Goal: Task Accomplishment & Management: Use online tool/utility

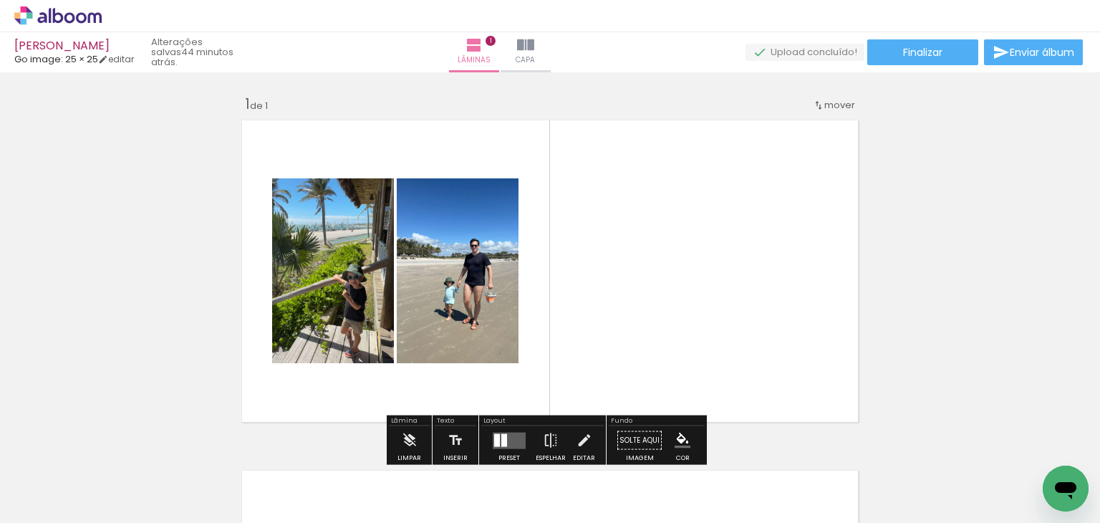
scroll to position [18, 0]
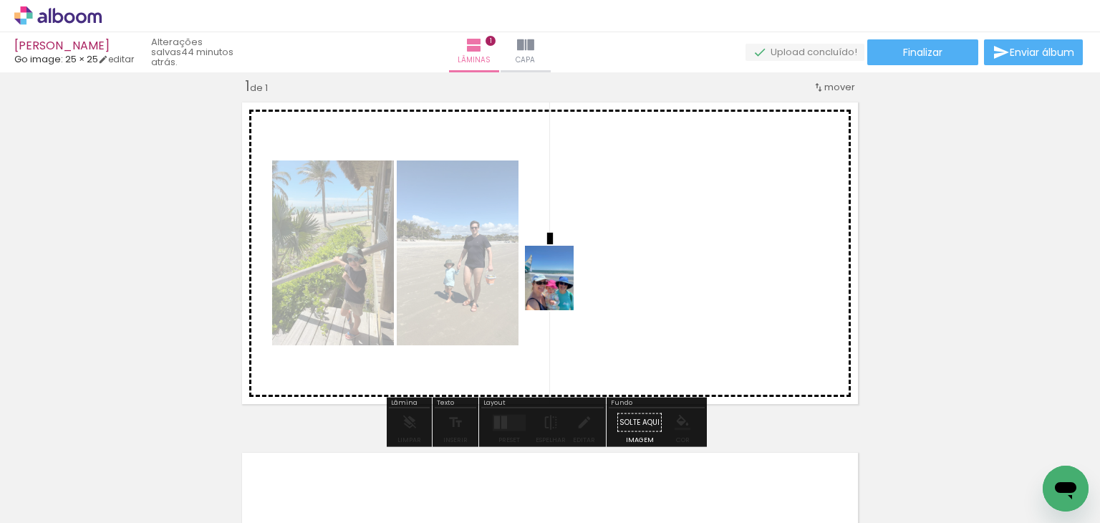
drag, startPoint x: 362, startPoint y: 450, endPoint x: 568, endPoint y: 289, distance: 261.7
click at [568, 289] on quentale-workspace at bounding box center [550, 261] width 1100 height 523
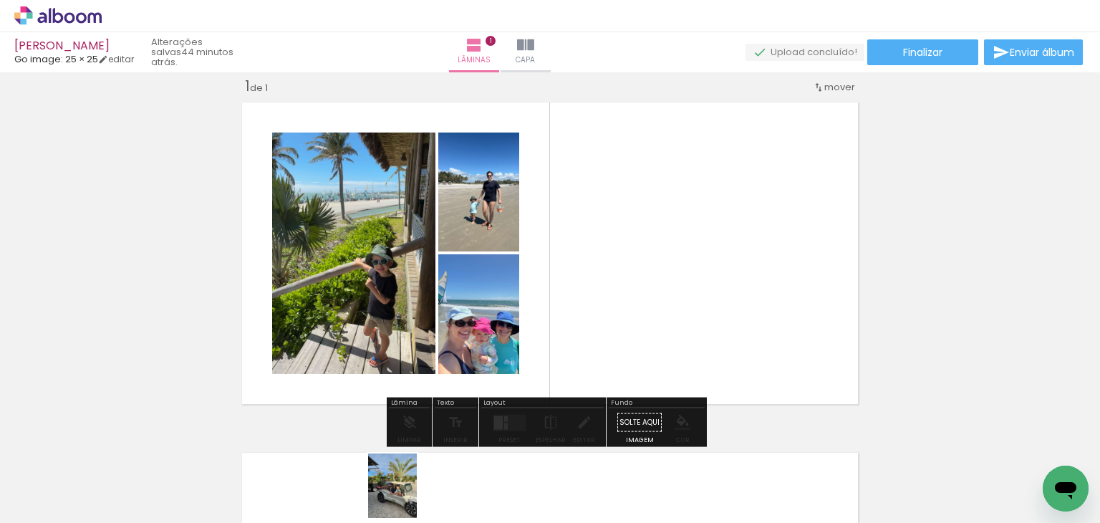
drag, startPoint x: 618, startPoint y: 342, endPoint x: 410, endPoint y: 496, distance: 259.5
click at [410, 496] on div at bounding box center [383, 474] width 53 height 71
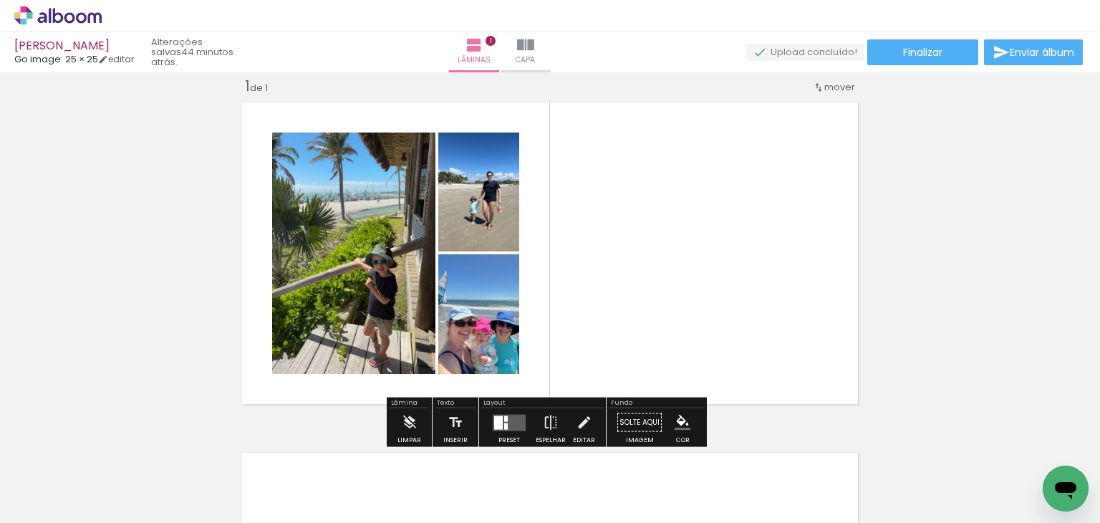
click at [511, 425] on quentale-layouter at bounding box center [509, 422] width 33 height 16
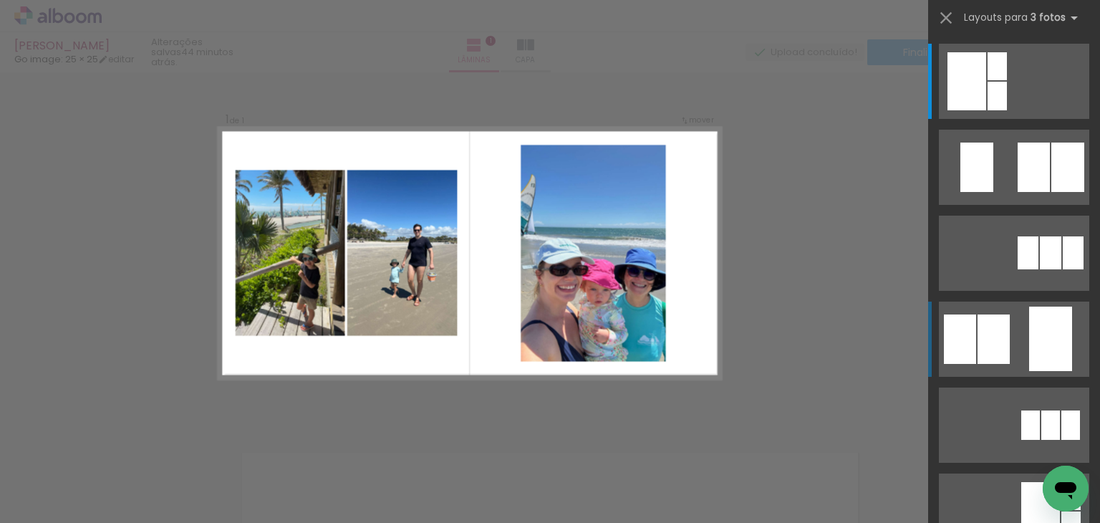
click at [968, 110] on div at bounding box center [966, 81] width 39 height 58
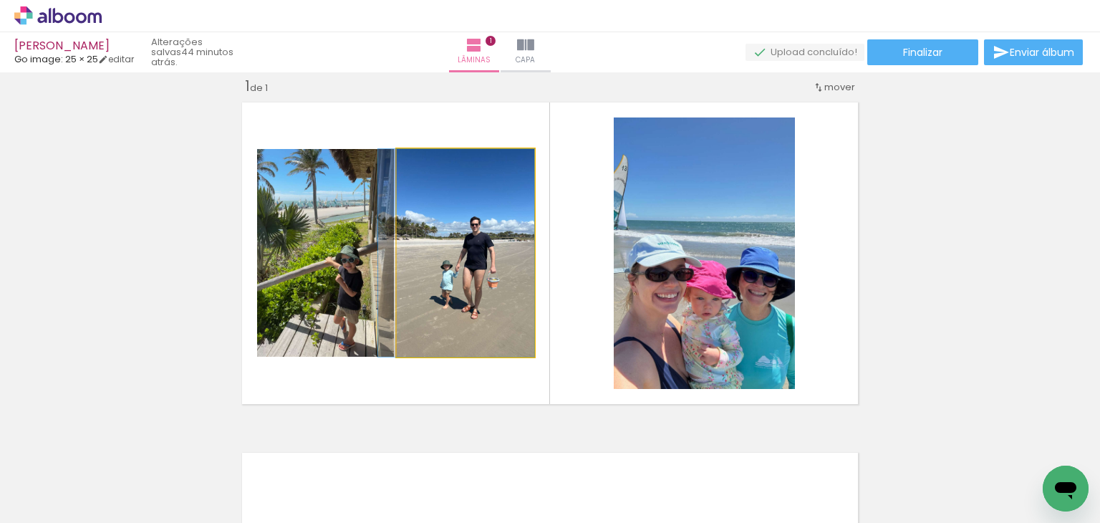
drag, startPoint x: 459, startPoint y: 270, endPoint x: 447, endPoint y: 271, distance: 12.2
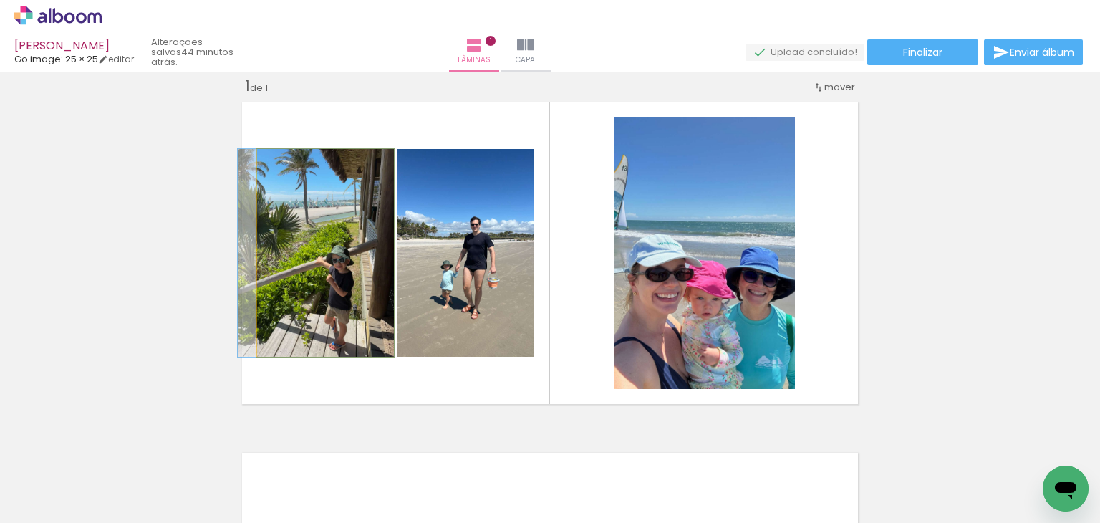
drag, startPoint x: 349, startPoint y: 287, endPoint x: 350, endPoint y: 313, distance: 25.8
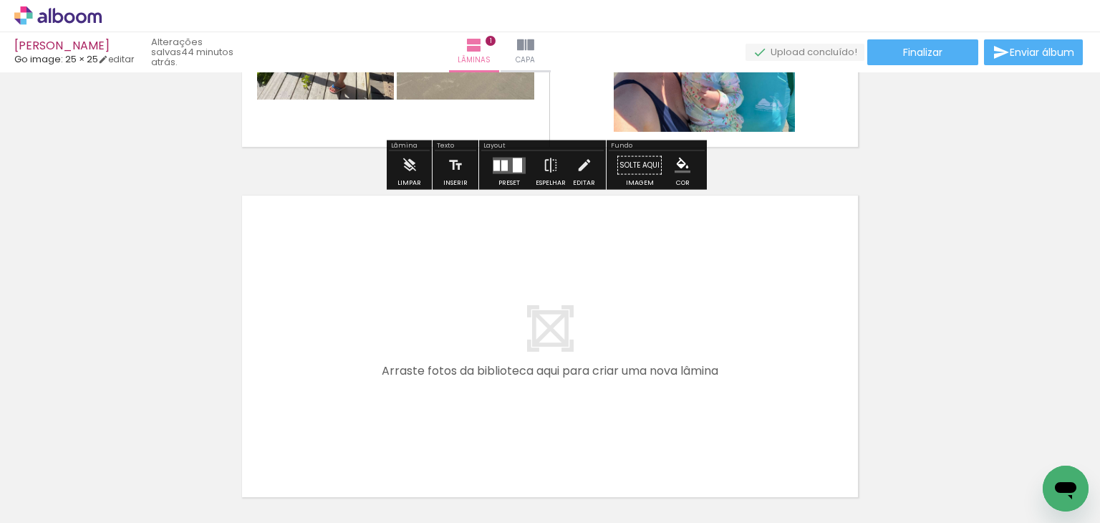
scroll to position [304, 0]
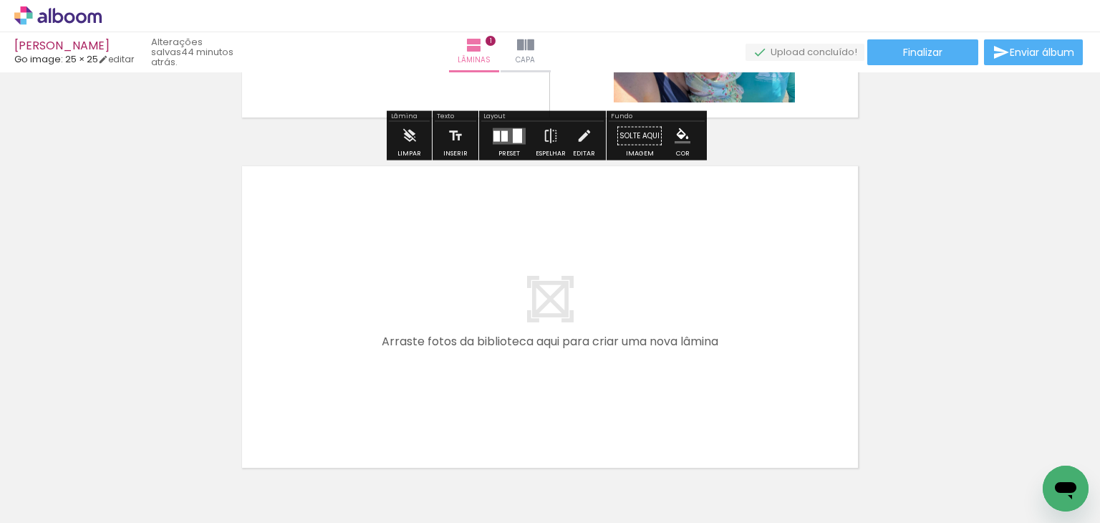
click at [394, 312] on quentale-workspace at bounding box center [550, 261] width 1100 height 523
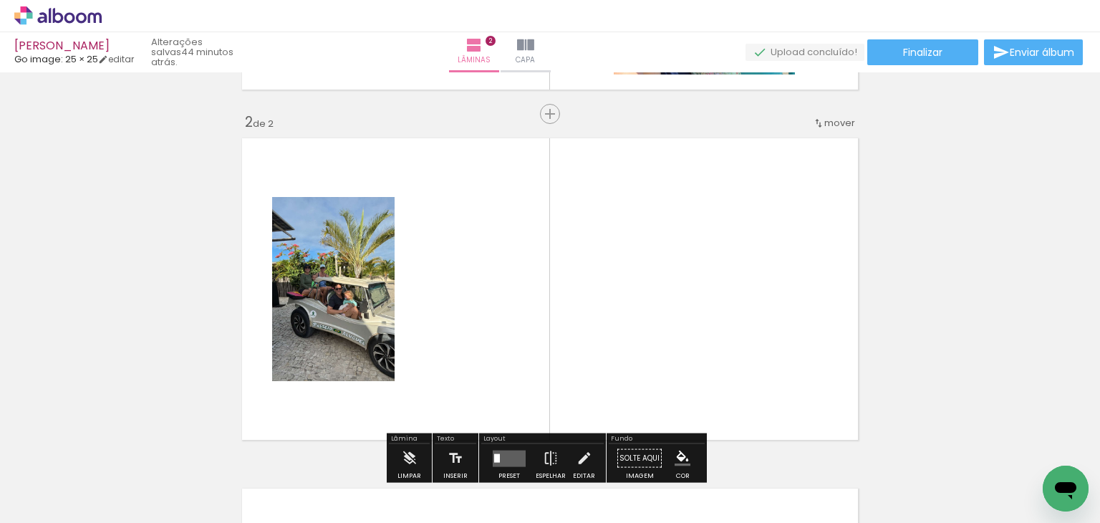
scroll to position [368, 0]
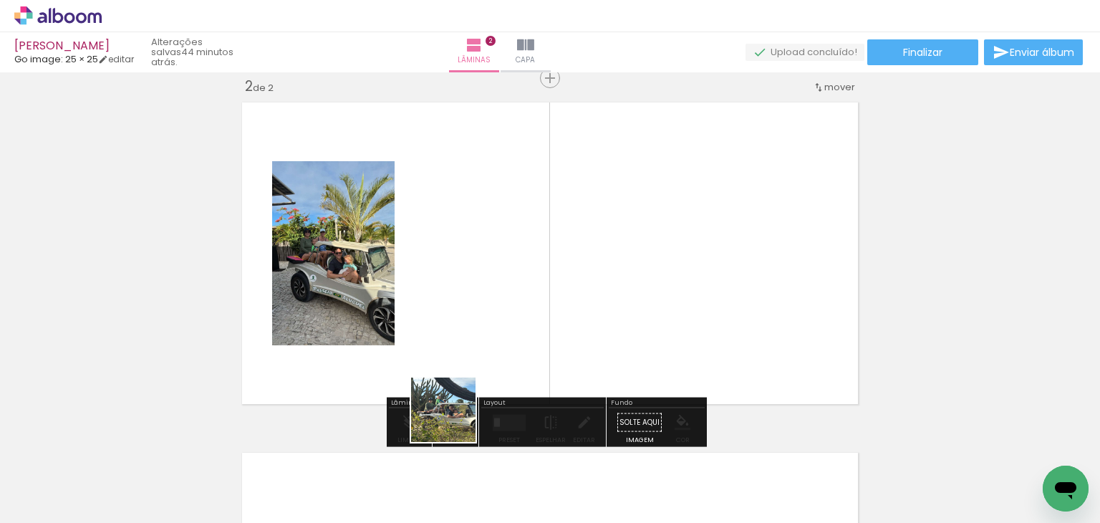
drag, startPoint x: 453, startPoint y: 466, endPoint x: 457, endPoint y: 279, distance: 187.7
click at [457, 279] on quentale-workspace at bounding box center [550, 261] width 1100 height 523
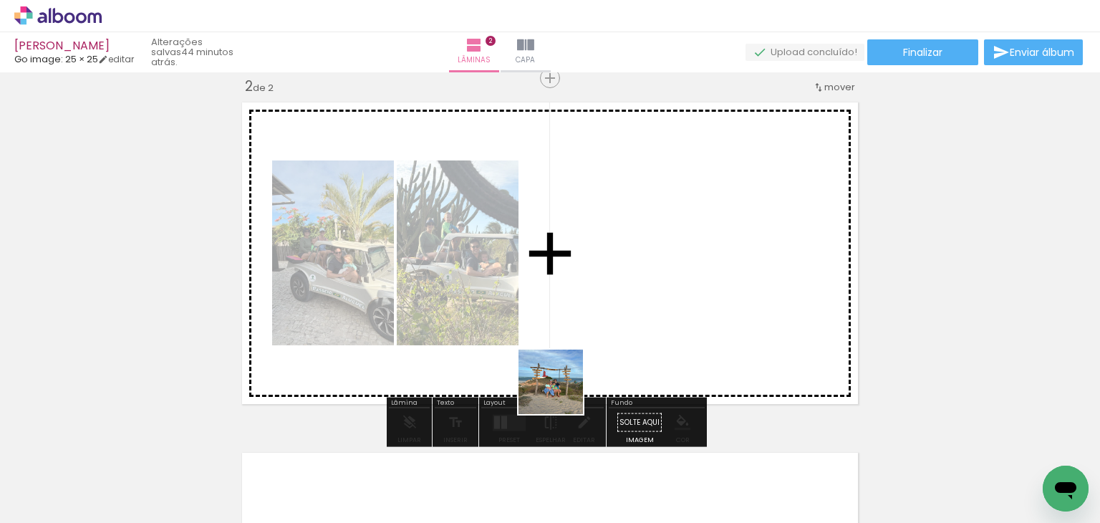
drag, startPoint x: 561, startPoint y: 392, endPoint x: 599, endPoint y: 271, distance: 126.8
click at [599, 271] on quentale-workspace at bounding box center [550, 261] width 1100 height 523
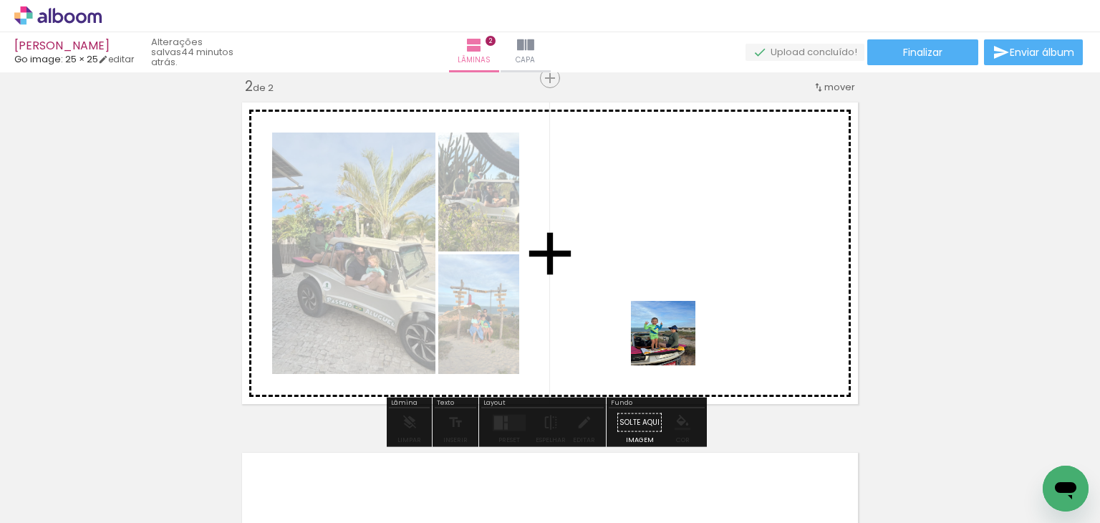
drag, startPoint x: 639, startPoint y: 485, endPoint x: 685, endPoint y: 302, distance: 188.3
click at [685, 302] on quentale-workspace at bounding box center [550, 261] width 1100 height 523
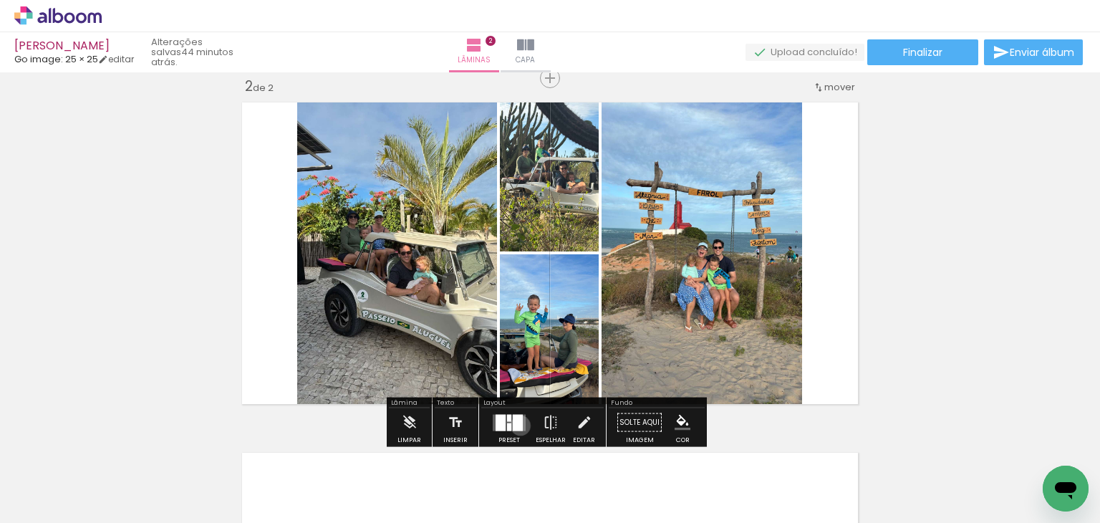
click at [517, 425] on div at bounding box center [518, 422] width 10 height 16
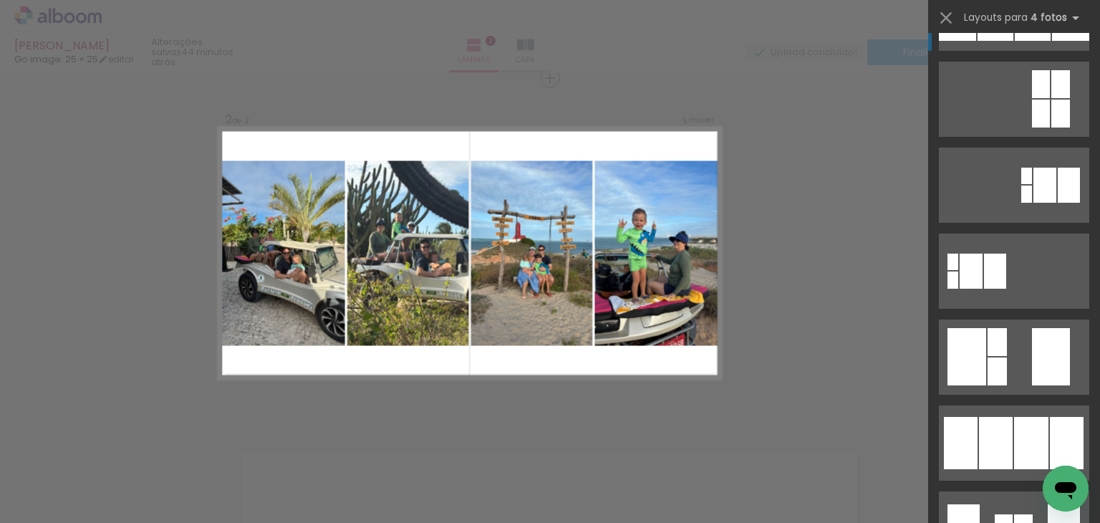
scroll to position [358, 0]
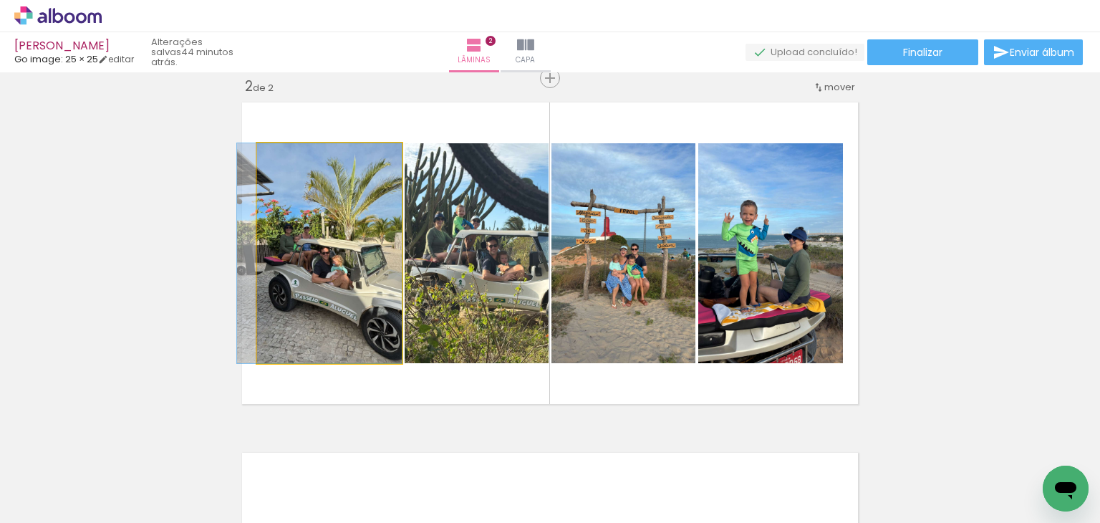
drag, startPoint x: 367, startPoint y: 299, endPoint x: 355, endPoint y: 300, distance: 12.3
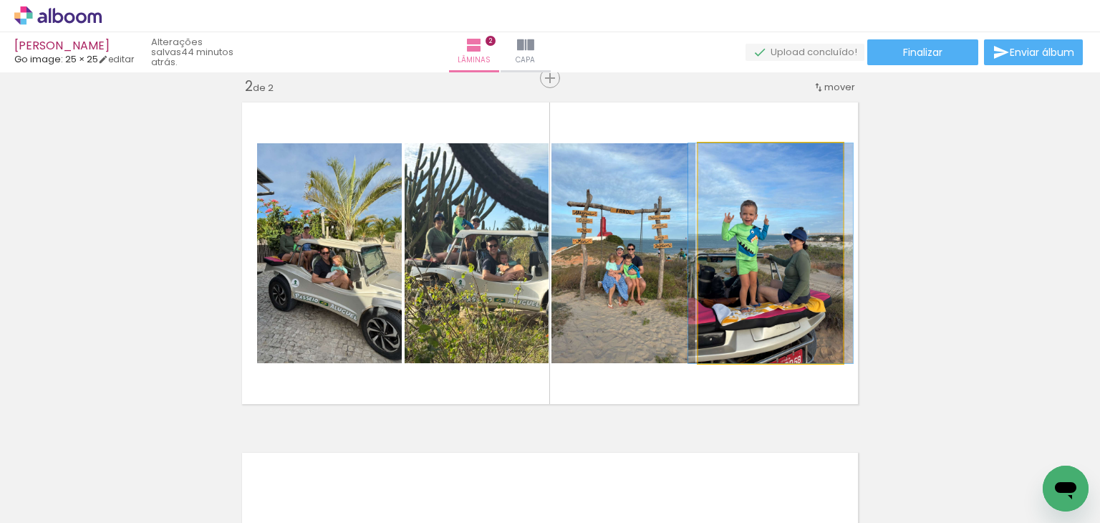
click at [795, 279] on quentale-photo at bounding box center [770, 253] width 145 height 220
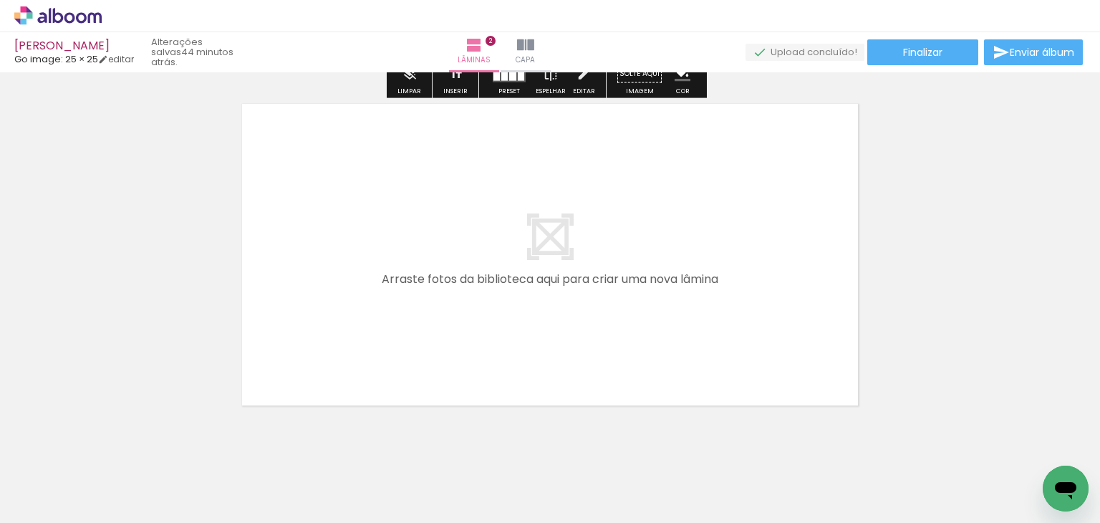
scroll to position [726, 0]
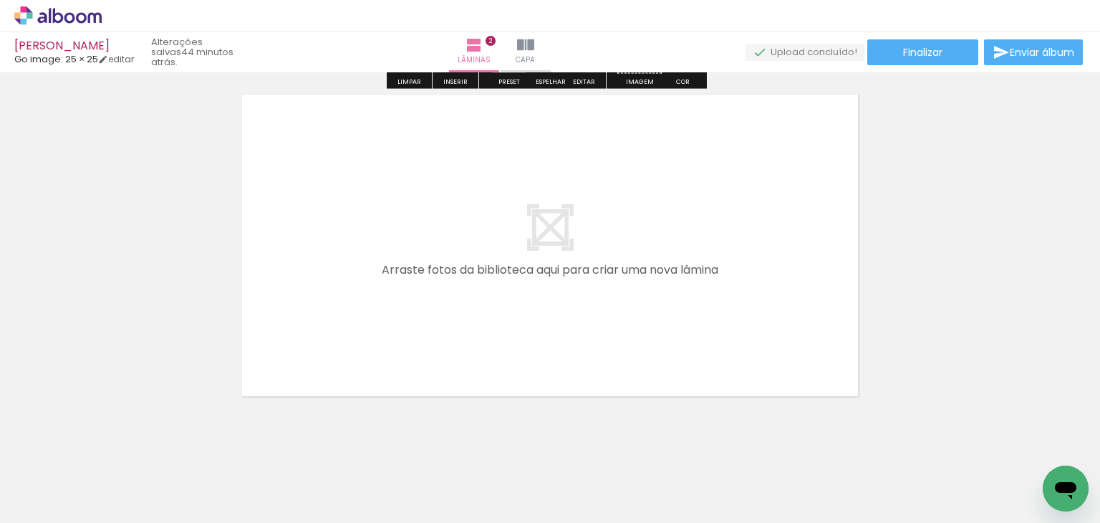
click at [66, 479] on input "Todas as fotos" at bounding box center [40, 479] width 54 height 12
click at [0, 0] on slot "Não utilizadas" at bounding box center [0, 0] width 0 height 0
type input "Não utilizadas"
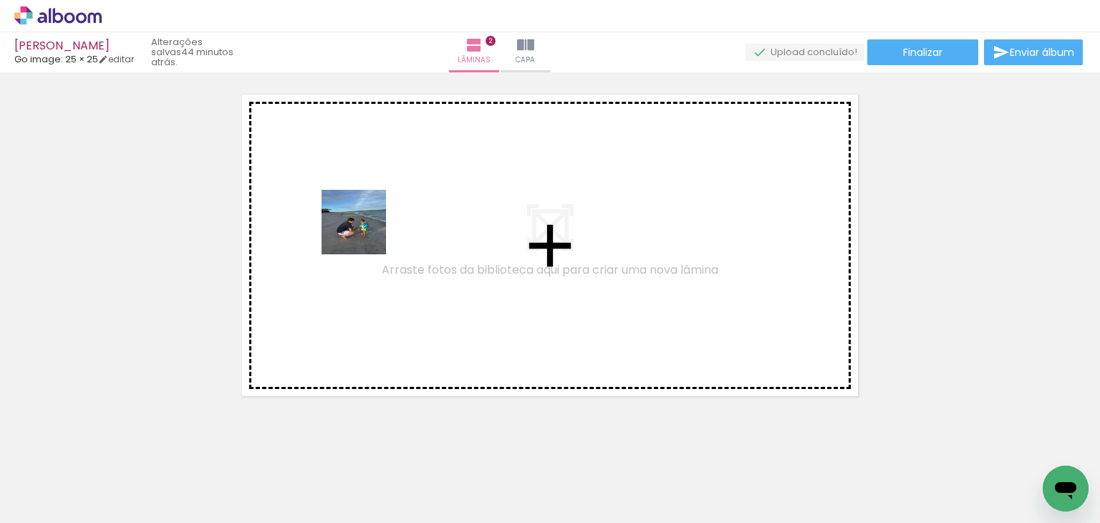
drag, startPoint x: 320, startPoint y: 277, endPoint x: 365, endPoint y: 233, distance: 62.8
click at [365, 233] on quentale-workspace at bounding box center [550, 261] width 1100 height 523
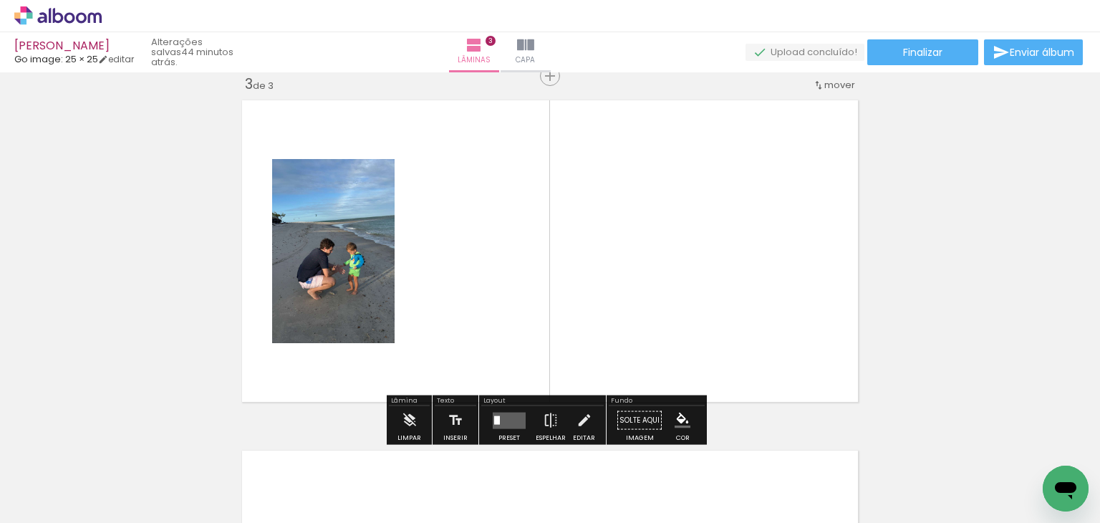
scroll to position [719, 0]
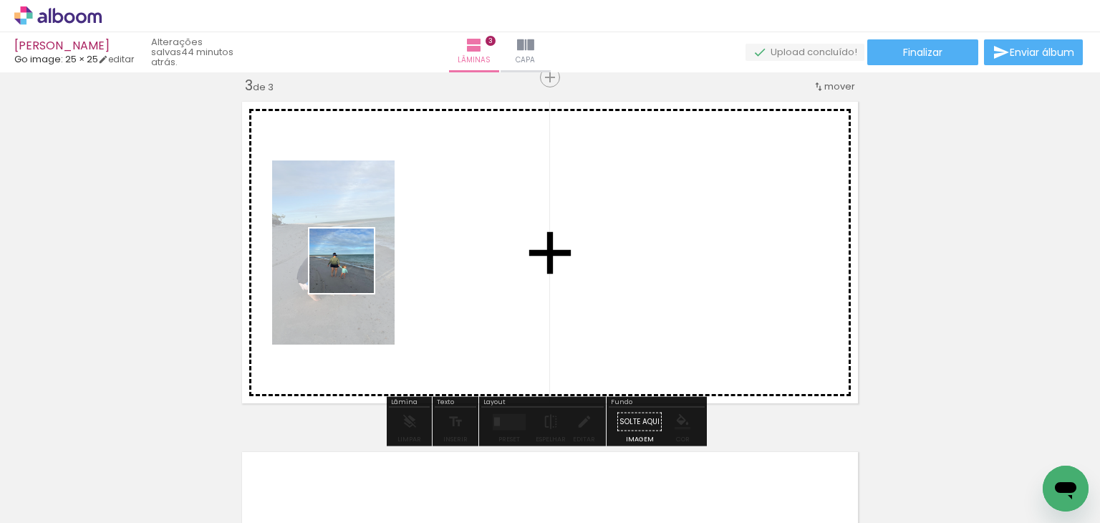
drag, startPoint x: 321, startPoint y: 296, endPoint x: 375, endPoint y: 260, distance: 65.5
click at [378, 246] on quentale-workspace at bounding box center [550, 261] width 1100 height 523
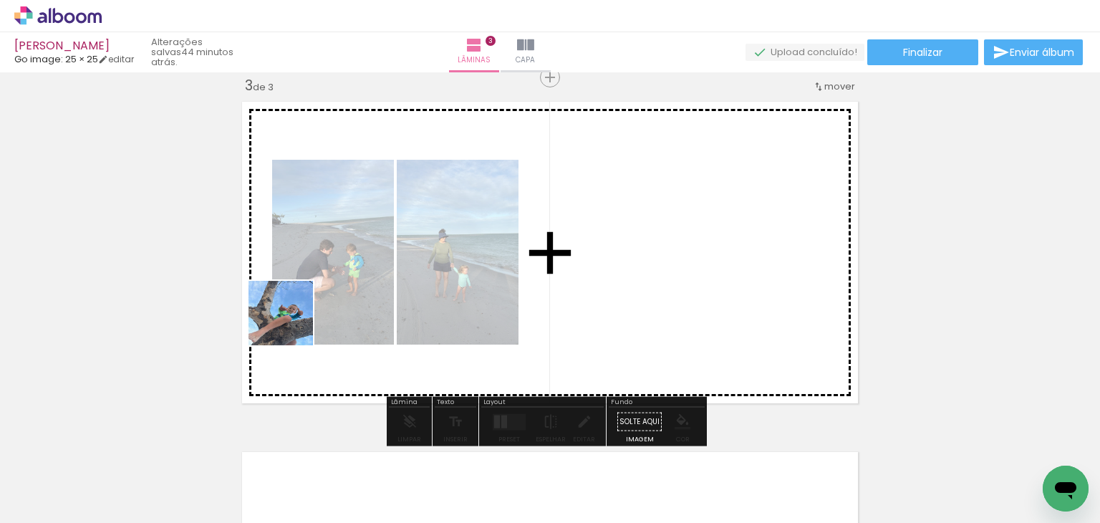
drag, startPoint x: 146, startPoint y: 483, endPoint x: 295, endPoint y: 319, distance: 222.1
click at [295, 319] on quentale-workspace at bounding box center [550, 261] width 1100 height 523
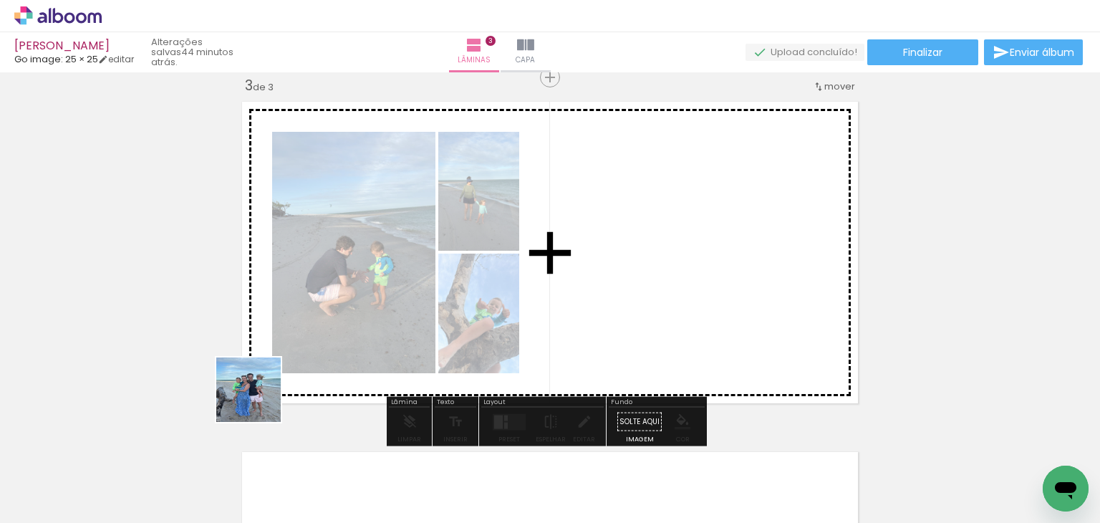
drag, startPoint x: 163, startPoint y: 493, endPoint x: 450, endPoint y: 262, distance: 368.3
click at [450, 262] on quentale-workspace at bounding box center [550, 261] width 1100 height 523
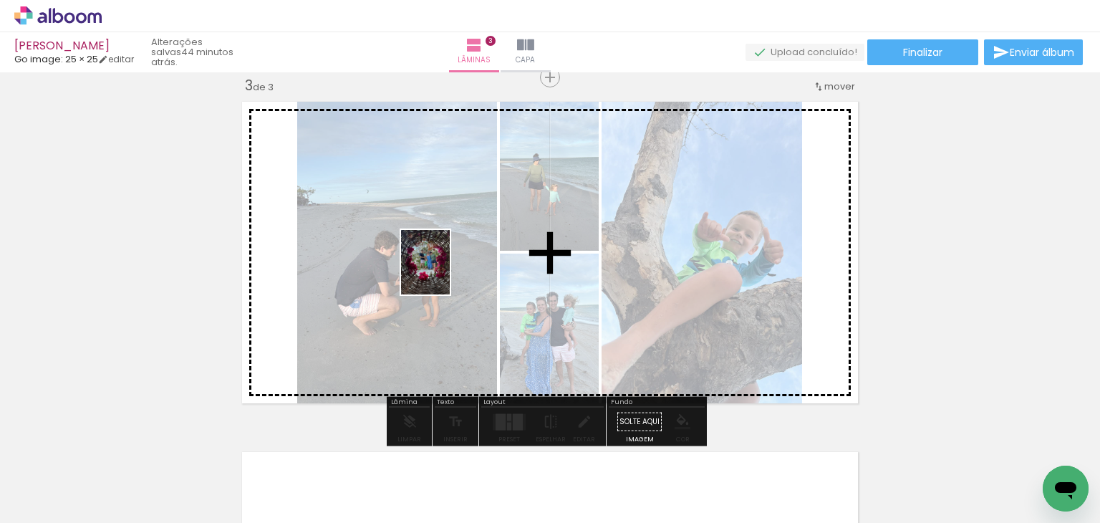
drag, startPoint x: 159, startPoint y: 490, endPoint x: 444, endPoint y: 273, distance: 358.2
click at [444, 273] on quentale-workspace at bounding box center [550, 261] width 1100 height 523
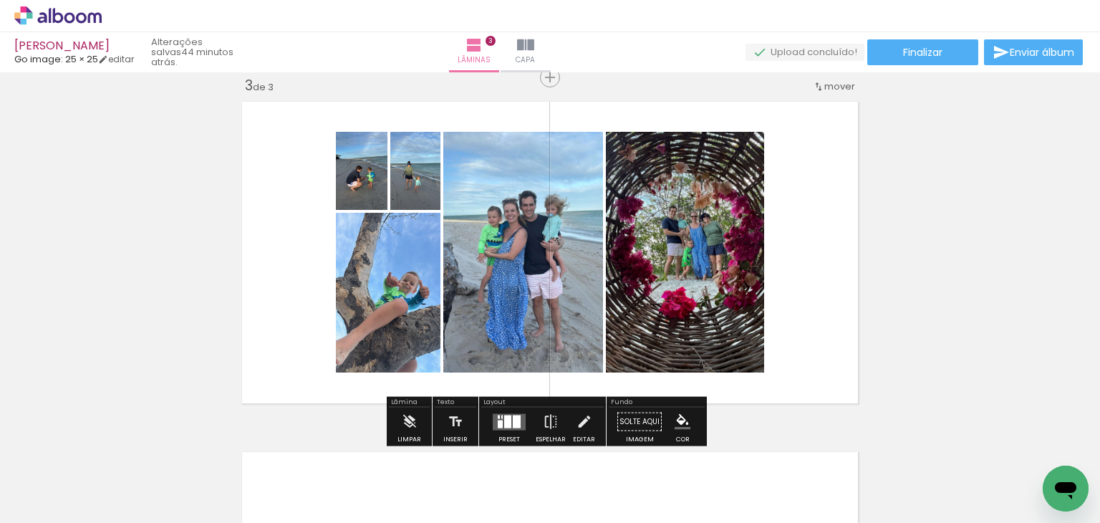
click at [519, 424] on quentale-layouter at bounding box center [509, 421] width 33 height 16
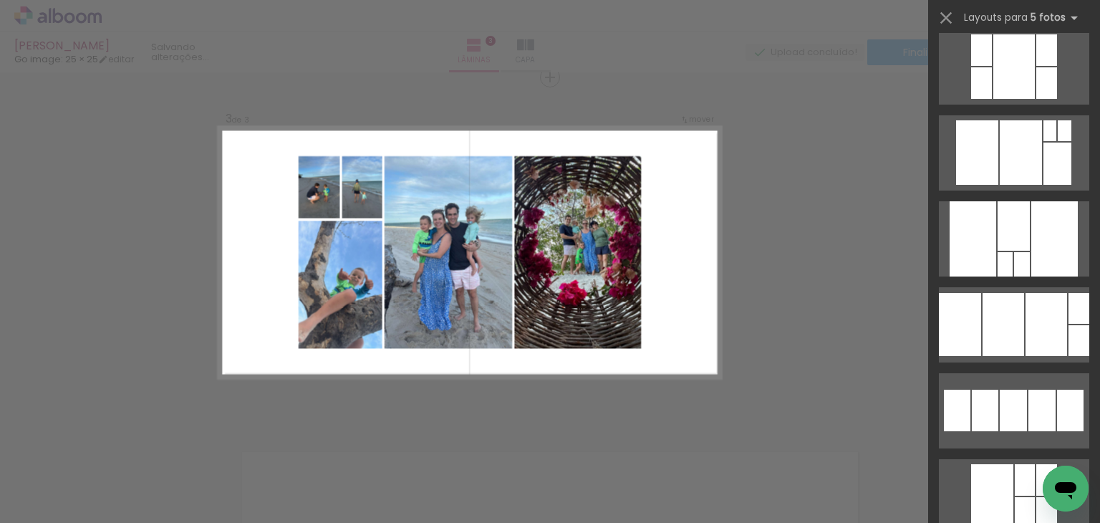
scroll to position [0, 0]
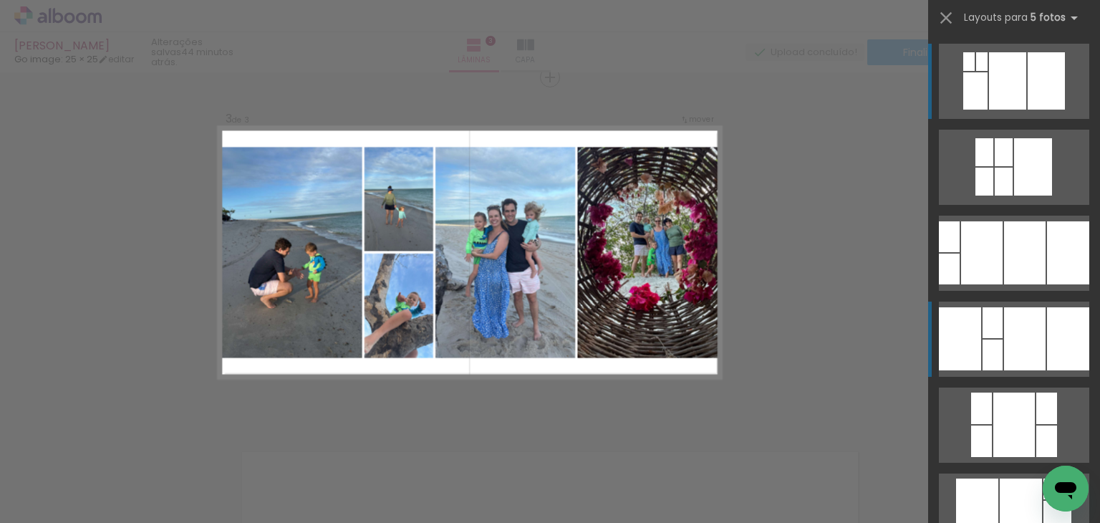
click at [1017, 356] on div at bounding box center [1025, 338] width 42 height 63
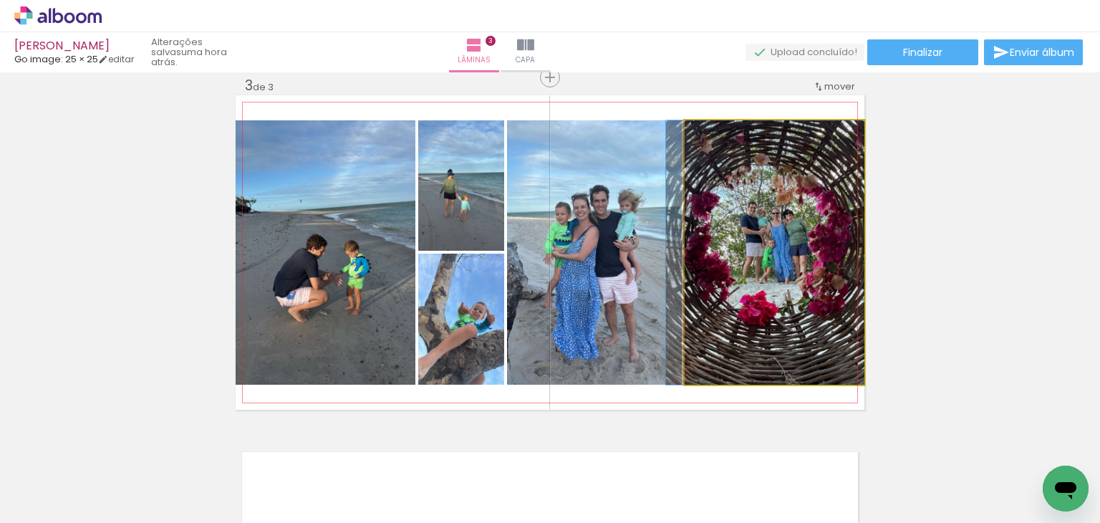
drag, startPoint x: 855, startPoint y: 294, endPoint x: 833, endPoint y: 298, distance: 22.5
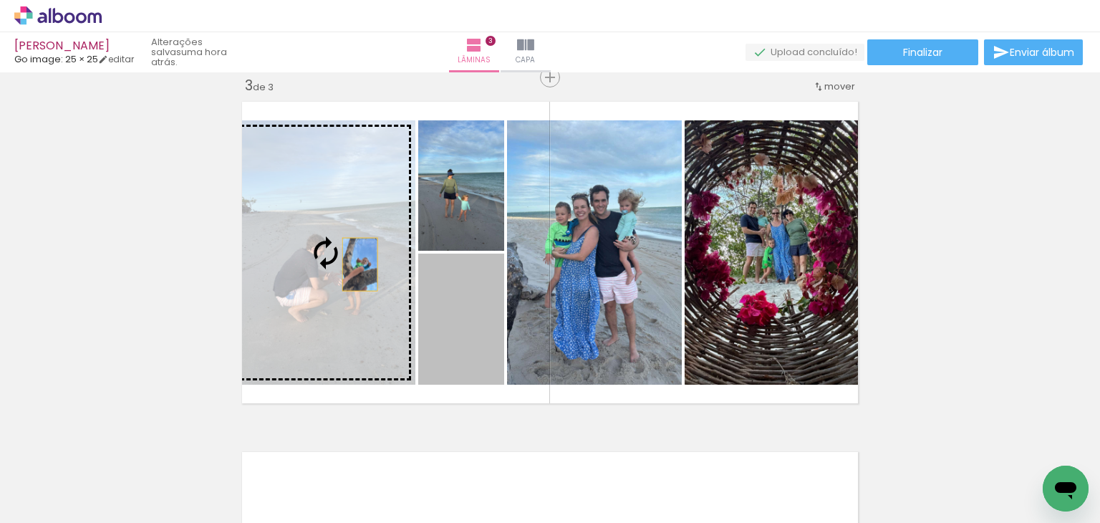
drag, startPoint x: 471, startPoint y: 330, endPoint x: 355, endPoint y: 264, distance: 133.8
click at [0, 0] on slot at bounding box center [0, 0] width 0 height 0
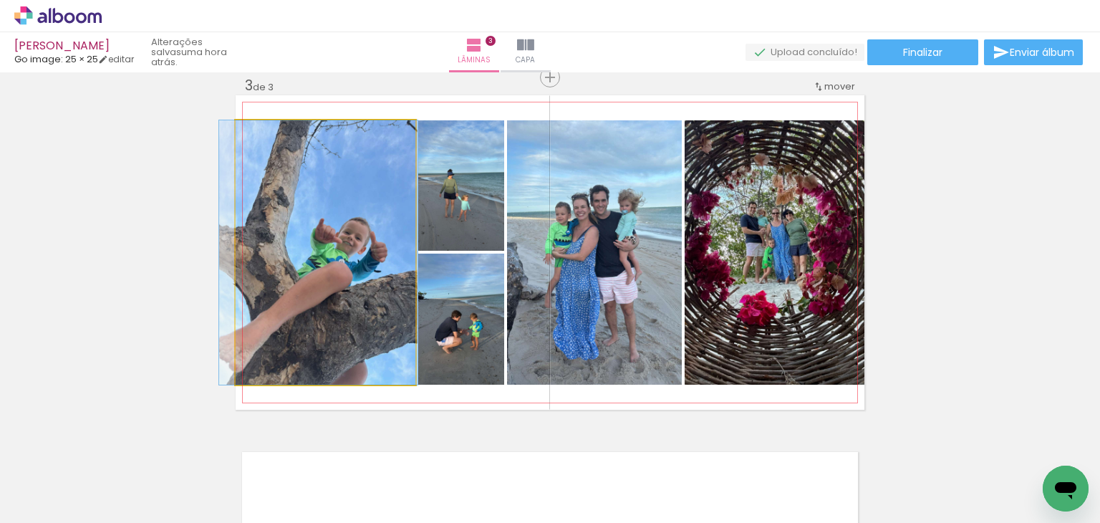
drag, startPoint x: 367, startPoint y: 297, endPoint x: 360, endPoint y: 295, distance: 7.5
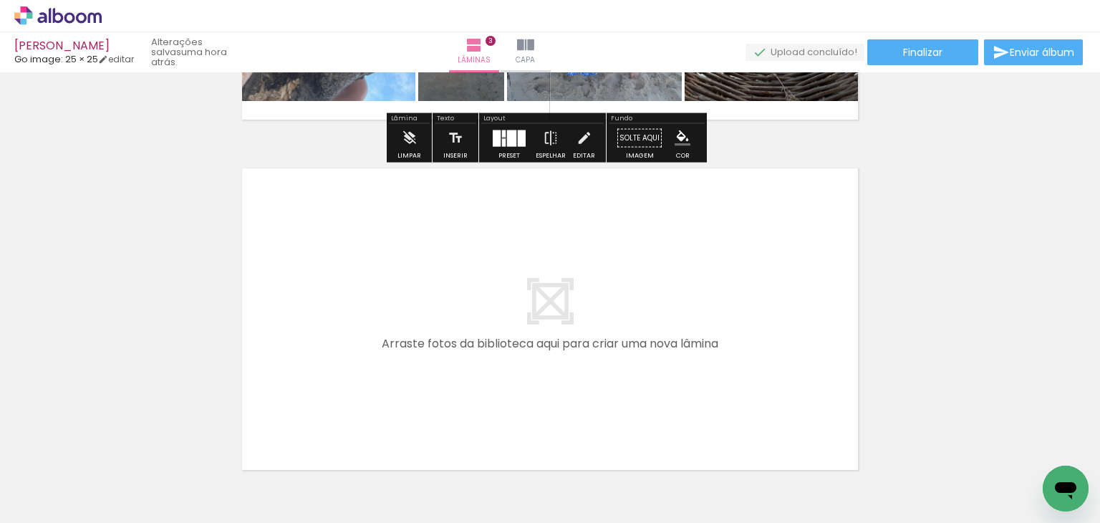
scroll to position [1005, 0]
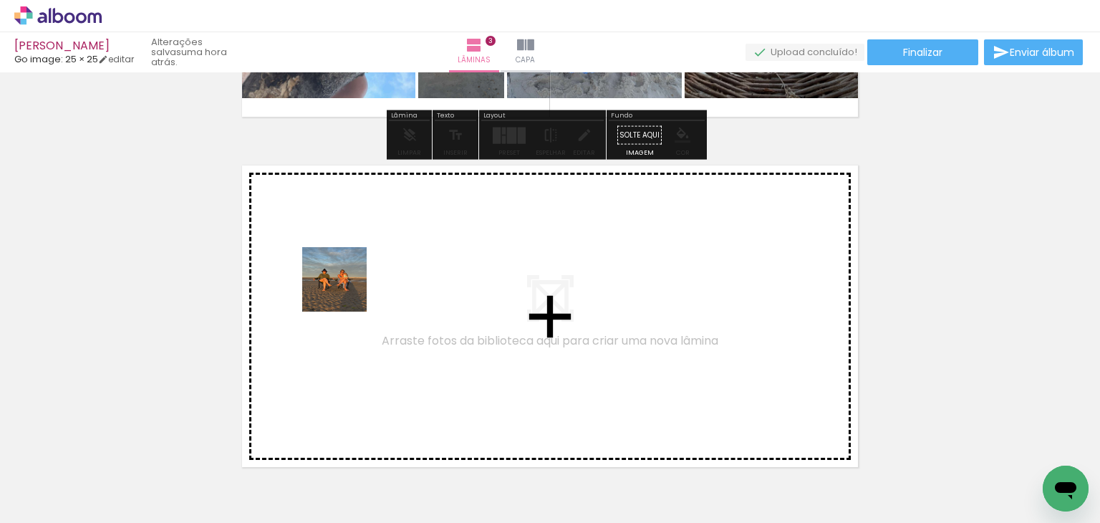
drag, startPoint x: 345, startPoint y: 290, endPoint x: 178, endPoint y: 433, distance: 220.5
click at [345, 284] on quentale-workspace at bounding box center [550, 261] width 1100 height 523
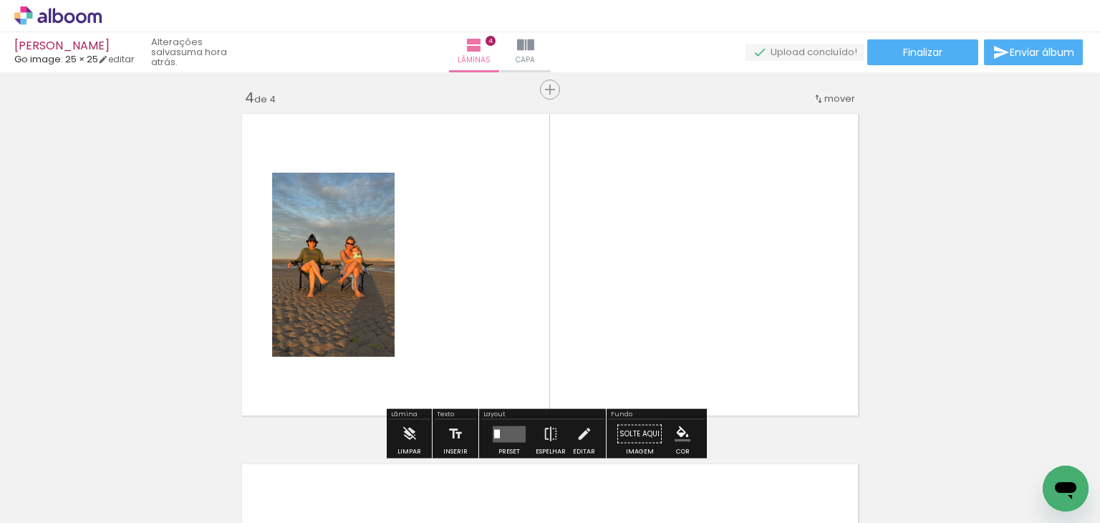
scroll to position [1069, 0]
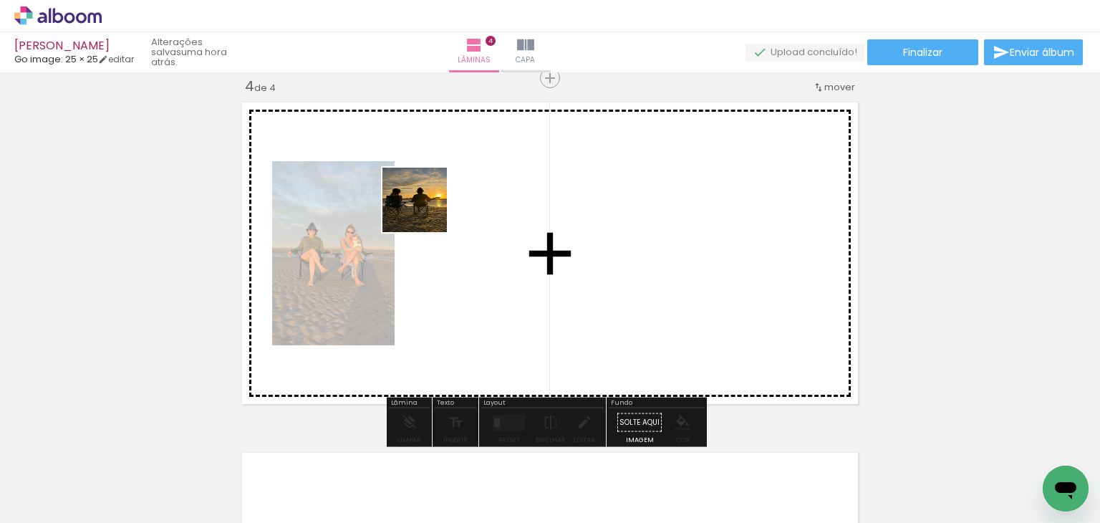
drag, startPoint x: 155, startPoint y: 493, endPoint x: 425, endPoint y: 211, distance: 391.5
click at [425, 211] on quentale-workspace at bounding box center [550, 261] width 1100 height 523
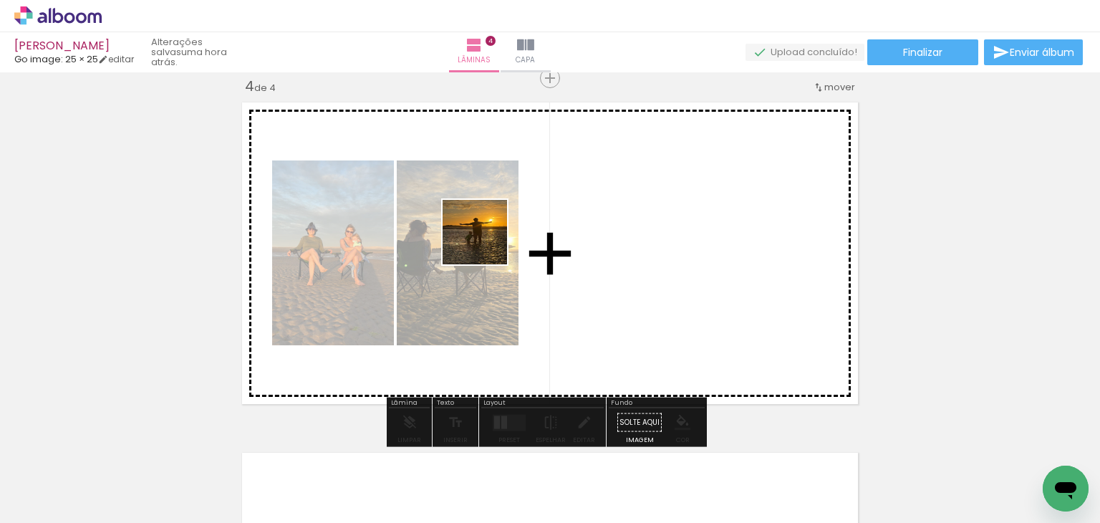
drag, startPoint x: 168, startPoint y: 463, endPoint x: 407, endPoint y: 290, distance: 294.8
click at [488, 237] on quentale-workspace at bounding box center [550, 261] width 1100 height 523
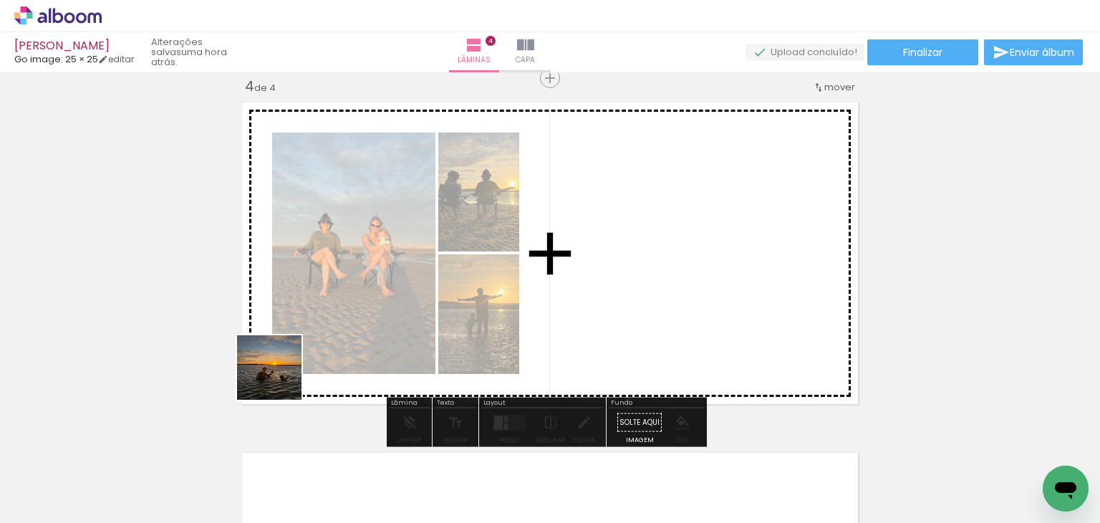
drag, startPoint x: 235, startPoint y: 412, endPoint x: 311, endPoint y: 387, distance: 79.7
click at [411, 275] on quentale-workspace at bounding box center [550, 261] width 1100 height 523
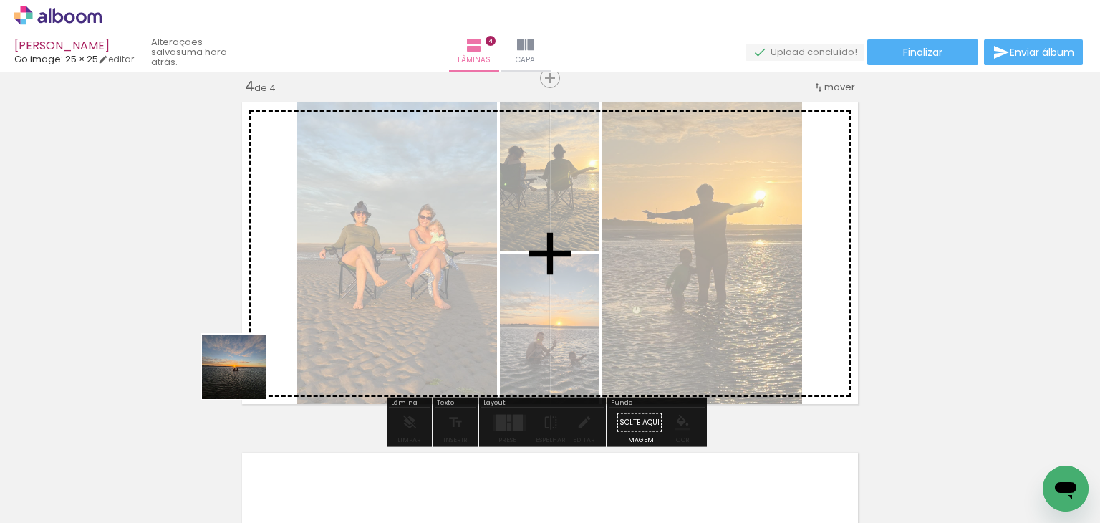
drag, startPoint x: 162, startPoint y: 485, endPoint x: 397, endPoint y: 184, distance: 382.1
click at [397, 184] on quentale-workspace at bounding box center [550, 261] width 1100 height 523
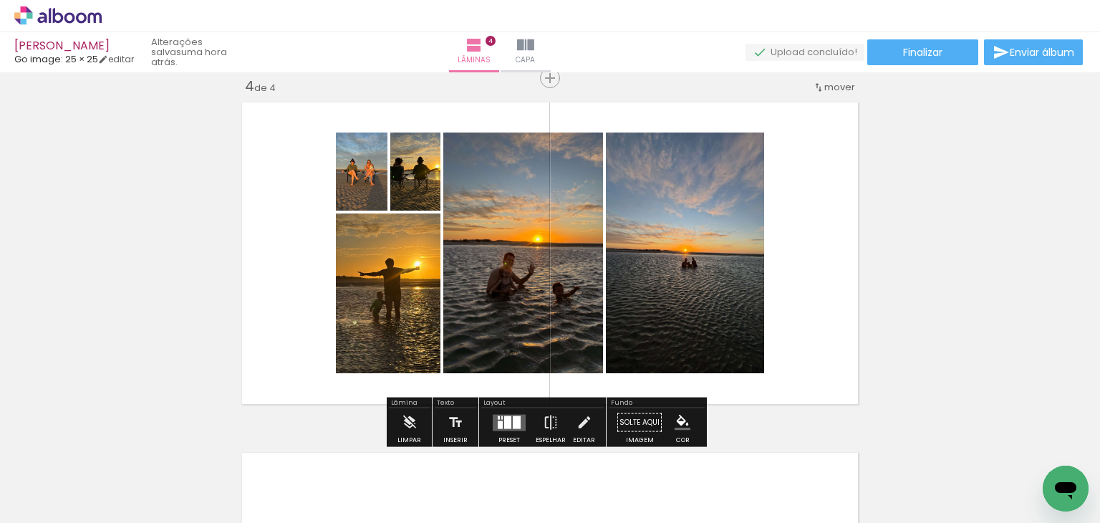
click at [507, 423] on div at bounding box center [507, 421] width 7 height 13
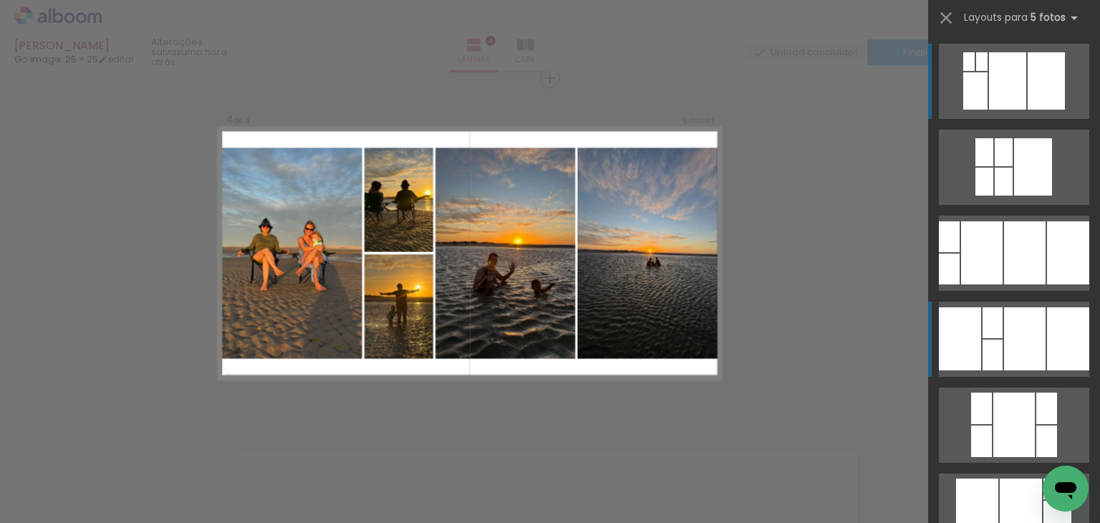
click at [1004, 331] on div at bounding box center [1025, 338] width 42 height 63
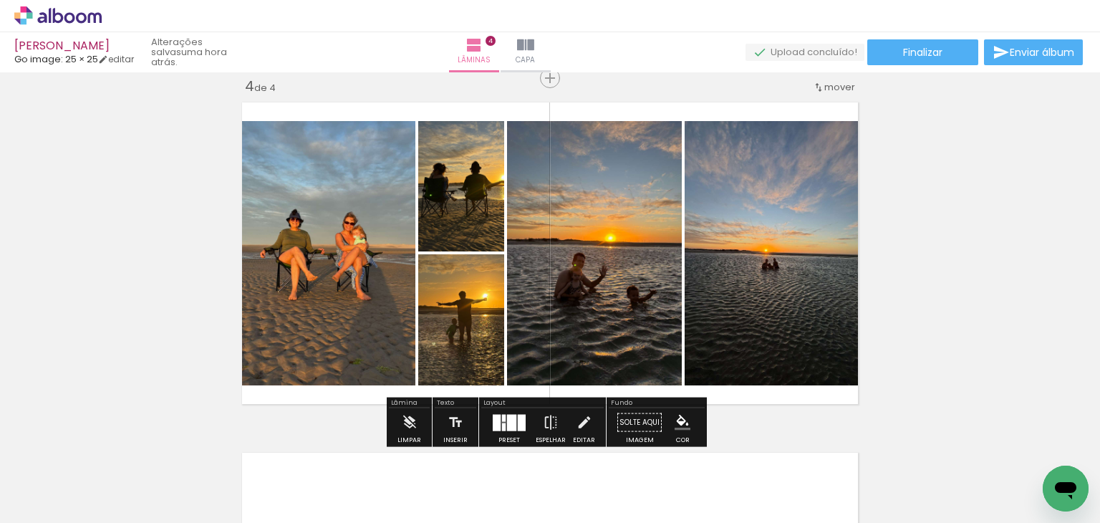
click at [510, 425] on div at bounding box center [511, 422] width 9 height 16
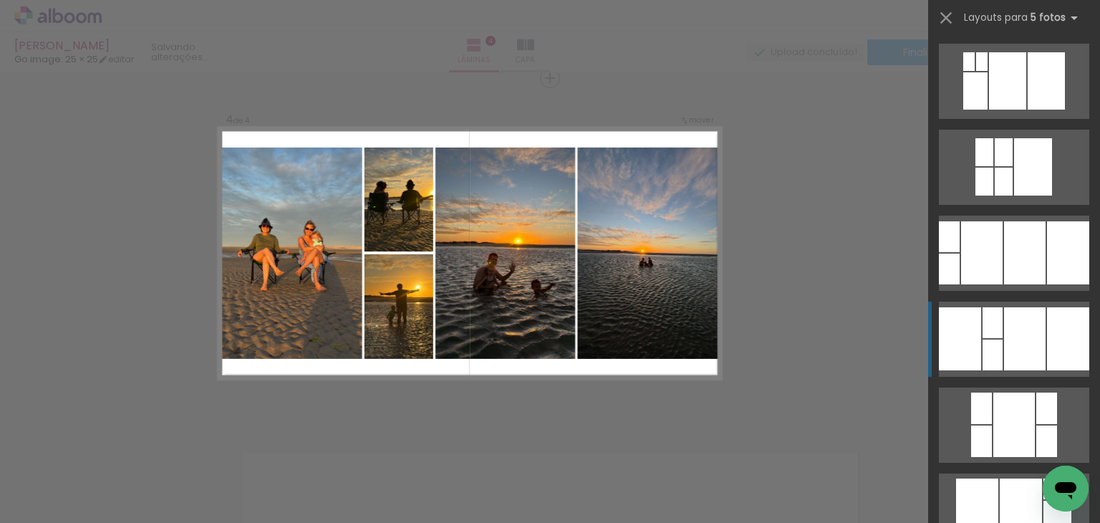
scroll to position [258, 0]
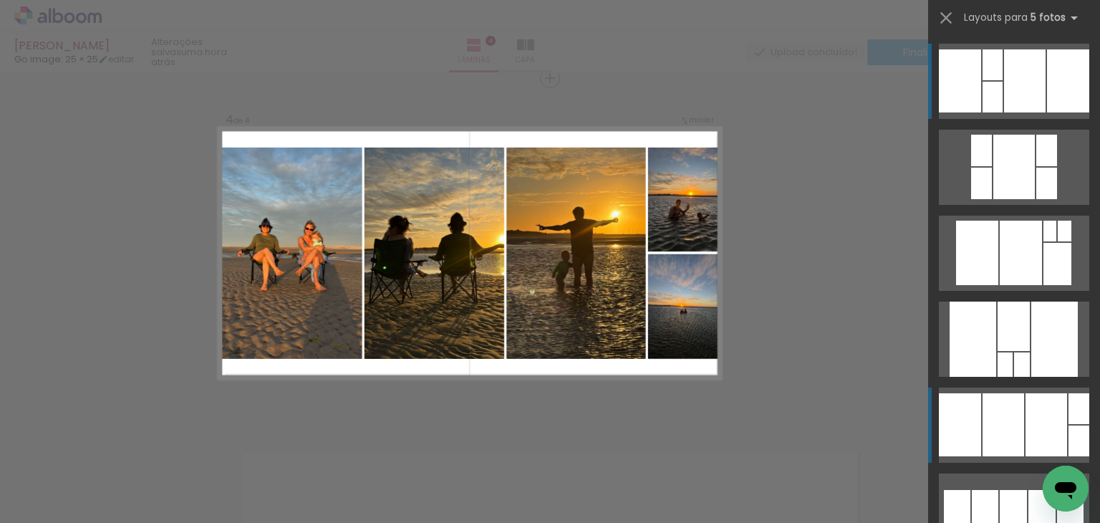
click at [1017, 285] on div at bounding box center [1021, 253] width 42 height 64
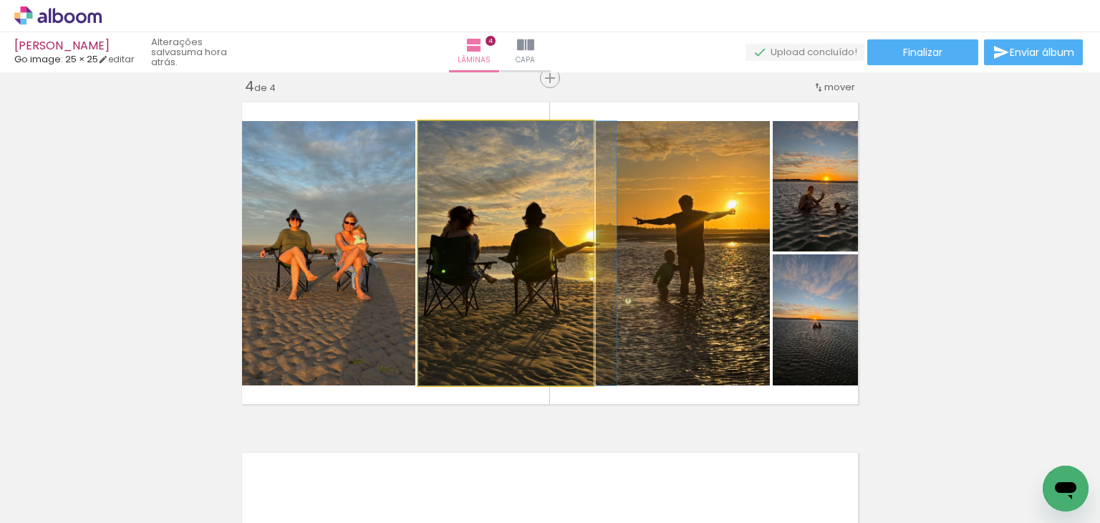
drag, startPoint x: 507, startPoint y: 287, endPoint x: 514, endPoint y: 286, distance: 7.3
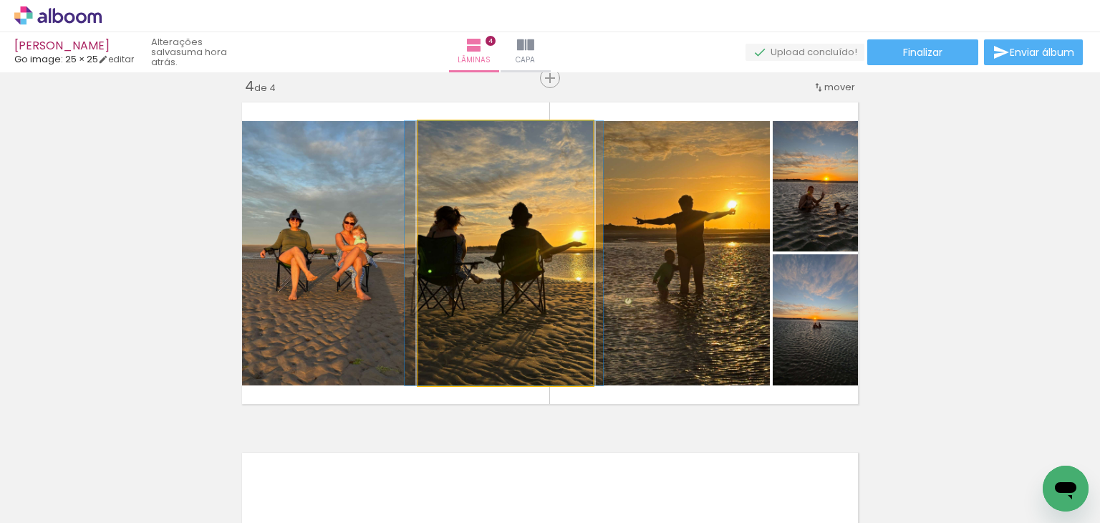
drag, startPoint x: 512, startPoint y: 284, endPoint x: 498, endPoint y: 289, distance: 14.5
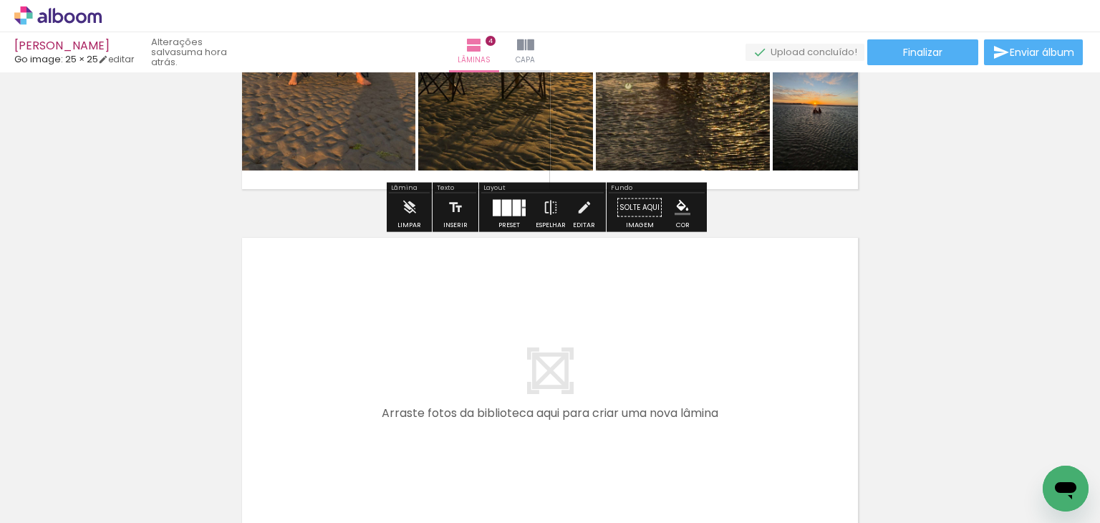
scroll to position [1283, 0]
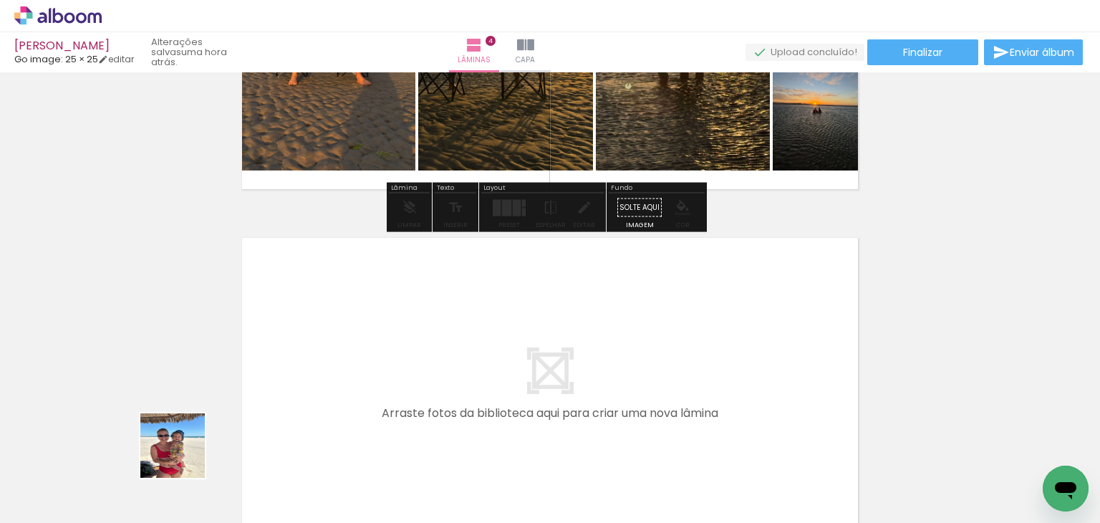
drag, startPoint x: 183, startPoint y: 456, endPoint x: 277, endPoint y: 363, distance: 132.2
click at [277, 363] on quentale-workspace at bounding box center [550, 261] width 1100 height 523
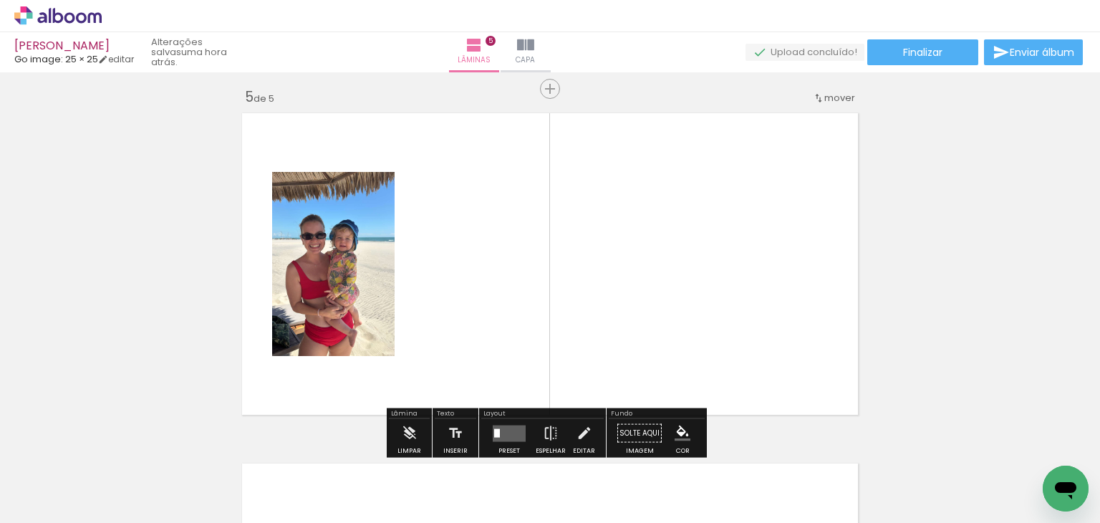
scroll to position [1419, 0]
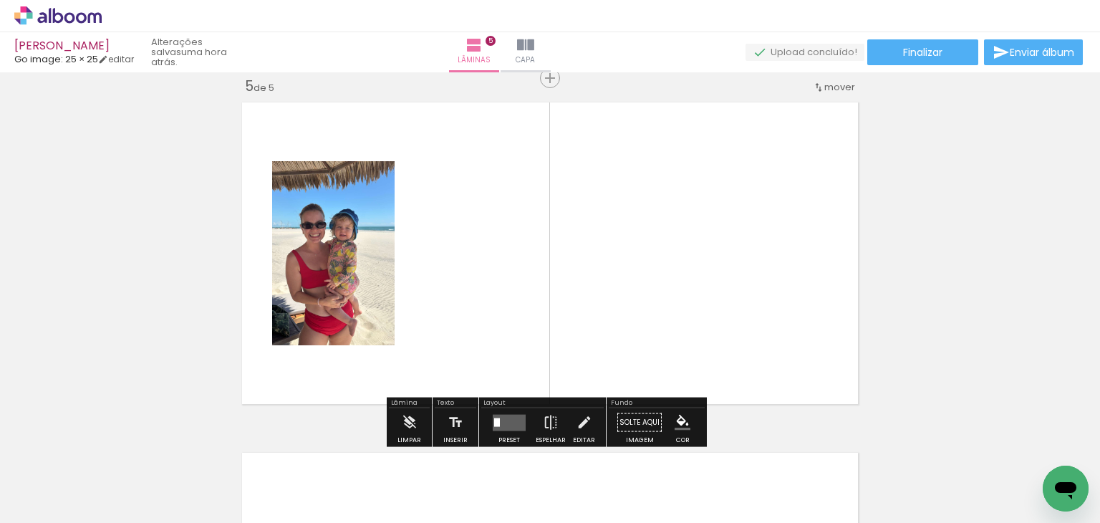
drag, startPoint x: 165, startPoint y: 488, endPoint x: 426, endPoint y: 264, distance: 343.8
click at [426, 264] on quentale-workspace at bounding box center [550, 261] width 1100 height 523
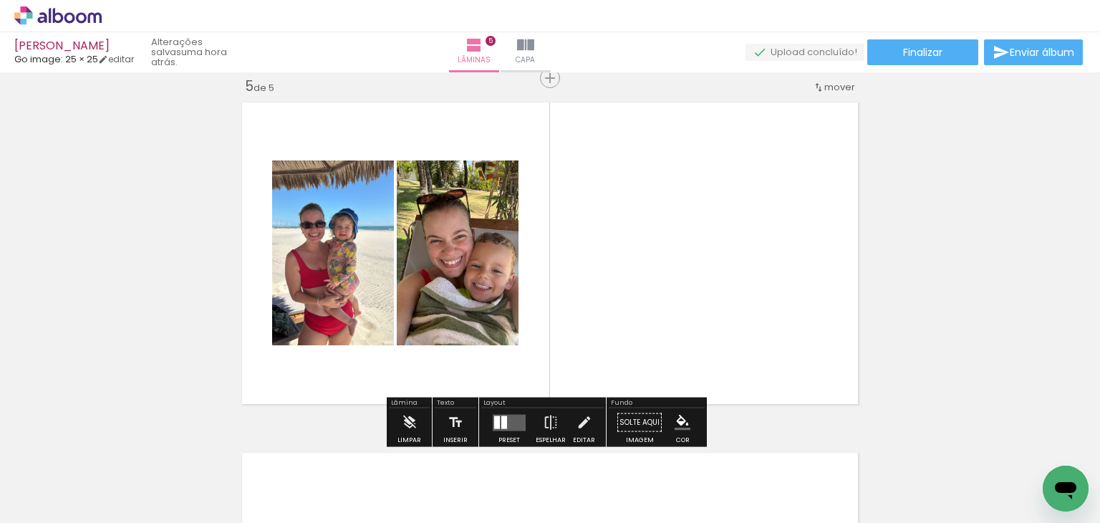
drag, startPoint x: 517, startPoint y: 290, endPoint x: 630, endPoint y: 218, distance: 133.3
click at [630, 218] on quentale-workspace at bounding box center [550, 261] width 1100 height 523
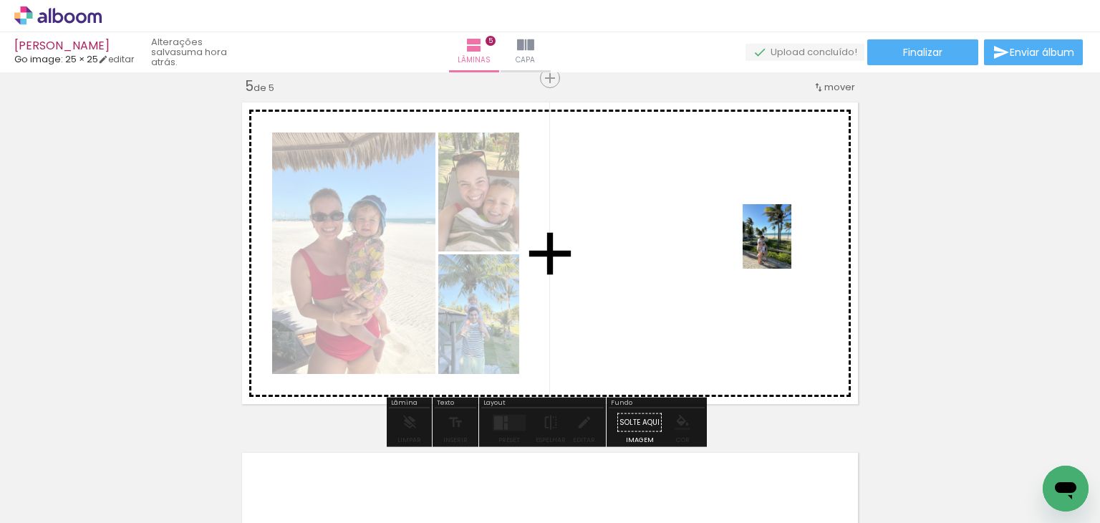
drag, startPoint x: 162, startPoint y: 491, endPoint x: 698, endPoint y: 309, distance: 566.2
click at [696, 302] on quentale-workspace at bounding box center [550, 261] width 1100 height 523
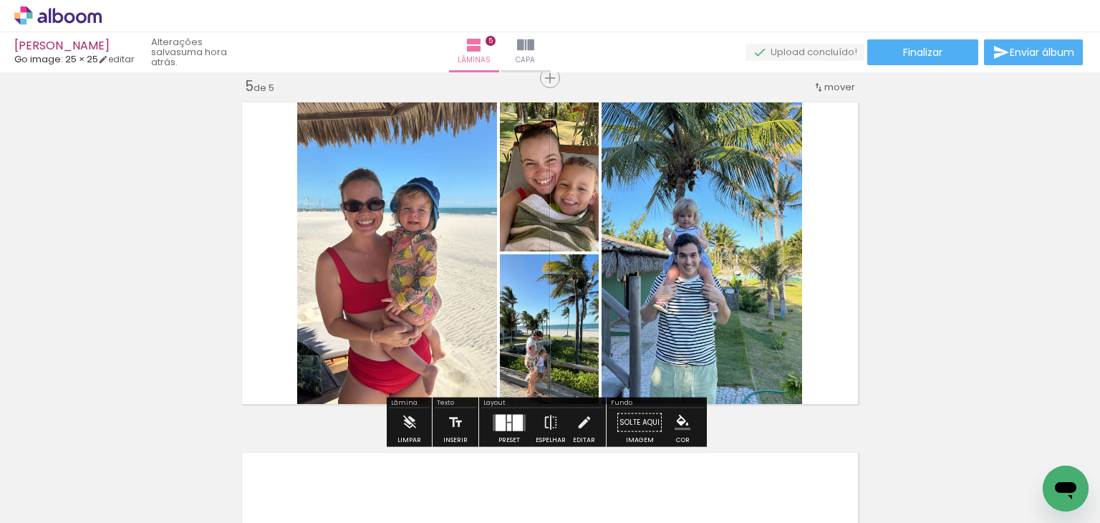
click at [496, 420] on div at bounding box center [501, 422] width 10 height 16
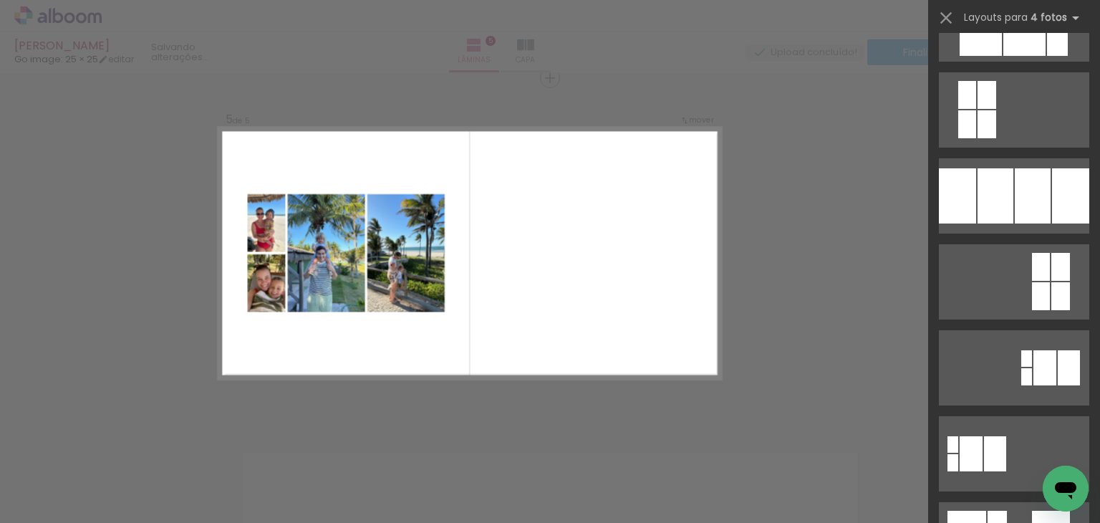
scroll to position [358, 0]
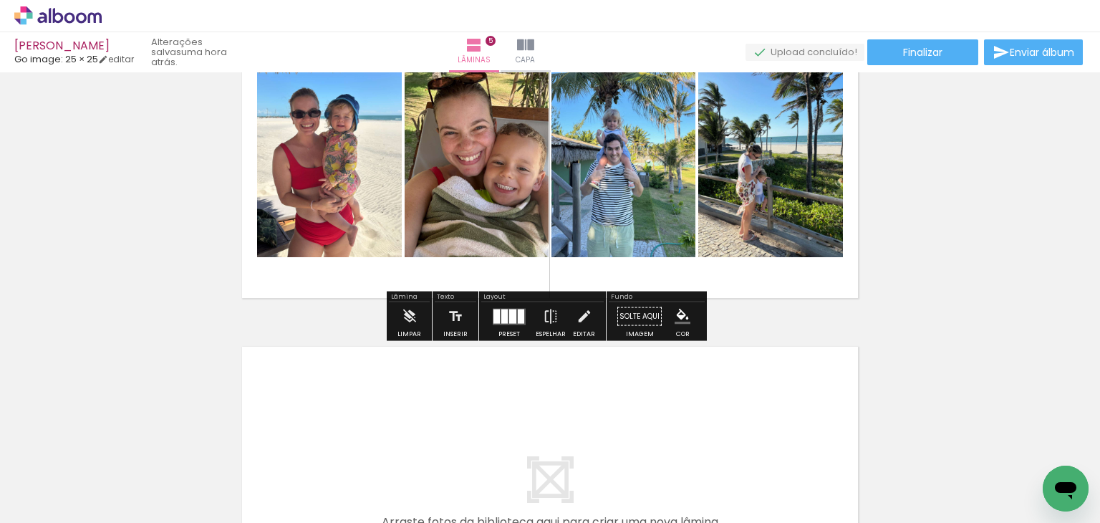
scroll to position [1634, 0]
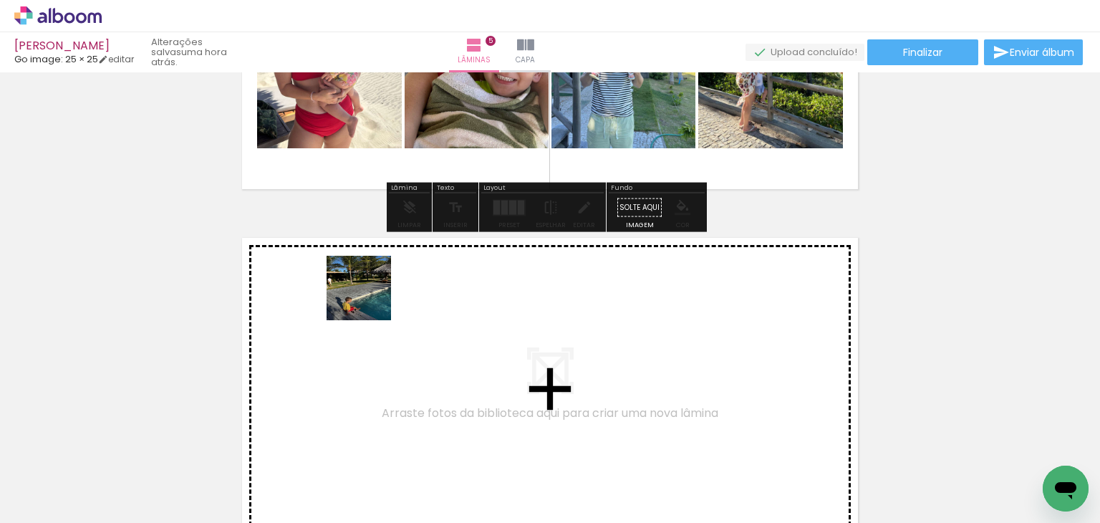
drag, startPoint x: 157, startPoint y: 488, endPoint x: 370, endPoint y: 299, distance: 284.6
click at [370, 299] on quentale-workspace at bounding box center [550, 261] width 1100 height 523
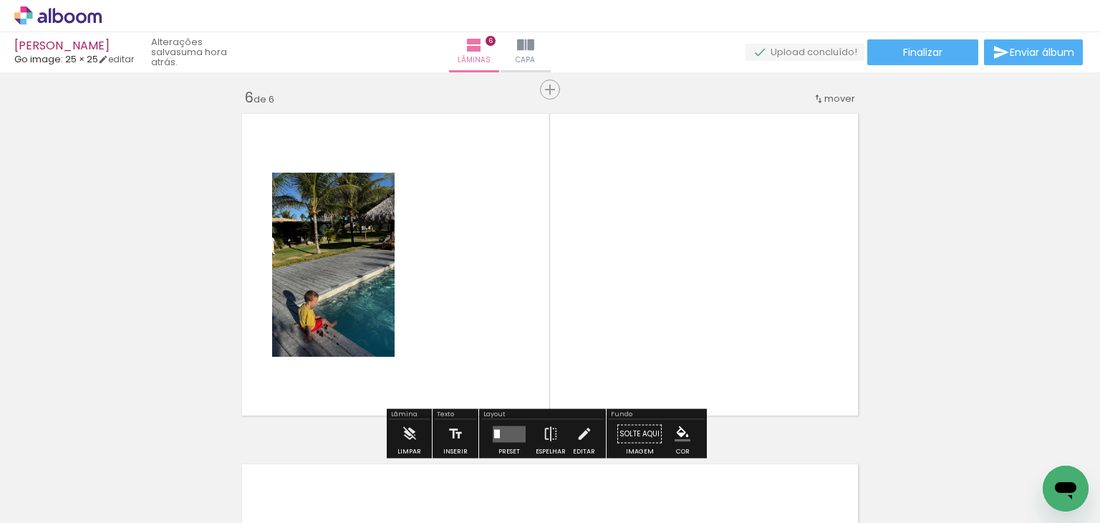
scroll to position [1769, 0]
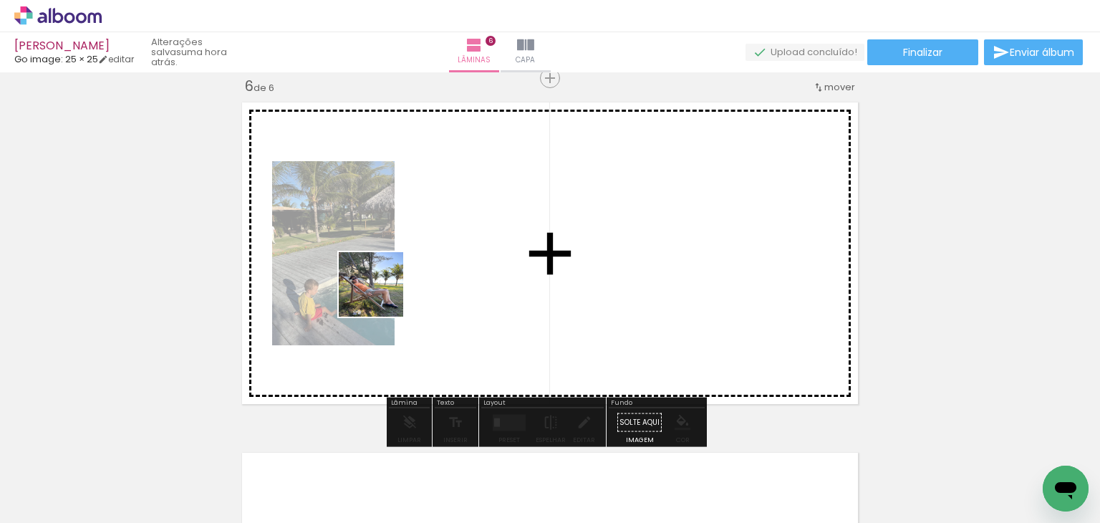
drag, startPoint x: 177, startPoint y: 482, endPoint x: 382, endPoint y: 295, distance: 277.3
click at [382, 295] on quentale-workspace at bounding box center [550, 261] width 1100 height 523
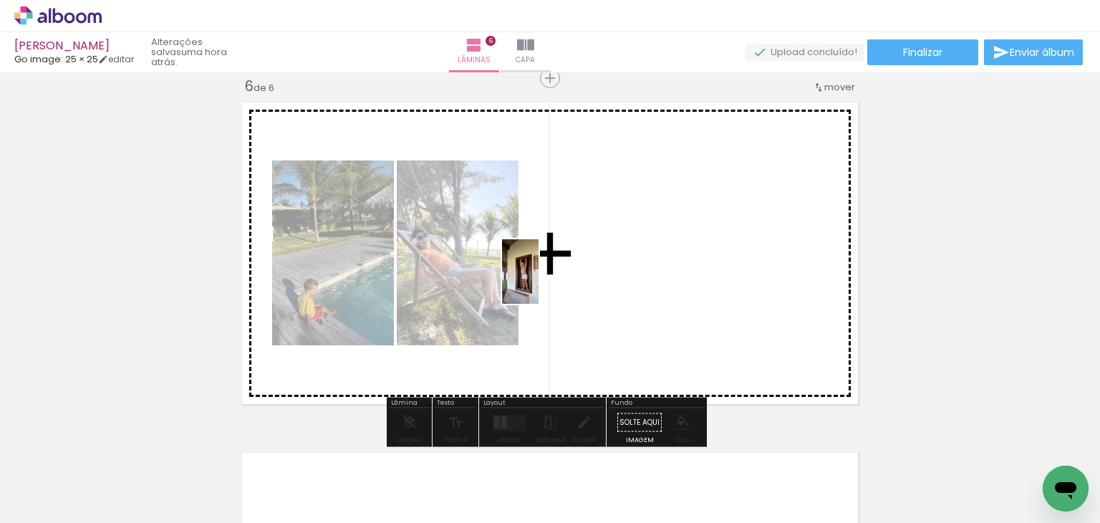
drag, startPoint x: 146, startPoint y: 485, endPoint x: 570, endPoint y: 269, distance: 475.6
click at [570, 263] on quentale-workspace at bounding box center [550, 261] width 1100 height 523
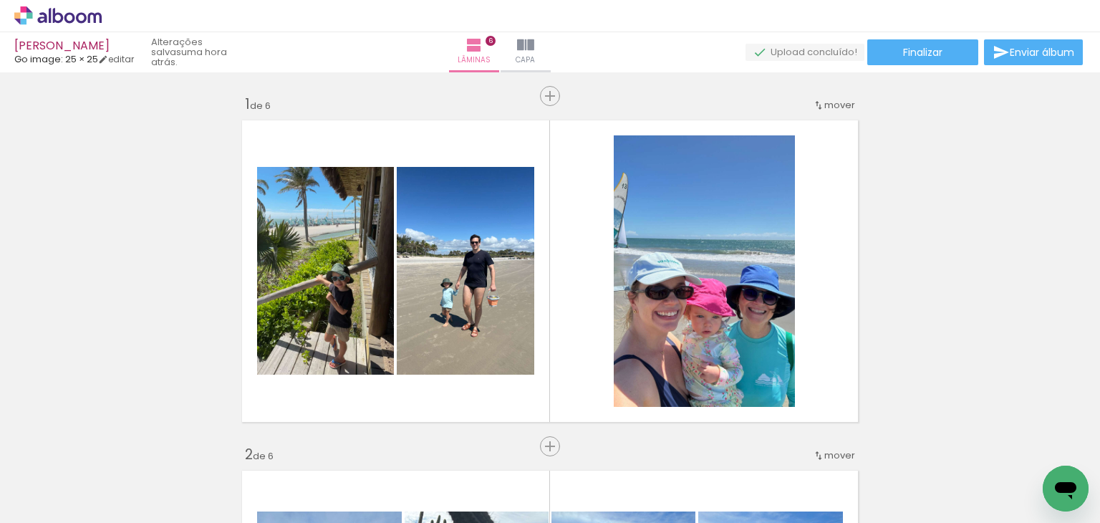
scroll to position [358, 0]
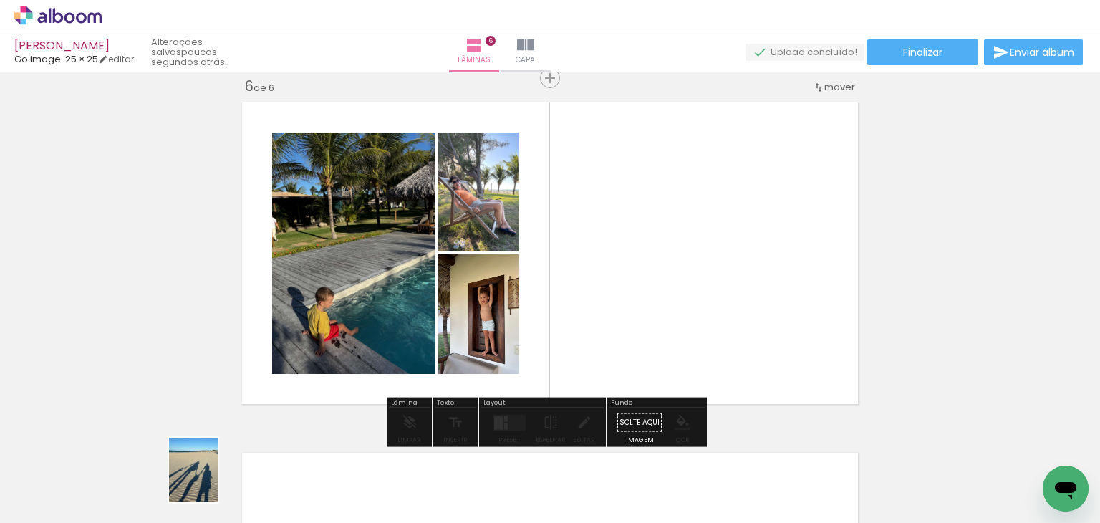
drag, startPoint x: 0, startPoint y: 0, endPoint x: 212, endPoint y: 481, distance: 525.2
click at [0, 0] on slot at bounding box center [0, 0] width 0 height 0
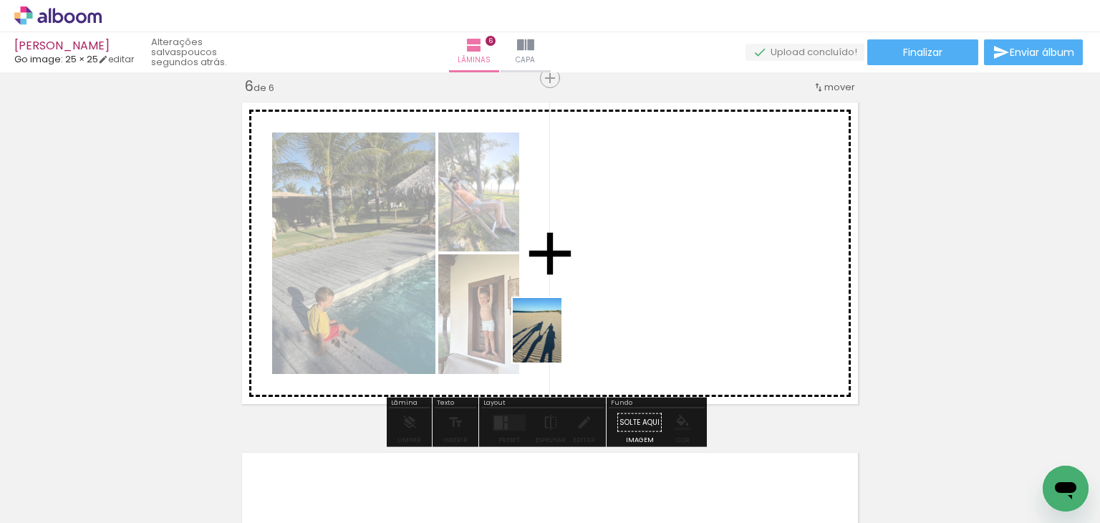
drag, startPoint x: 166, startPoint y: 478, endPoint x: 382, endPoint y: 413, distance: 225.7
click at [556, 340] on quentale-workspace at bounding box center [550, 261] width 1100 height 523
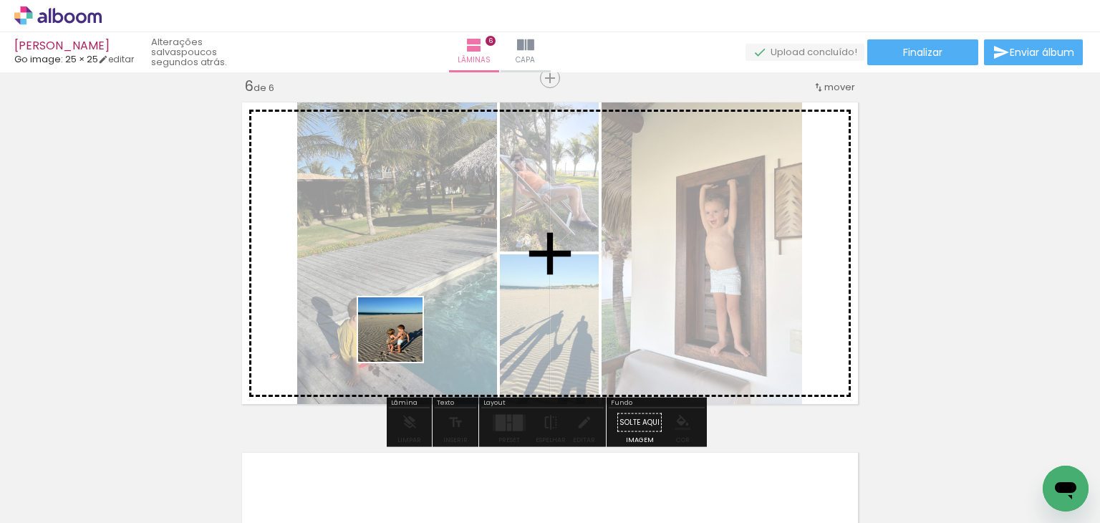
drag, startPoint x: 401, startPoint y: 340, endPoint x: 455, endPoint y: 303, distance: 65.9
click at [455, 303] on quentale-workspace at bounding box center [550, 261] width 1100 height 523
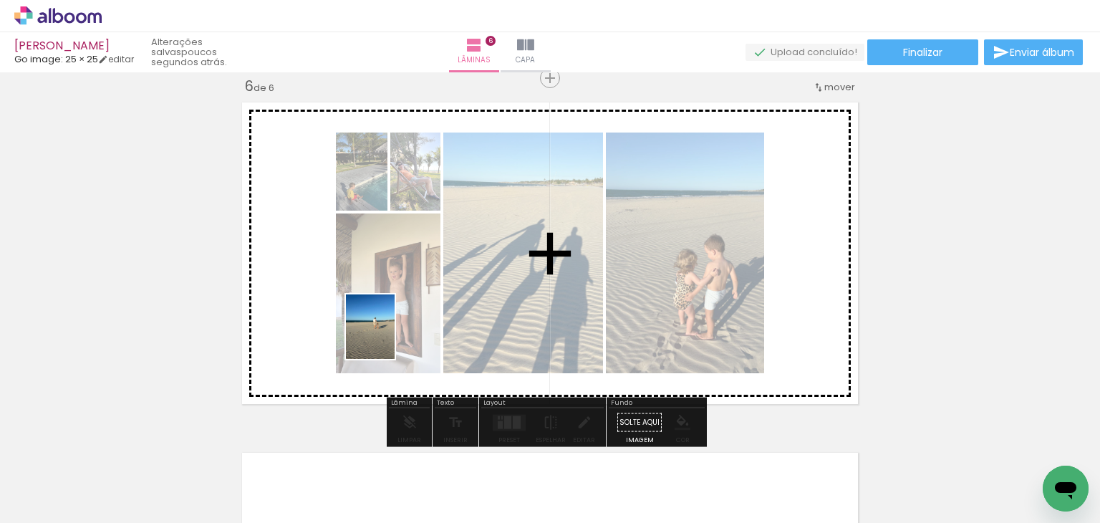
drag, startPoint x: 307, startPoint y: 399, endPoint x: 389, endPoint y: 337, distance: 102.8
click at [389, 337] on quentale-workspace at bounding box center [550, 261] width 1100 height 523
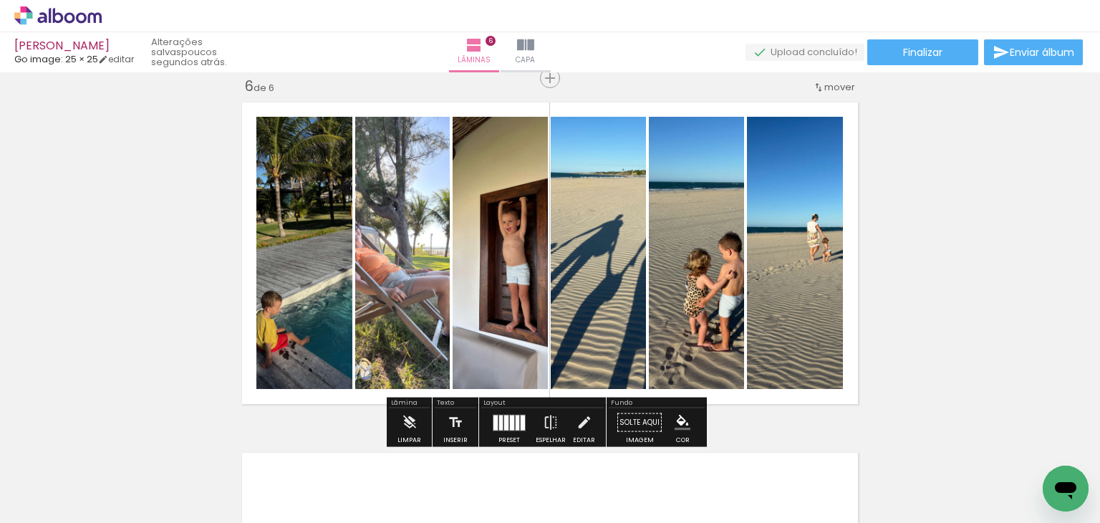
click at [521, 420] on div at bounding box center [523, 422] width 4 height 15
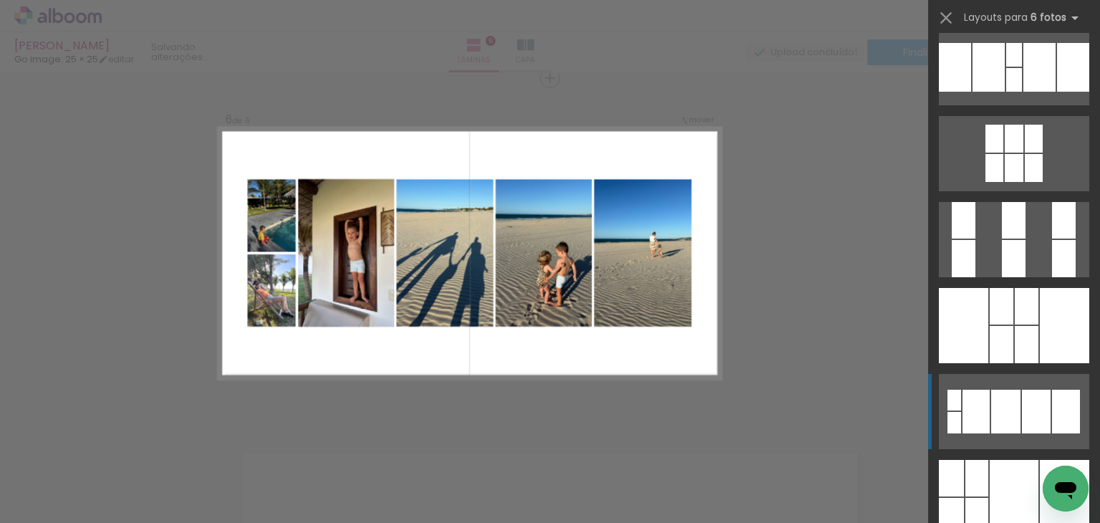
scroll to position [573, 0]
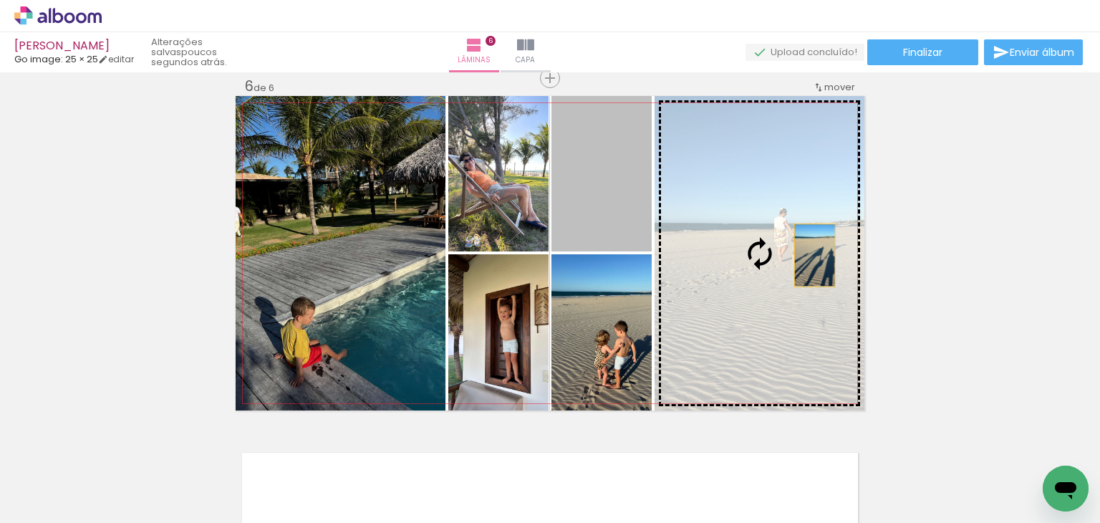
drag, startPoint x: 711, startPoint y: 238, endPoint x: 825, endPoint y: 255, distance: 115.2
click at [0, 0] on slot at bounding box center [0, 0] width 0 height 0
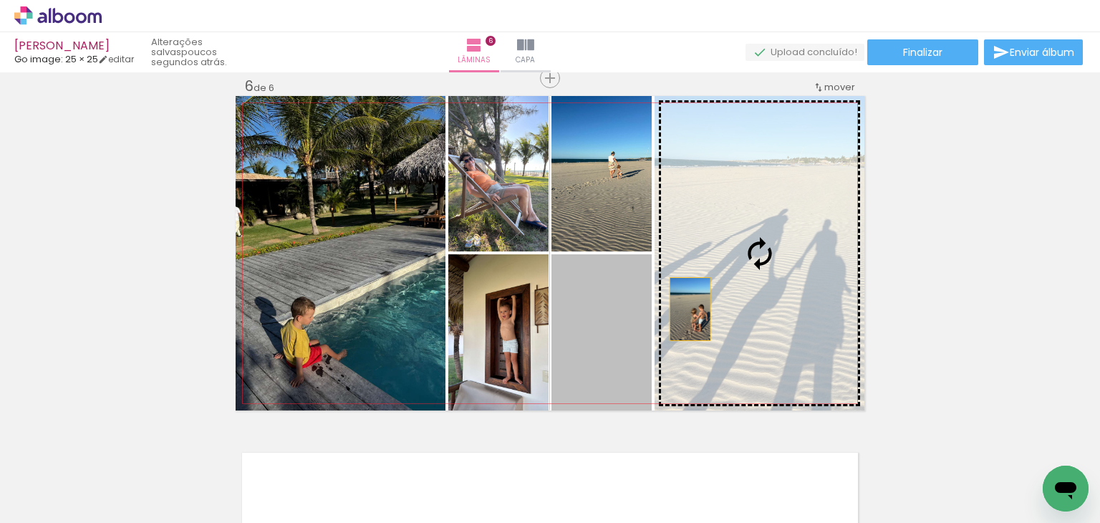
drag, startPoint x: 608, startPoint y: 363, endPoint x: 759, endPoint y: 260, distance: 182.9
click at [0, 0] on slot at bounding box center [0, 0] width 0 height 0
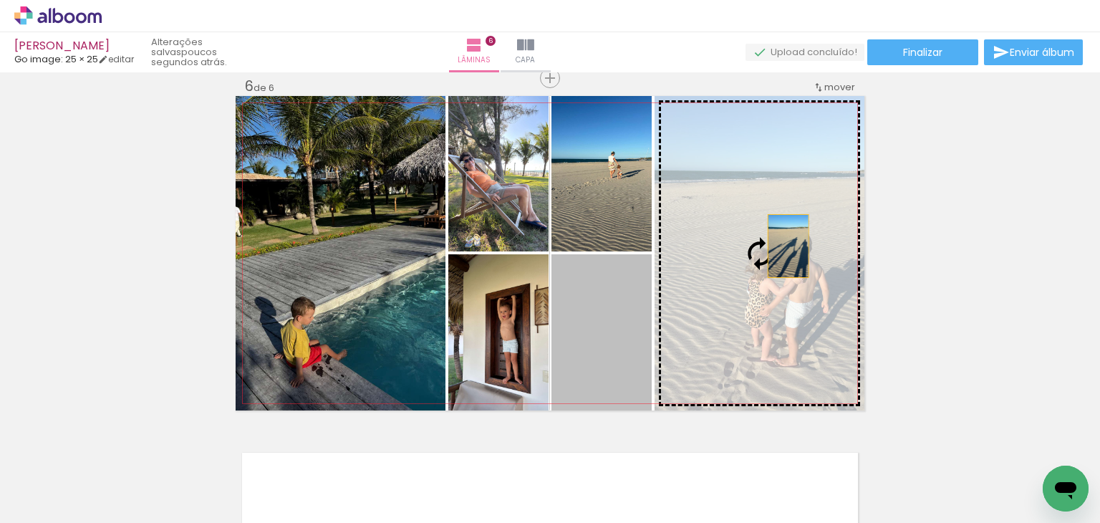
drag, startPoint x: 758, startPoint y: 260, endPoint x: 783, endPoint y: 246, distance: 28.2
click at [0, 0] on slot at bounding box center [0, 0] width 0 height 0
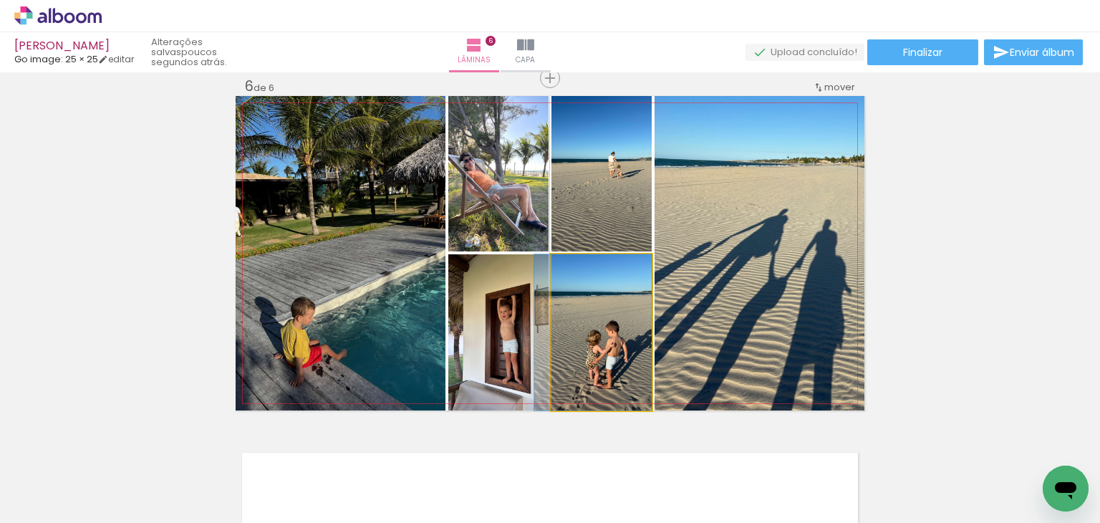
drag, startPoint x: 604, startPoint y: 349, endPoint x: 589, endPoint y: 352, distance: 15.5
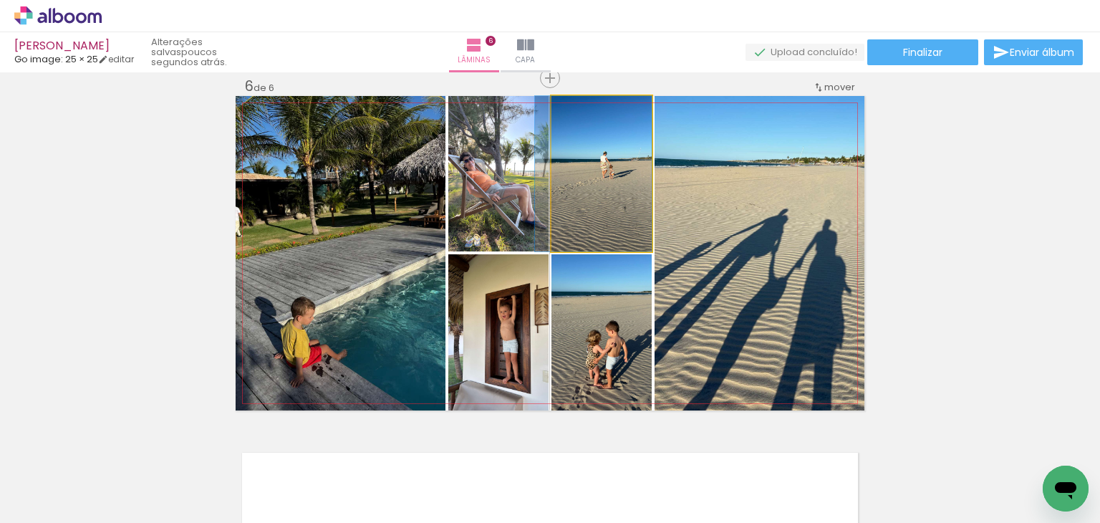
drag, startPoint x: 613, startPoint y: 169, endPoint x: 597, endPoint y: 182, distance: 20.4
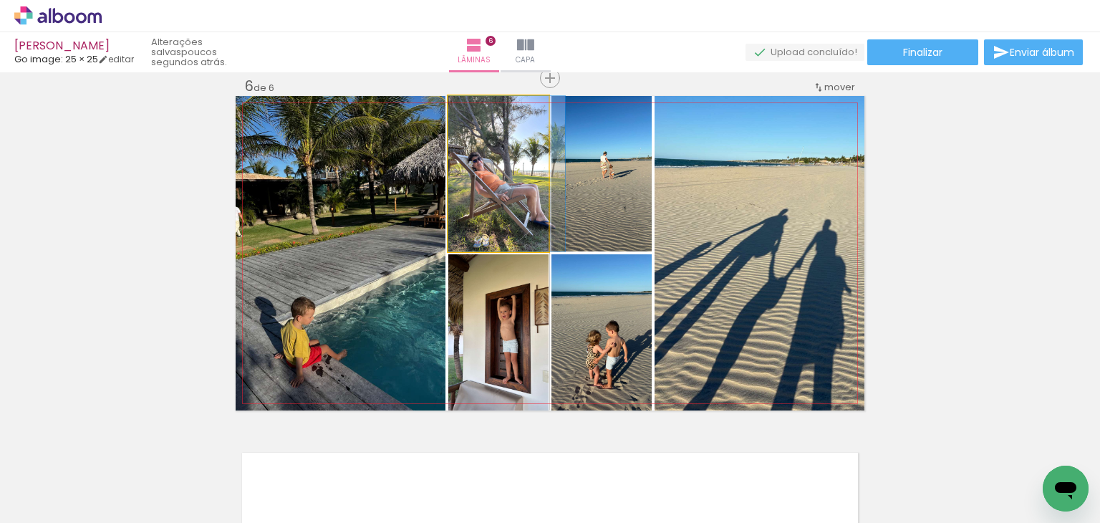
drag, startPoint x: 506, startPoint y: 212, endPoint x: 516, endPoint y: 210, distance: 10.3
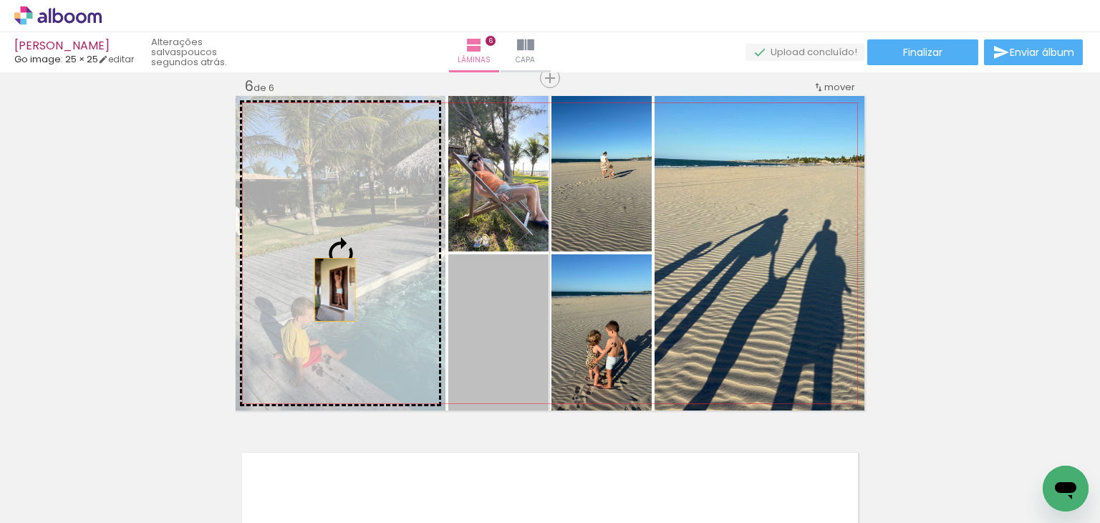
drag, startPoint x: 489, startPoint y: 355, endPoint x: 339, endPoint y: 287, distance: 164.4
click at [0, 0] on slot at bounding box center [0, 0] width 0 height 0
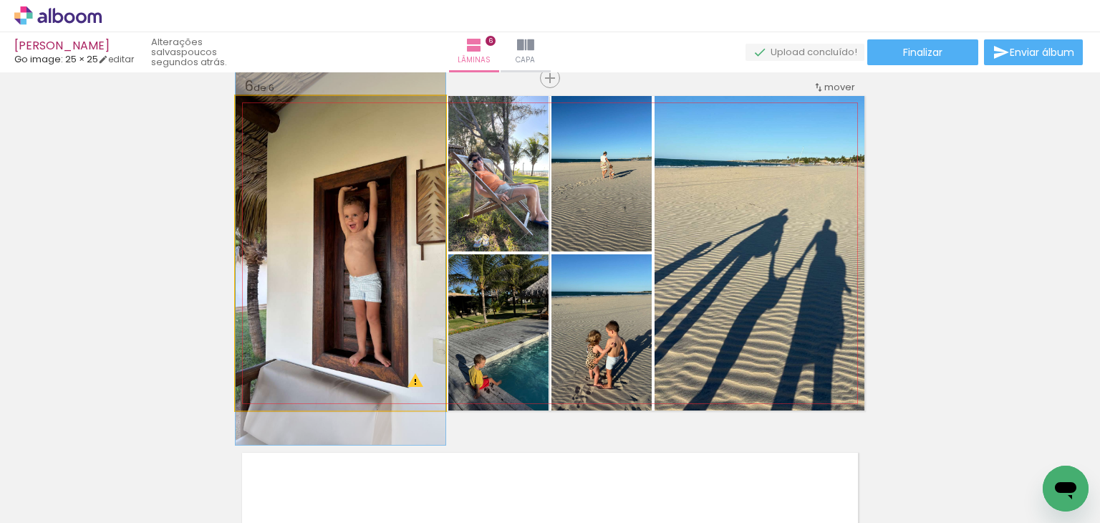
drag, startPoint x: 342, startPoint y: 300, endPoint x: 318, endPoint y: 308, distance: 25.6
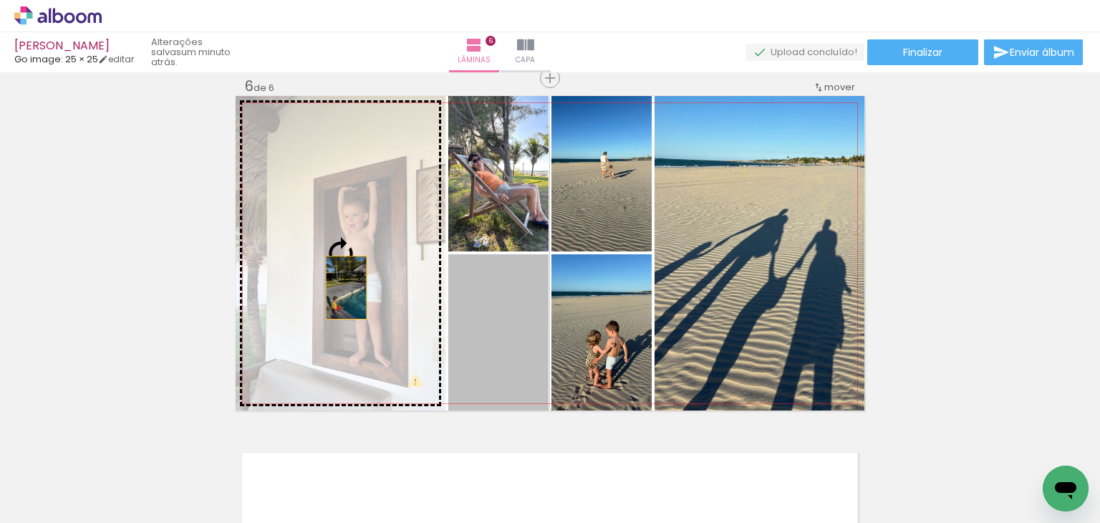
drag, startPoint x: 352, startPoint y: 290, endPoint x: 344, endPoint y: 290, distance: 8.6
click at [0, 0] on slot at bounding box center [0, 0] width 0 height 0
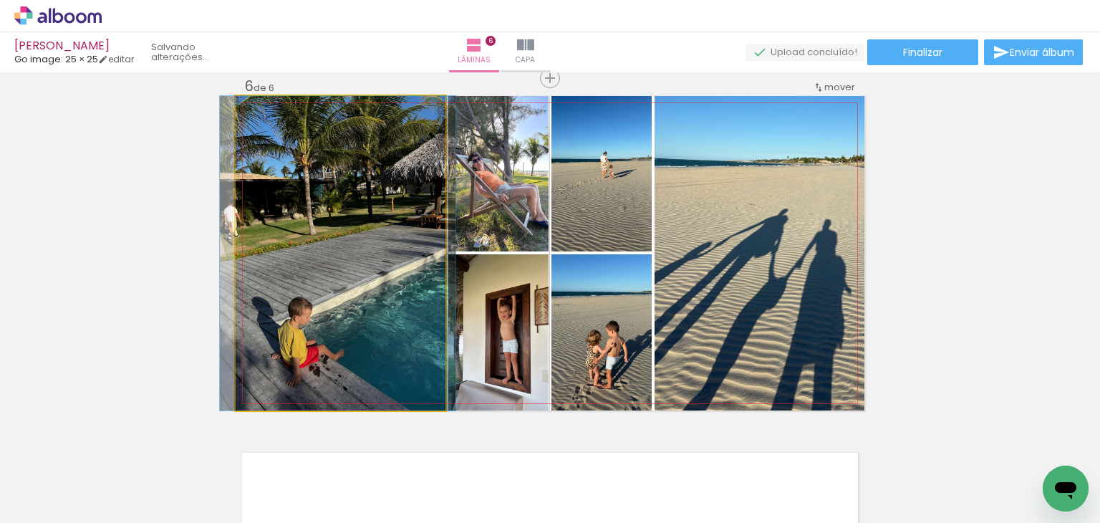
drag, startPoint x: 315, startPoint y: 327, endPoint x: 312, endPoint y: 264, distance: 63.8
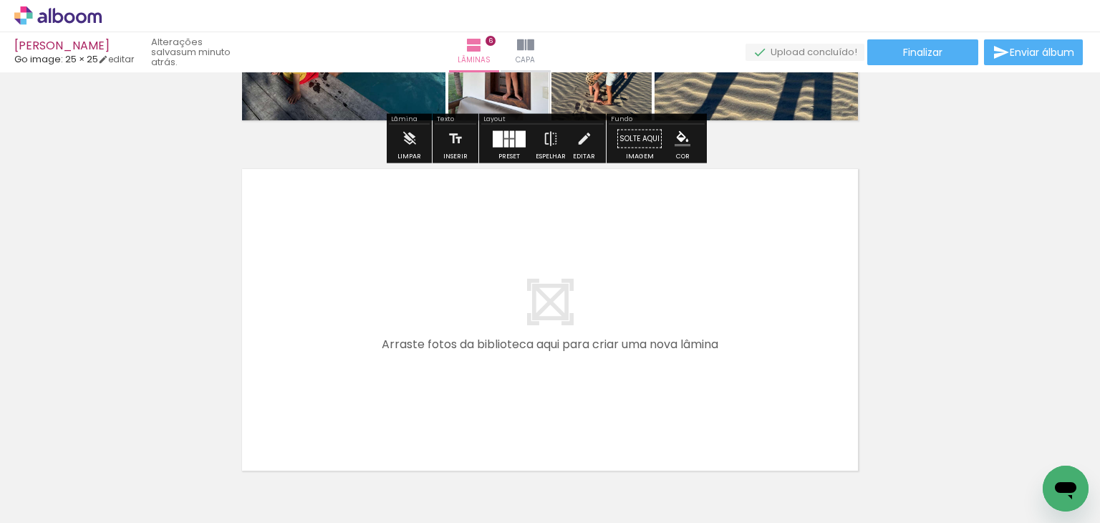
scroll to position [2127, 0]
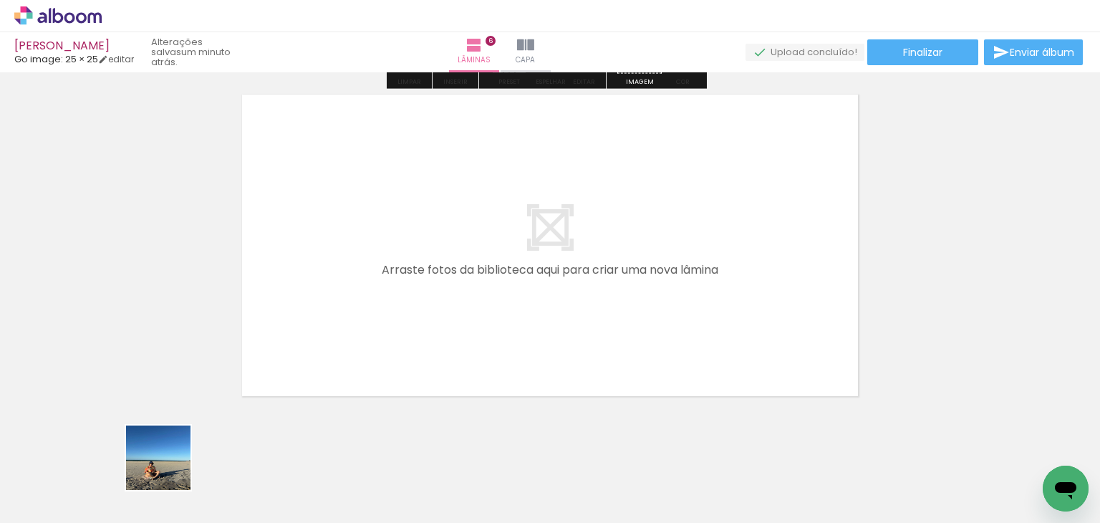
drag, startPoint x: 169, startPoint y: 468, endPoint x: 238, endPoint y: 347, distance: 139.6
click at [238, 347] on quentale-workspace at bounding box center [550, 261] width 1100 height 523
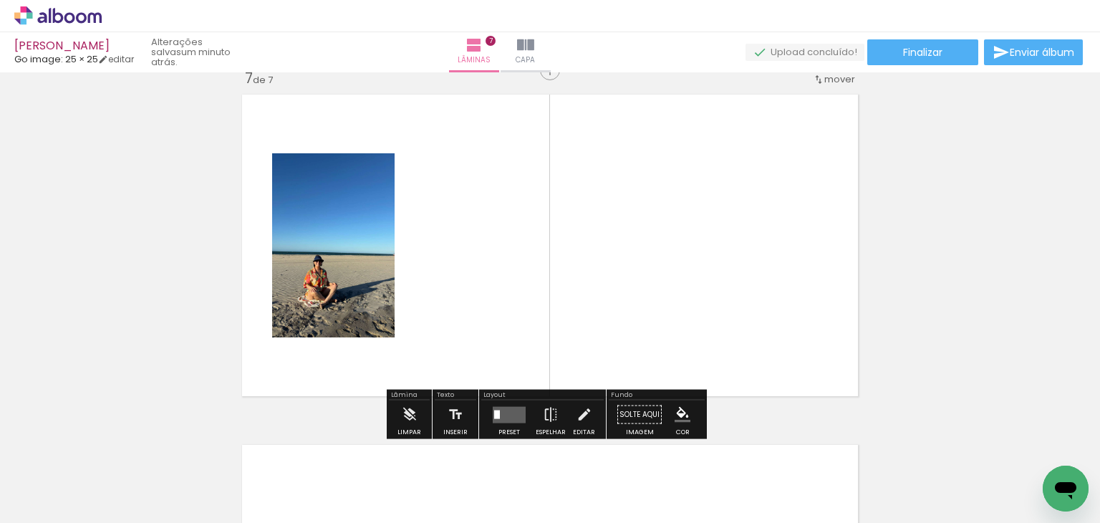
scroll to position [2120, 0]
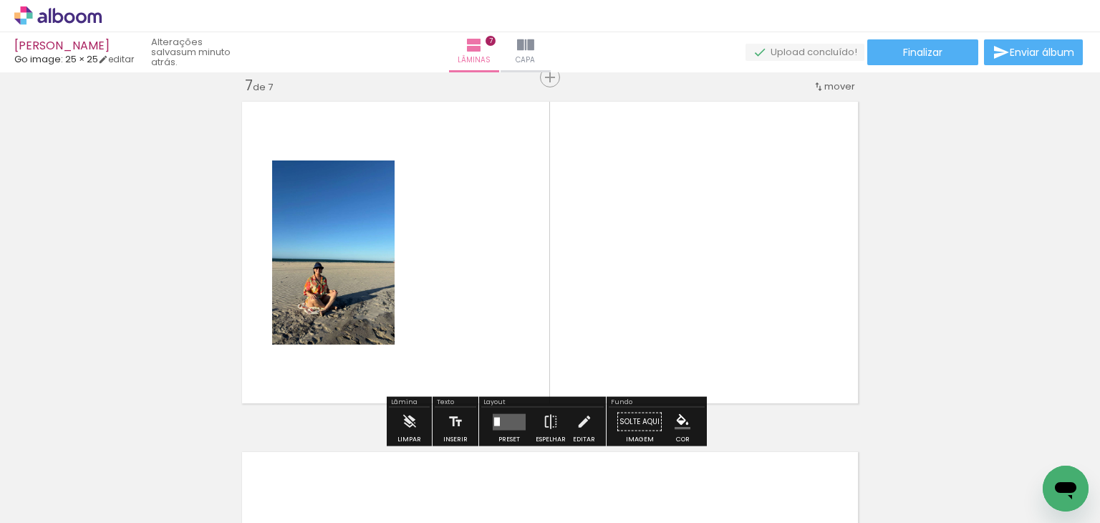
drag, startPoint x: 214, startPoint y: 448, endPoint x: 486, endPoint y: 281, distance: 319.2
click at [486, 281] on quentale-workspace at bounding box center [550, 261] width 1100 height 523
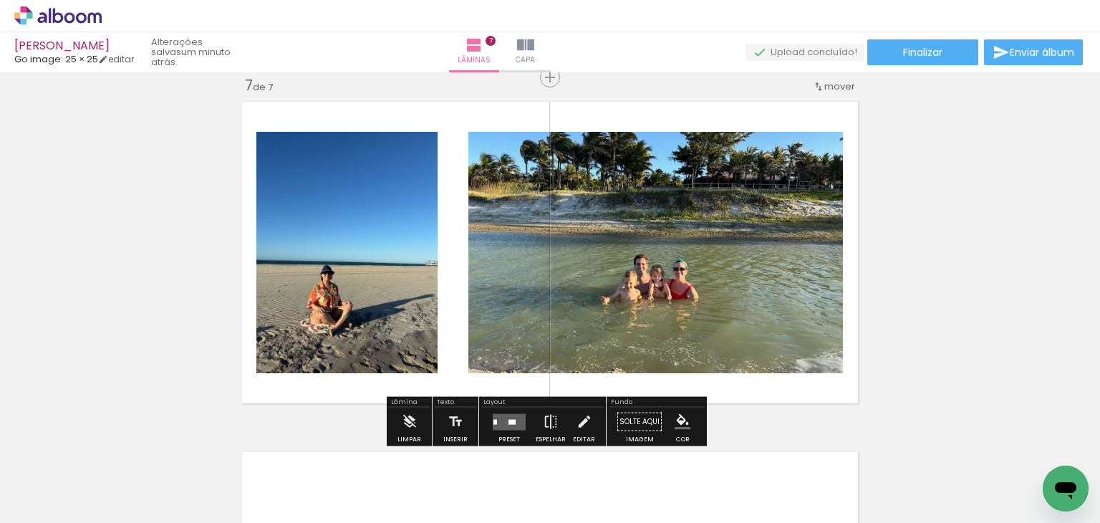
click at [493, 418] on quentale-layouter at bounding box center [509, 421] width 33 height 16
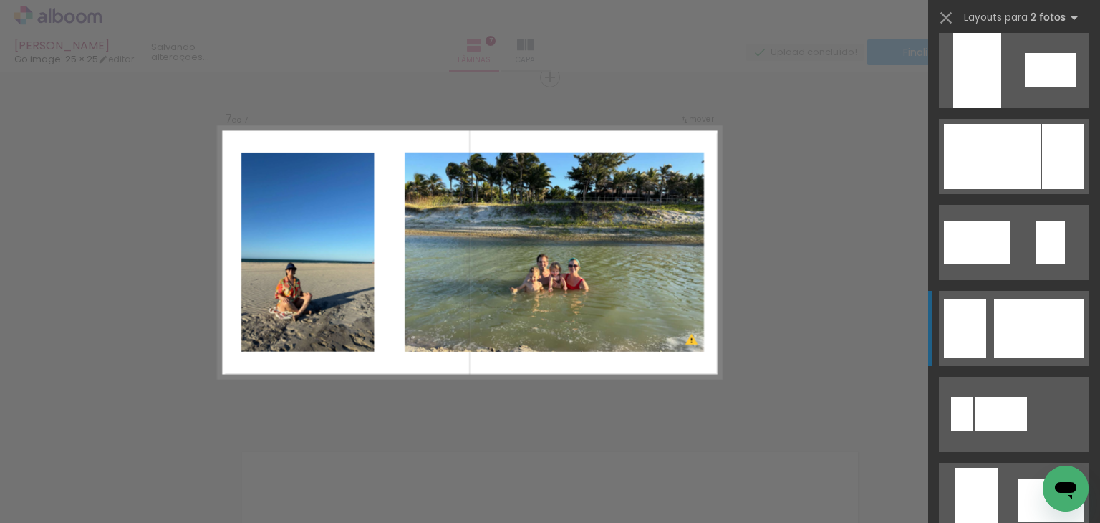
scroll to position [859, 0]
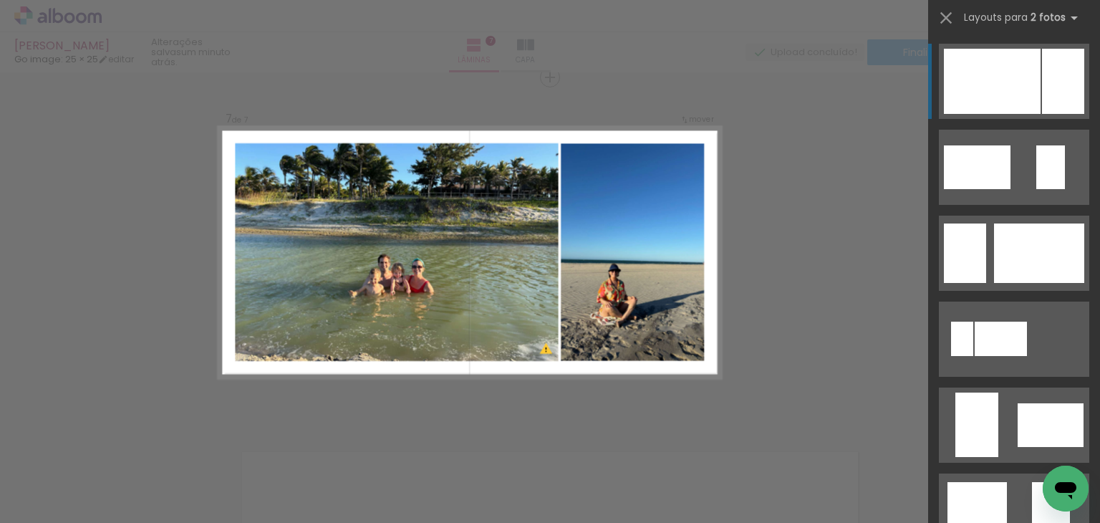
click at [1016, 322] on div at bounding box center [1001, 339] width 52 height 34
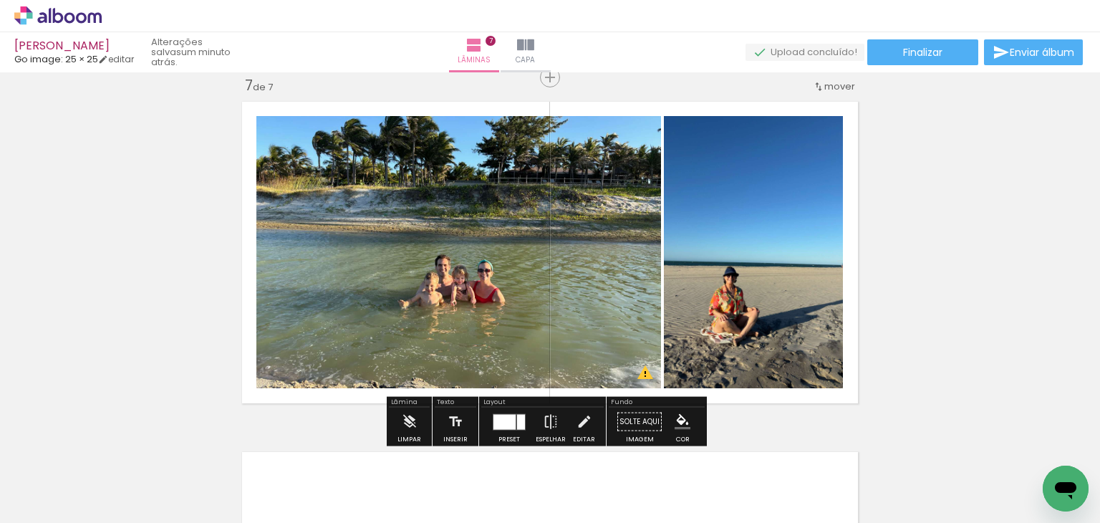
click at [503, 414] on div at bounding box center [504, 421] width 22 height 15
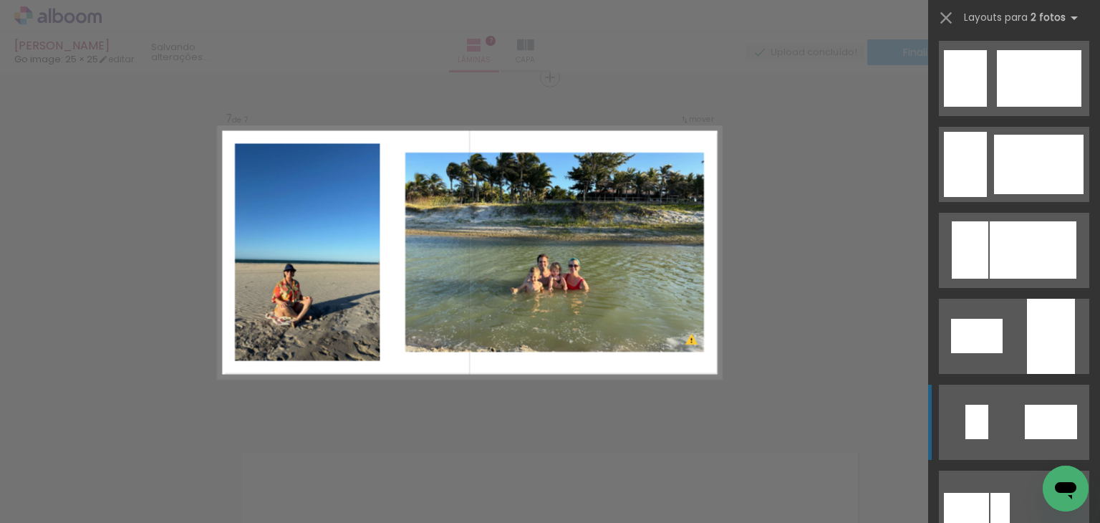
scroll to position [0, 0]
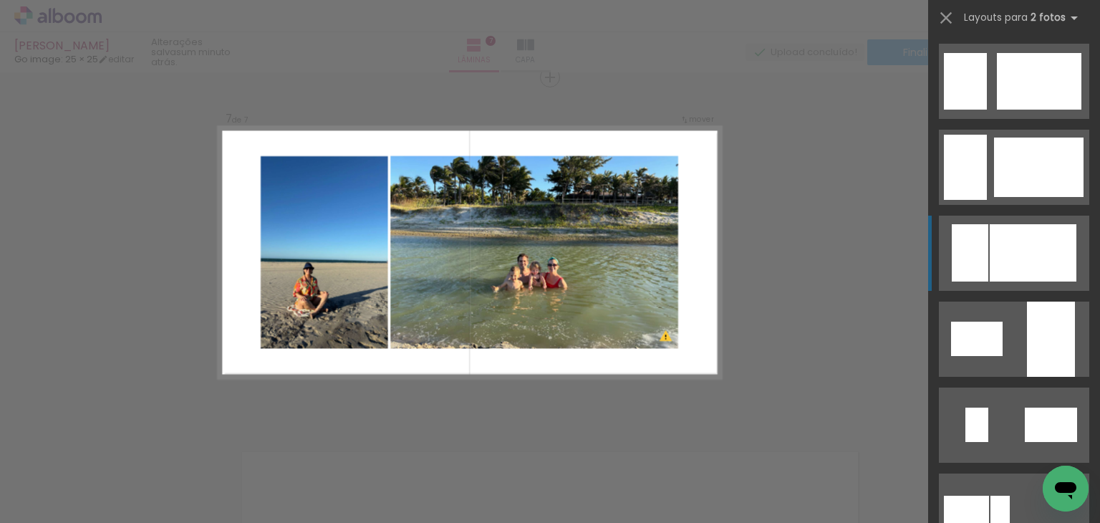
click at [1007, 197] on div at bounding box center [1039, 167] width 90 height 59
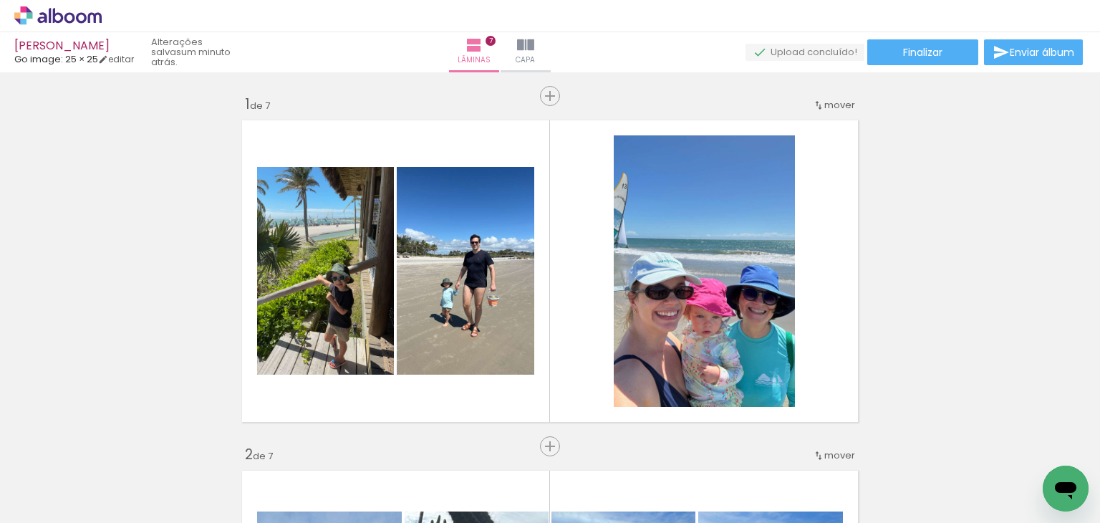
scroll to position [2120, 0]
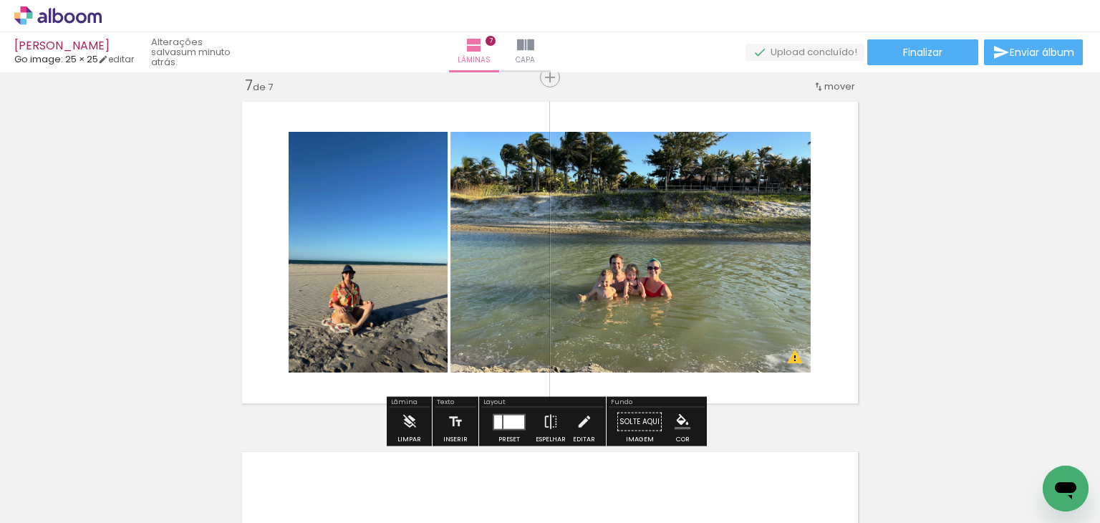
click at [503, 423] on div at bounding box center [513, 422] width 21 height 14
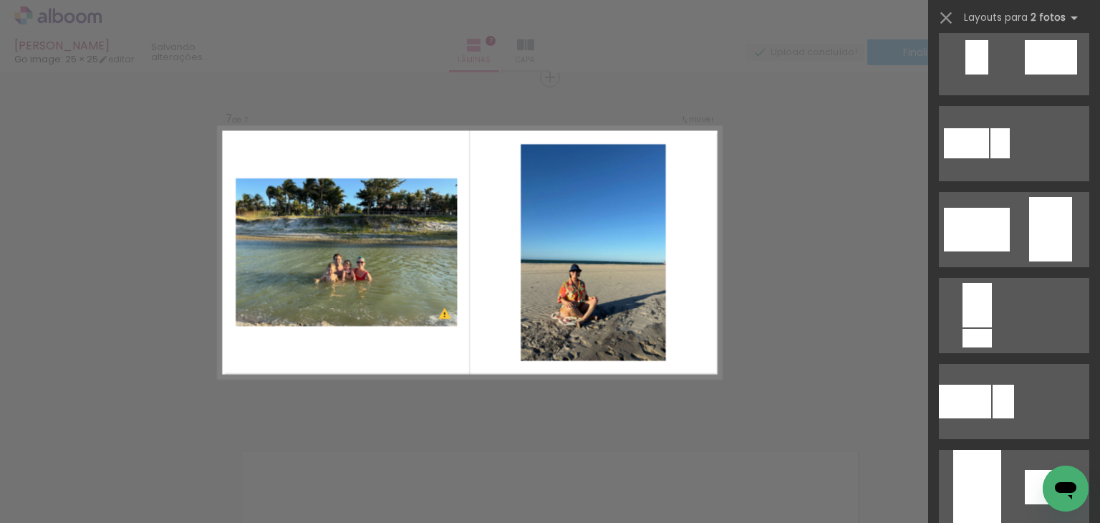
scroll to position [387, 0]
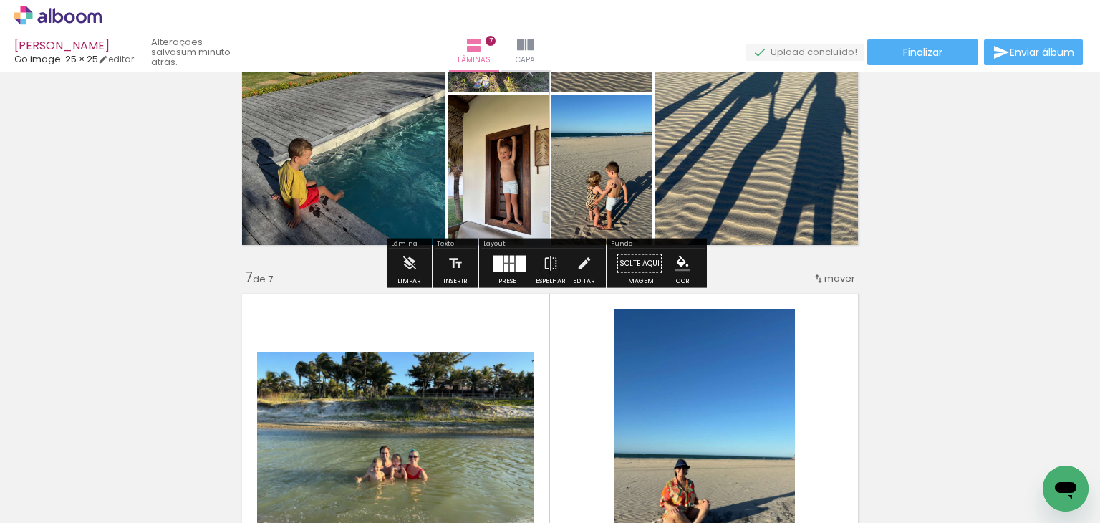
scroll to position [1977, 0]
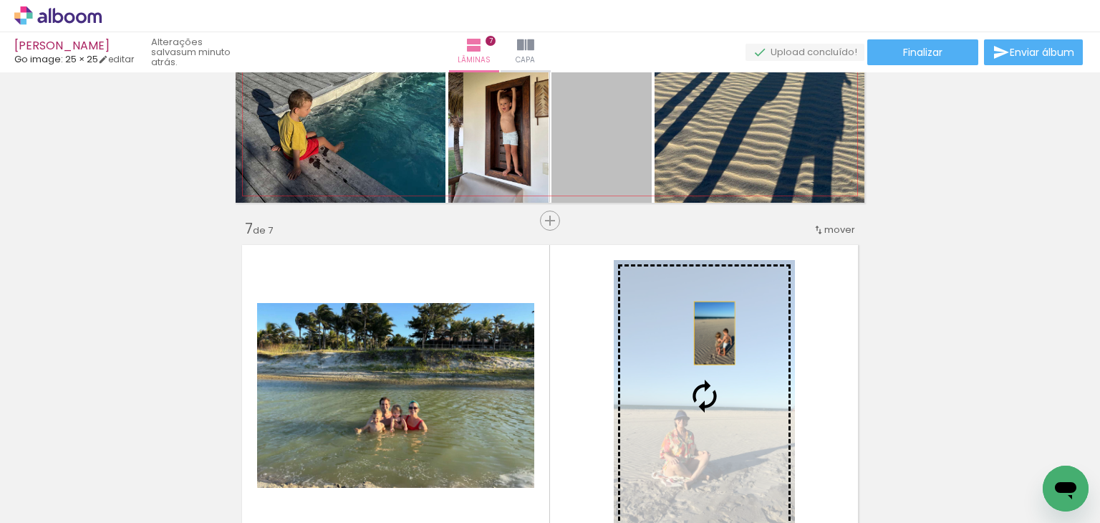
drag, startPoint x: 602, startPoint y: 130, endPoint x: 709, endPoint y: 333, distance: 229.0
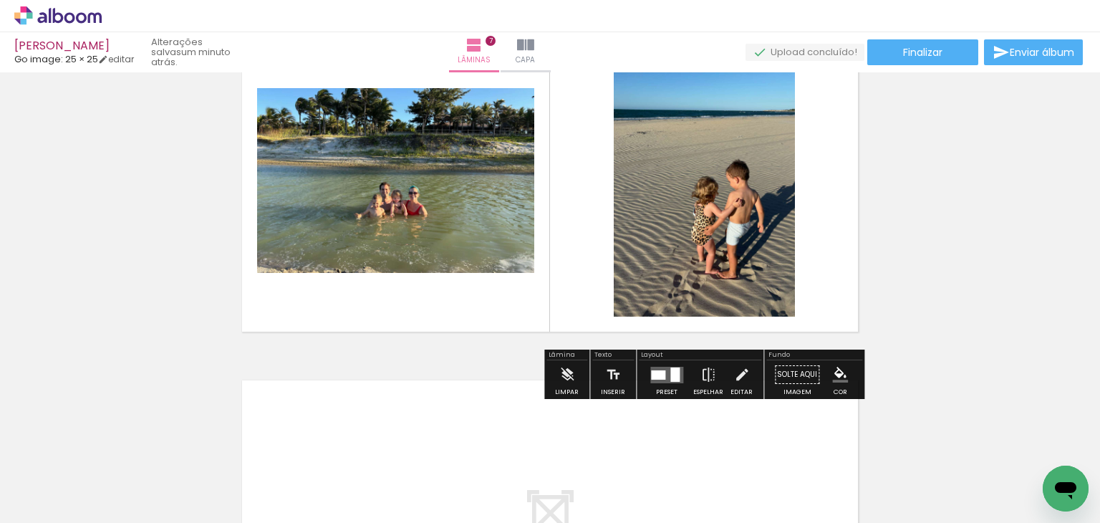
scroll to position [2263, 0]
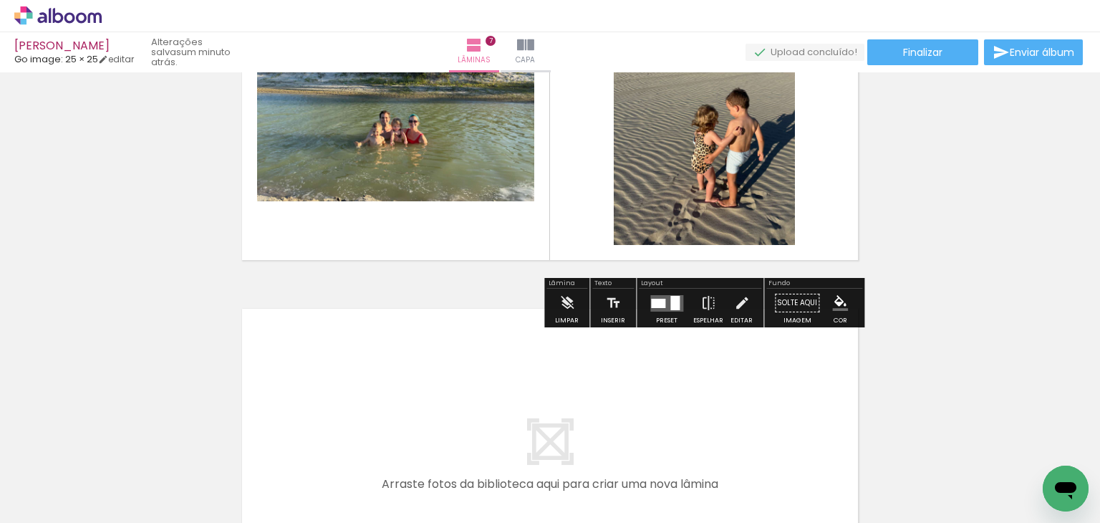
click at [451, 244] on quentale-layouter at bounding box center [550, 109] width 629 height 314
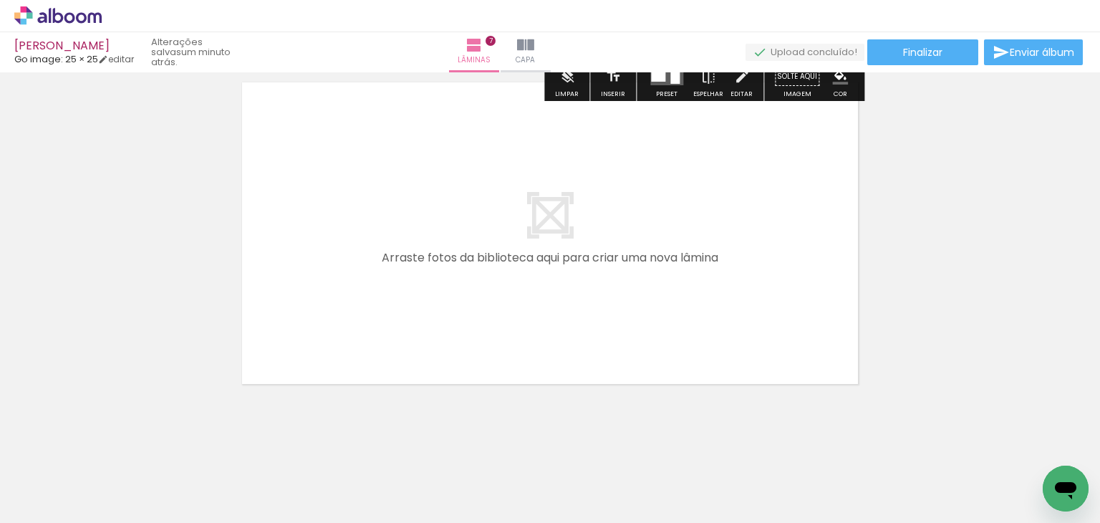
scroll to position [2497, 0]
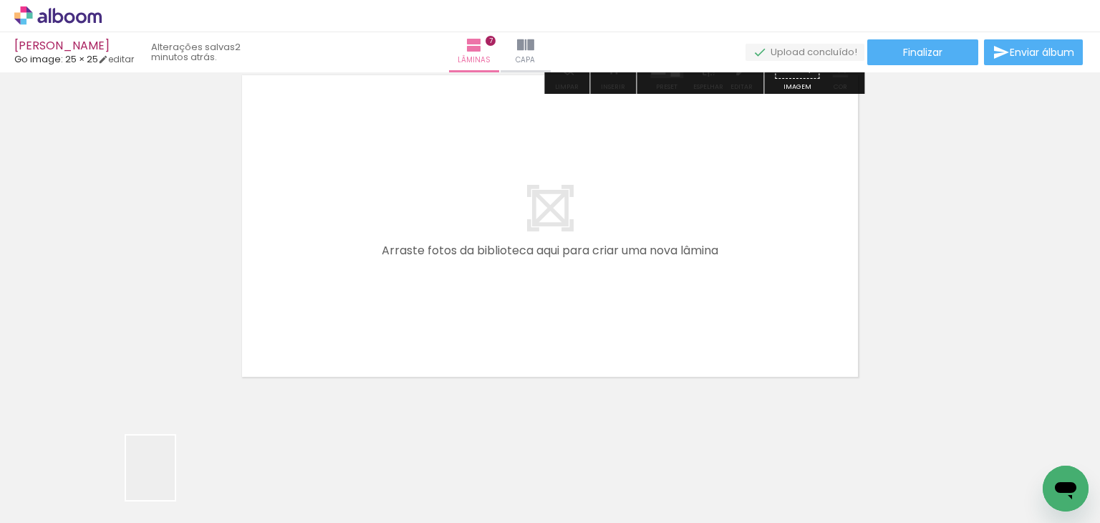
drag, startPoint x: 169, startPoint y: 478, endPoint x: 434, endPoint y: 230, distance: 363.3
click at [434, 230] on quentale-workspace at bounding box center [550, 261] width 1100 height 523
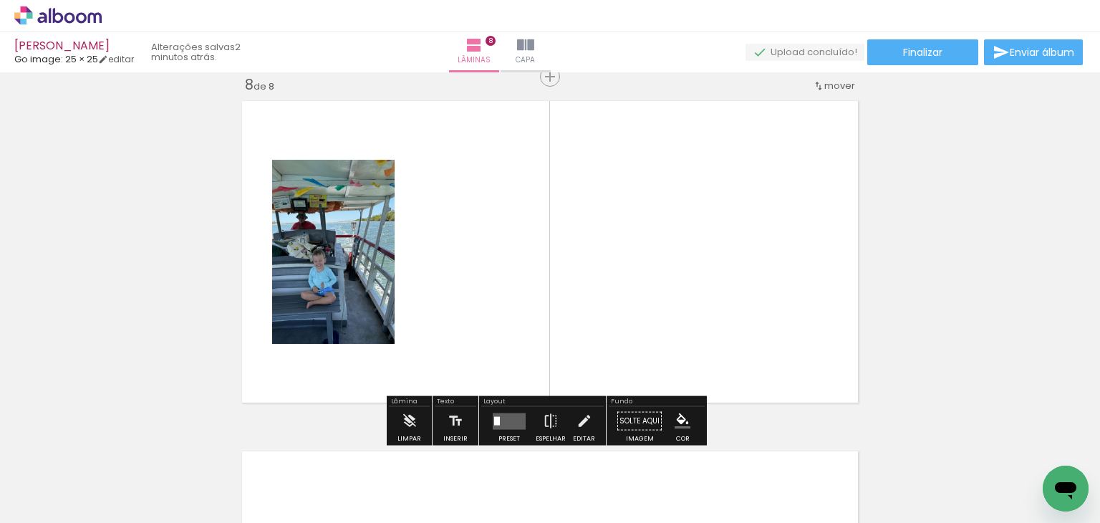
scroll to position [2469, 0]
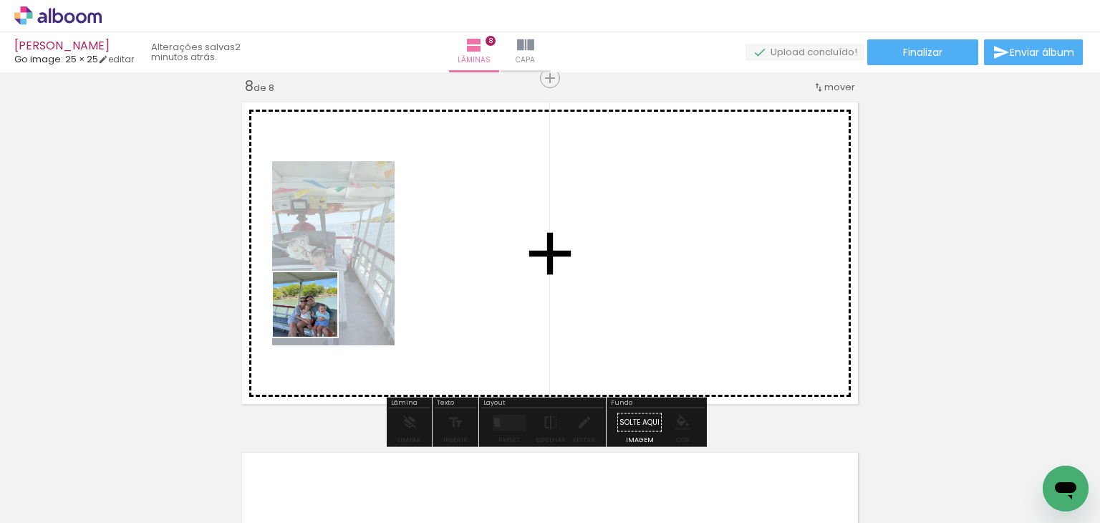
drag, startPoint x: 273, startPoint y: 365, endPoint x: 316, endPoint y: 315, distance: 66.0
click at [316, 315] on quentale-workspace at bounding box center [550, 261] width 1100 height 523
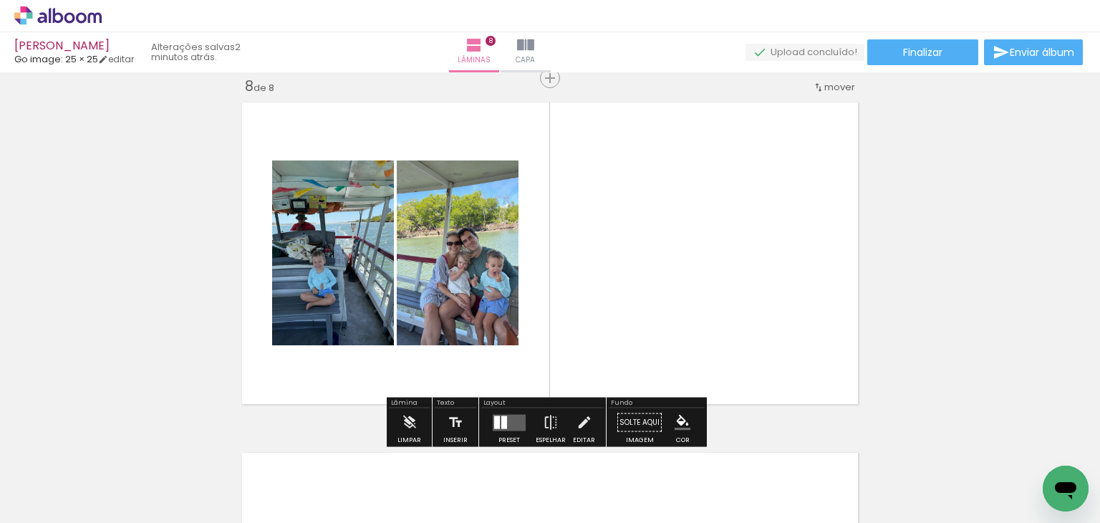
drag, startPoint x: 142, startPoint y: 485, endPoint x: 398, endPoint y: 279, distance: 328.6
click at [398, 279] on quentale-workspace at bounding box center [550, 261] width 1100 height 523
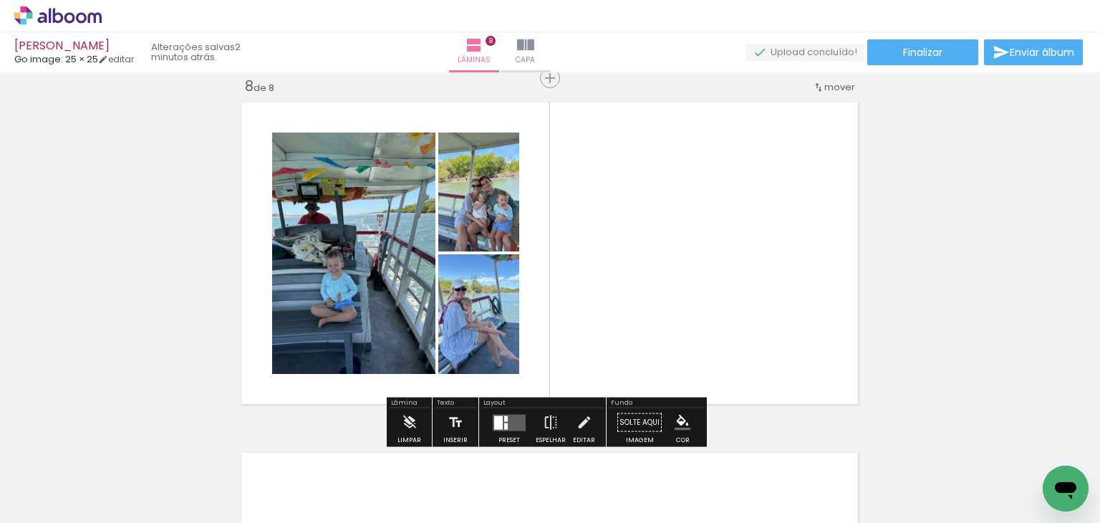
click at [513, 422] on quentale-layouter at bounding box center [509, 422] width 33 height 16
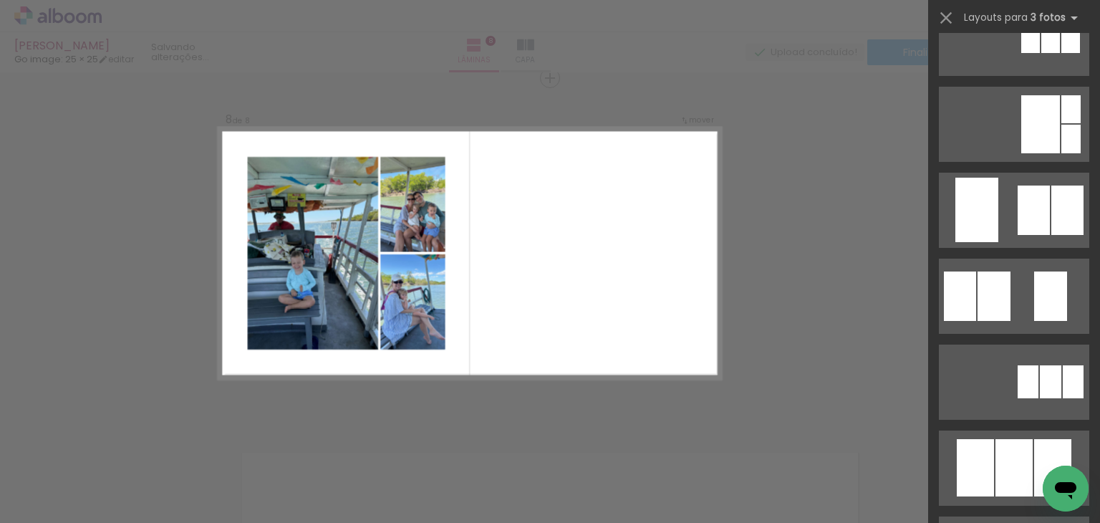
scroll to position [0, 0]
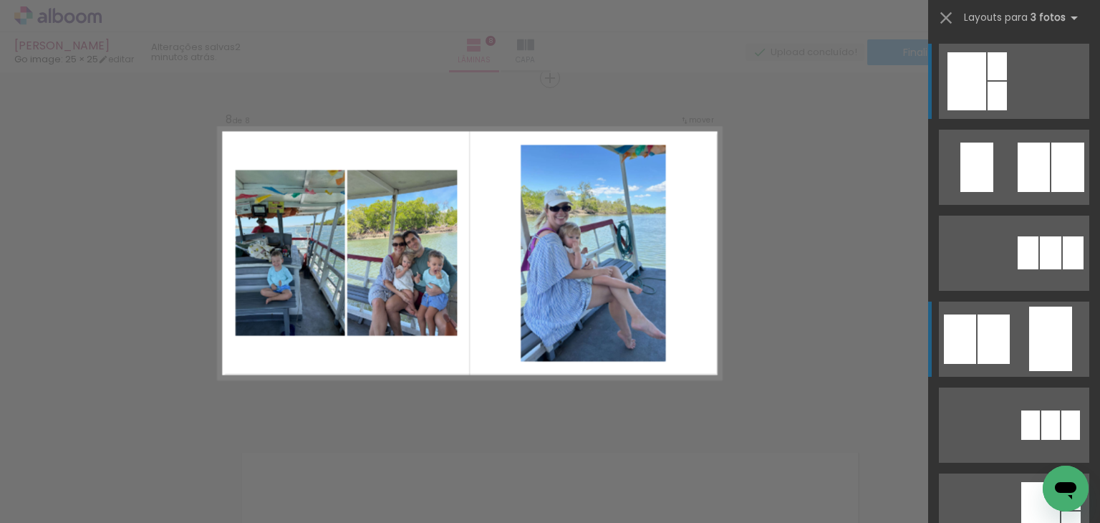
click at [1051, 192] on div at bounding box center [1067, 167] width 33 height 49
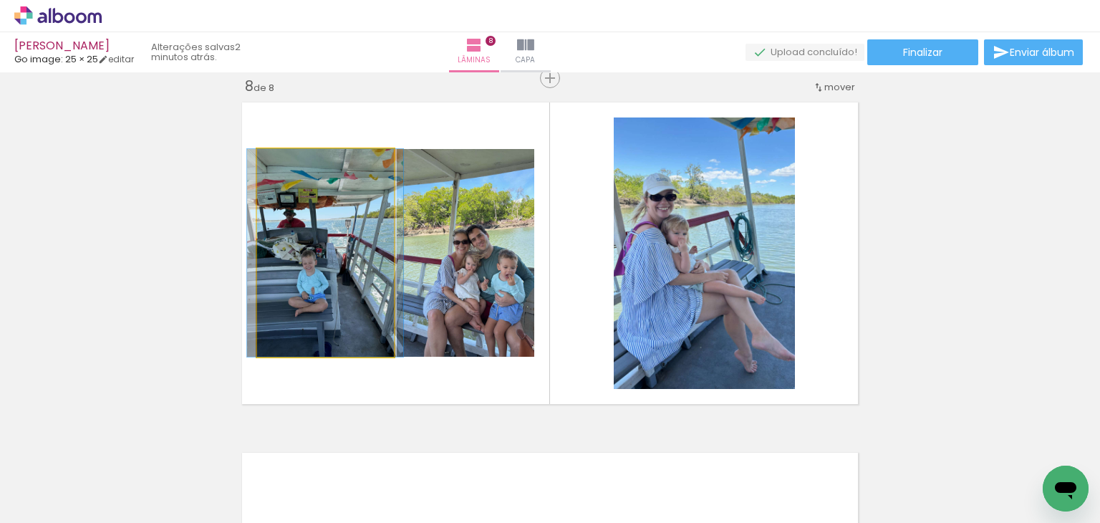
click at [385, 304] on quentale-photo at bounding box center [325, 253] width 137 height 208
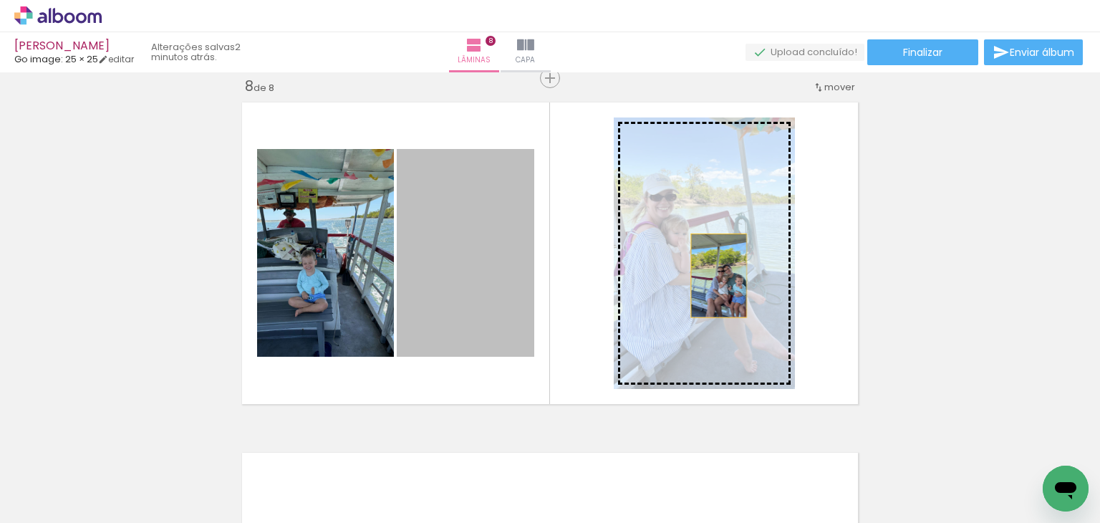
drag, startPoint x: 684, startPoint y: 284, endPoint x: 713, endPoint y: 275, distance: 30.6
click at [0, 0] on slot at bounding box center [0, 0] width 0 height 0
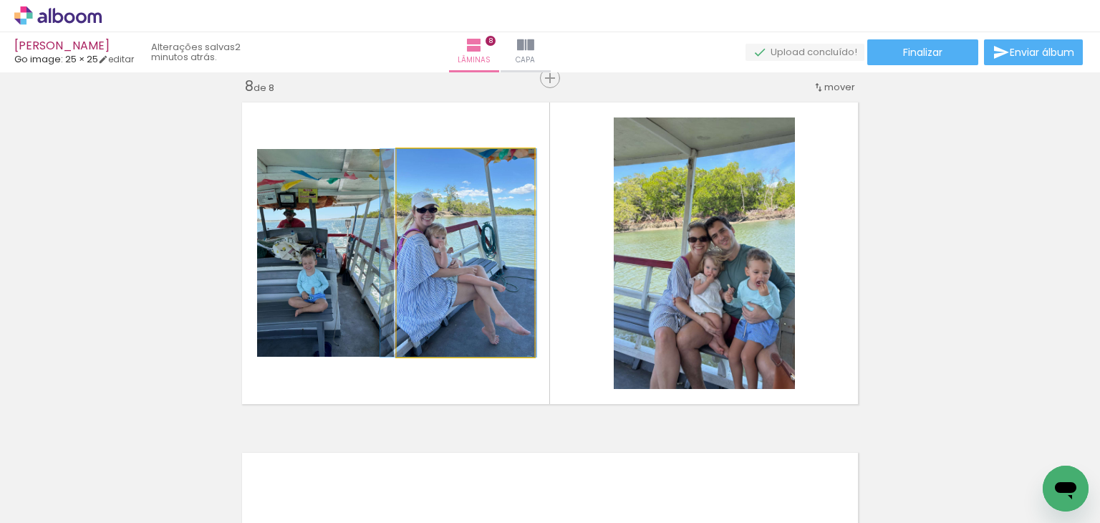
drag, startPoint x: 445, startPoint y: 294, endPoint x: 438, endPoint y: 303, distance: 11.2
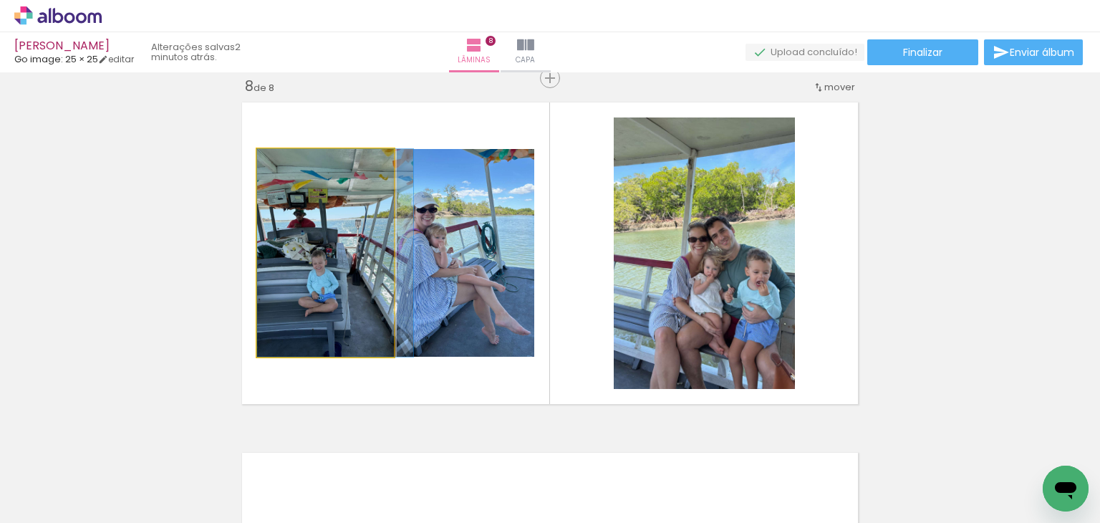
drag, startPoint x: 332, startPoint y: 293, endPoint x: 346, endPoint y: 290, distance: 14.6
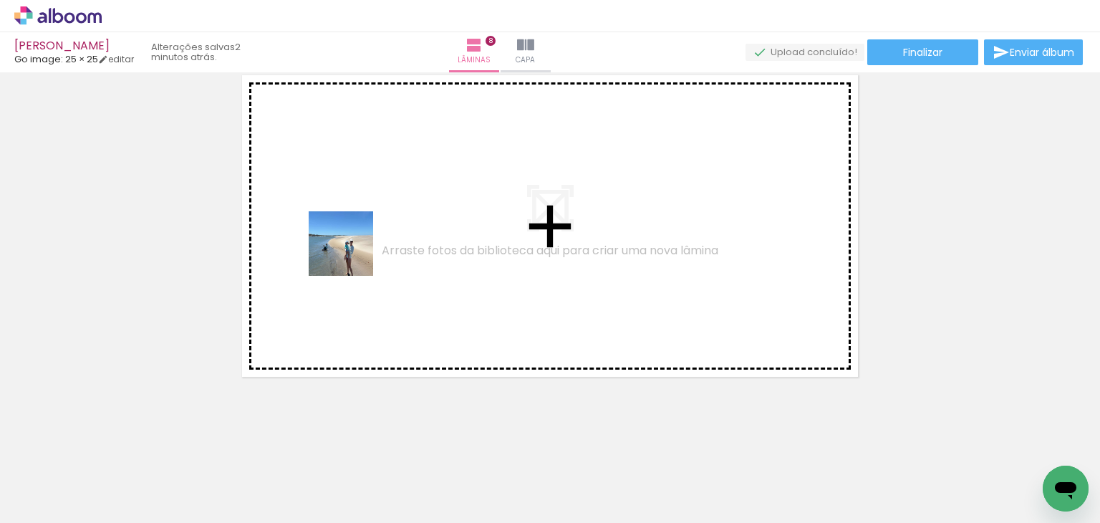
drag, startPoint x: 168, startPoint y: 476, endPoint x: 390, endPoint y: 228, distance: 331.7
click at [390, 228] on quentale-workspace at bounding box center [550, 261] width 1100 height 523
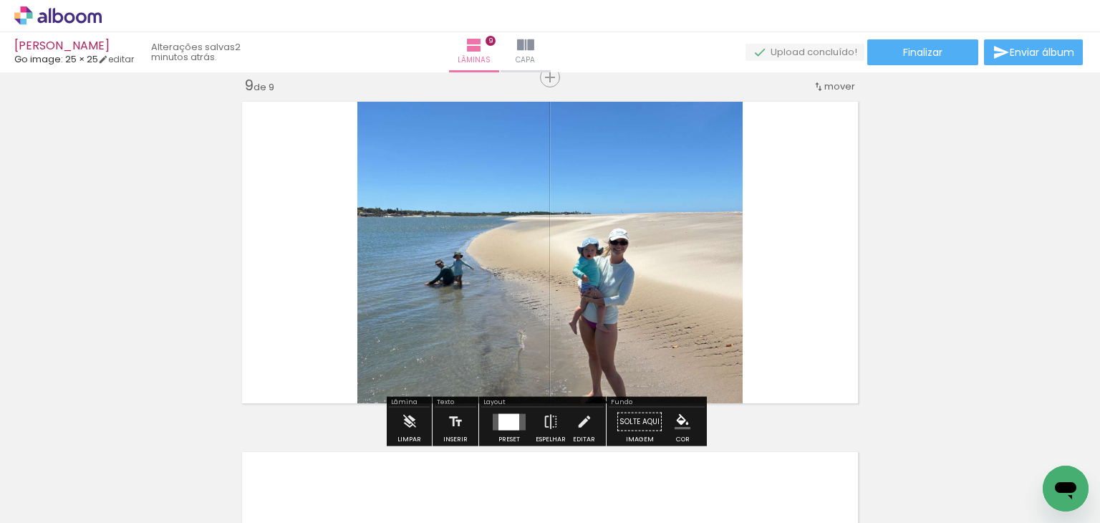
scroll to position [2820, 0]
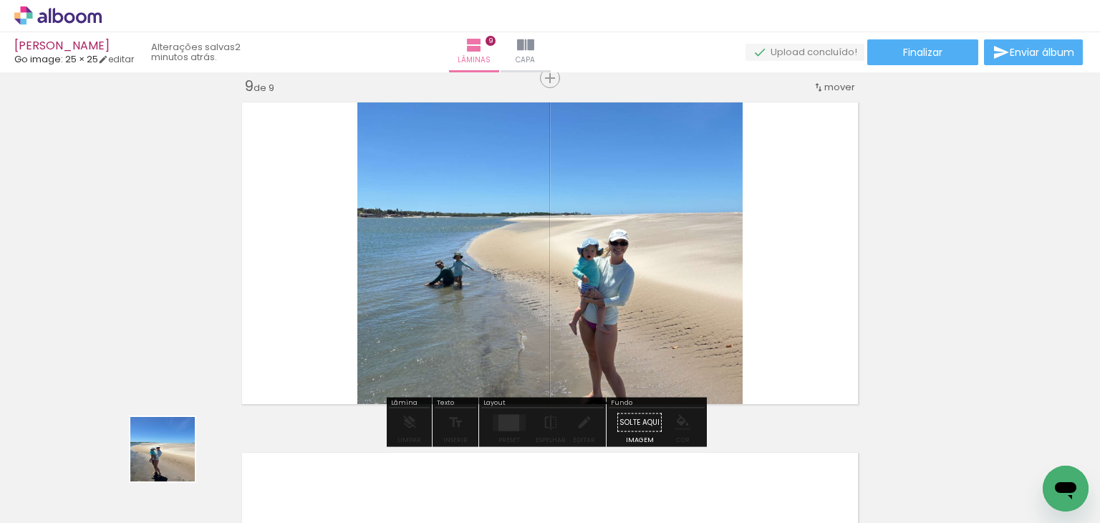
drag, startPoint x: 173, startPoint y: 460, endPoint x: 423, endPoint y: 303, distance: 295.1
click at [448, 262] on quentale-workspace at bounding box center [550, 261] width 1100 height 523
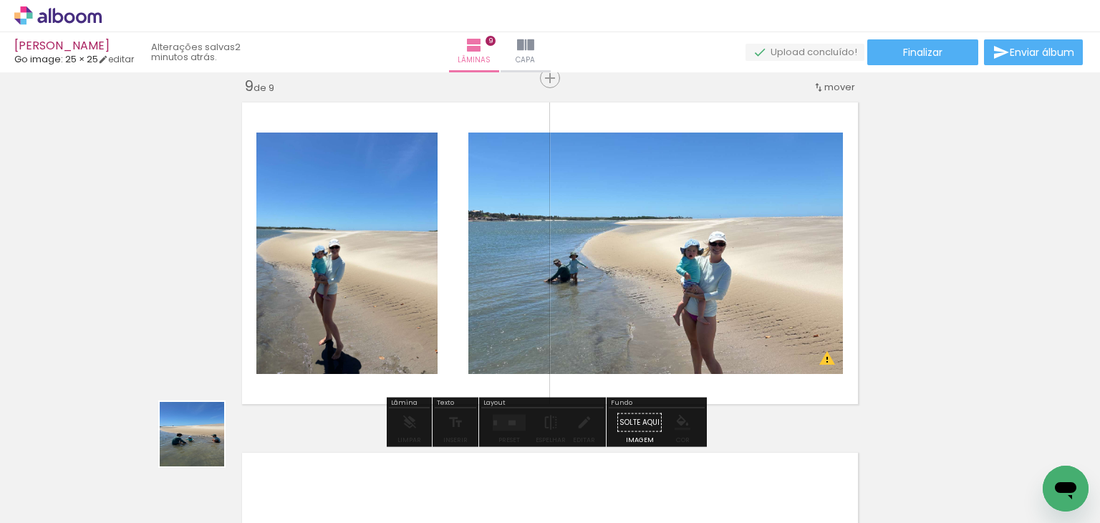
drag, startPoint x: 169, startPoint y: 488, endPoint x: 411, endPoint y: 250, distance: 339.8
click at [411, 250] on quentale-workspace at bounding box center [550, 261] width 1100 height 523
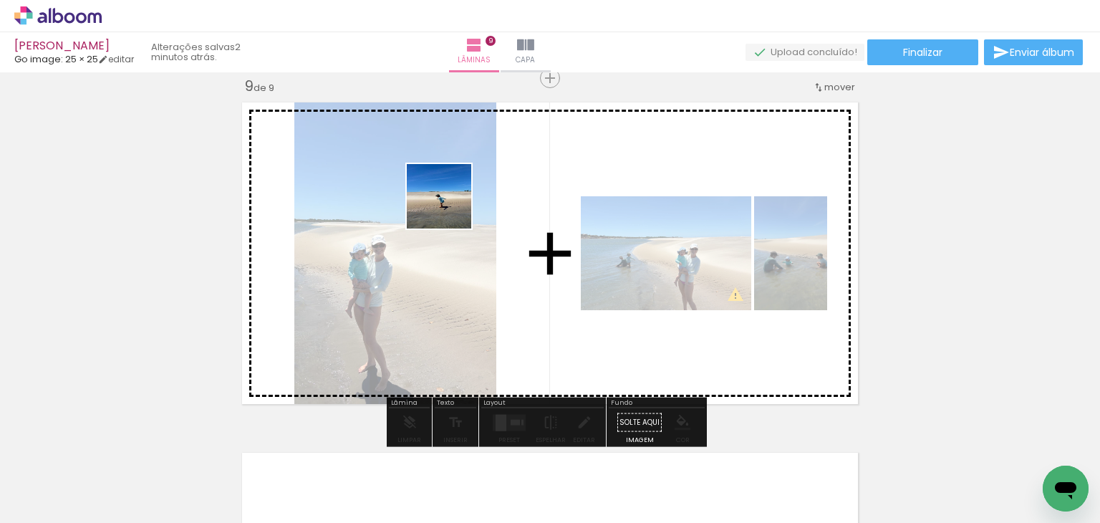
drag, startPoint x: 172, startPoint y: 481, endPoint x: 450, endPoint y: 207, distance: 389.9
click at [450, 207] on quentale-workspace at bounding box center [550, 261] width 1100 height 523
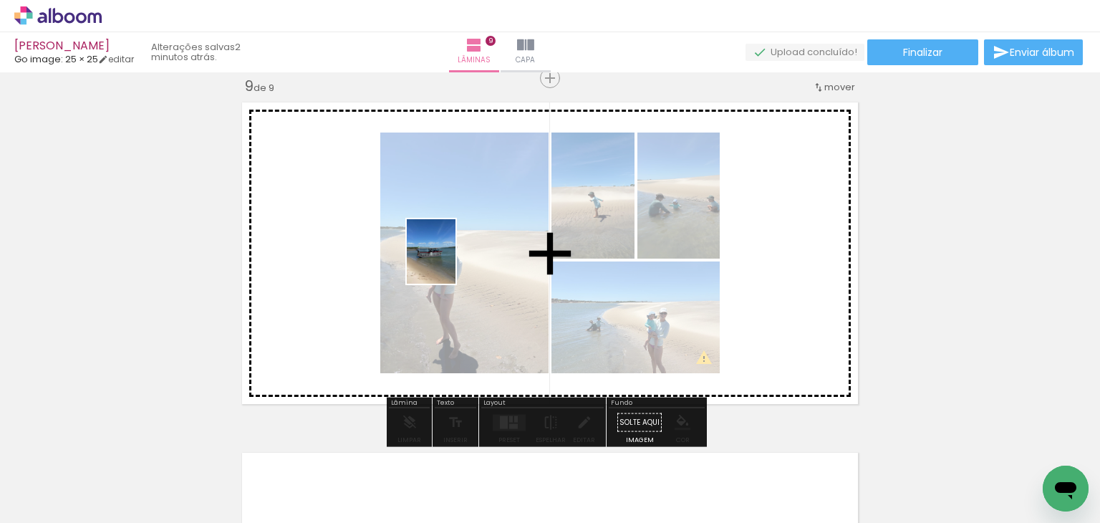
drag, startPoint x: 165, startPoint y: 482, endPoint x: 450, endPoint y: 262, distance: 360.0
click at [450, 262] on quentale-workspace at bounding box center [550, 261] width 1100 height 523
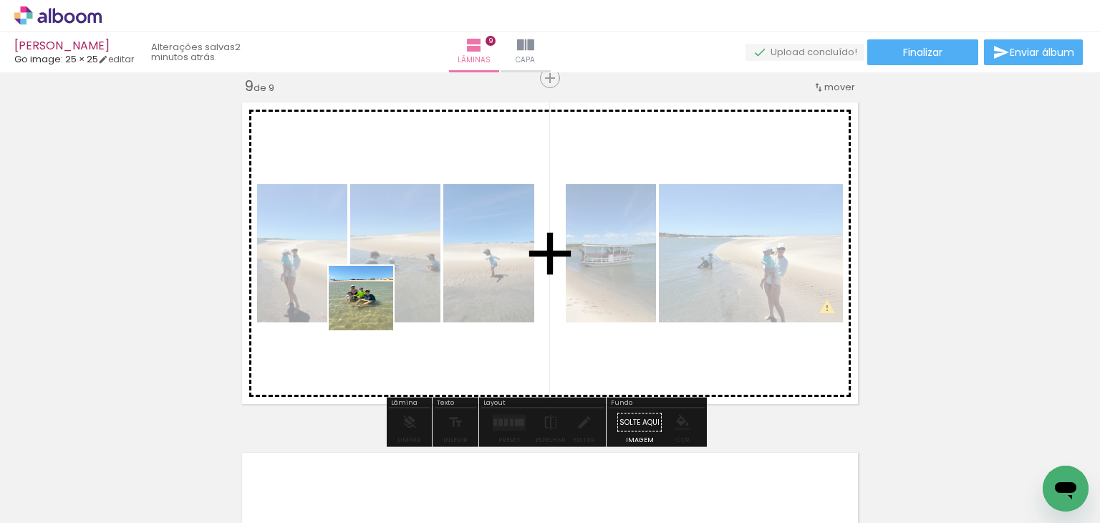
drag, startPoint x: 161, startPoint y: 485, endPoint x: 372, endPoint y: 308, distance: 275.0
click at [372, 308] on quentale-workspace at bounding box center [550, 261] width 1100 height 523
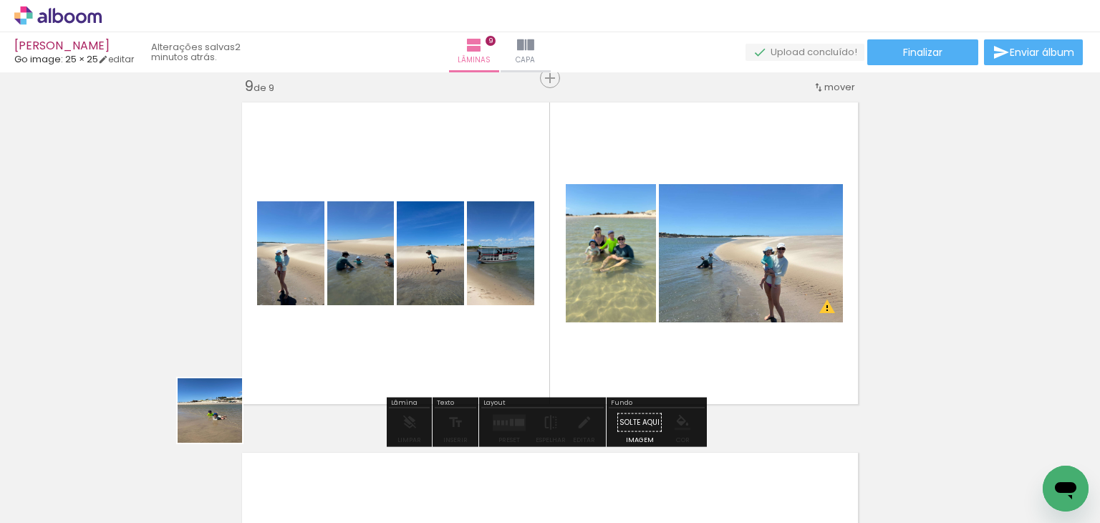
drag, startPoint x: 221, startPoint y: 421, endPoint x: 422, endPoint y: 281, distance: 245.0
click at [420, 279] on quentale-workspace at bounding box center [550, 261] width 1100 height 523
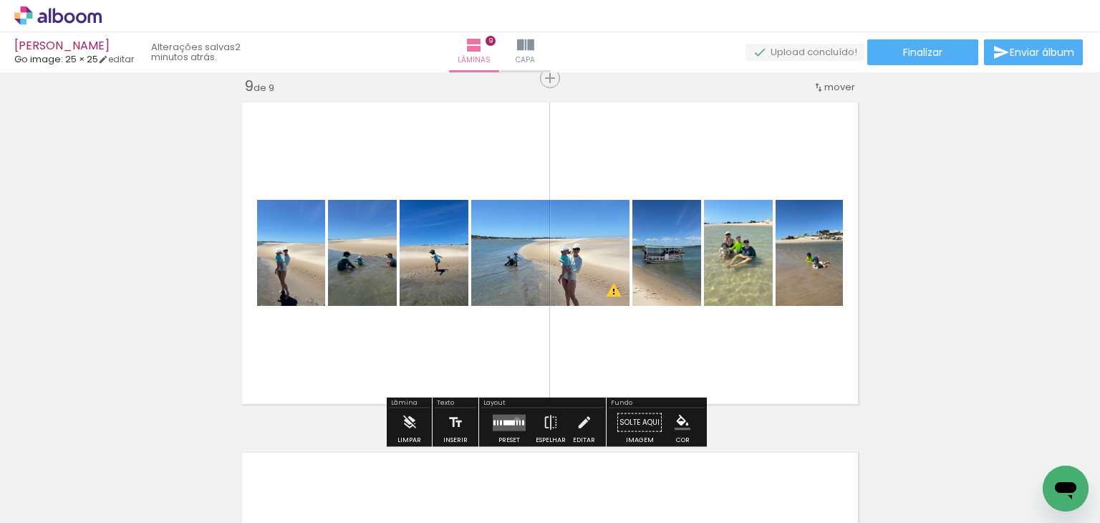
click at [516, 420] on div at bounding box center [516, 422] width 1 height 5
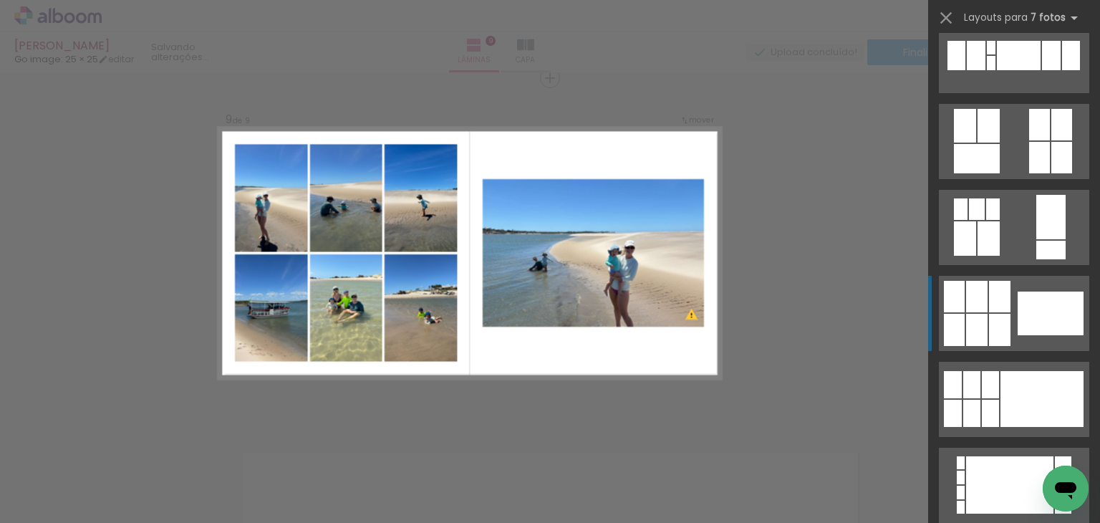
scroll to position [286, 0]
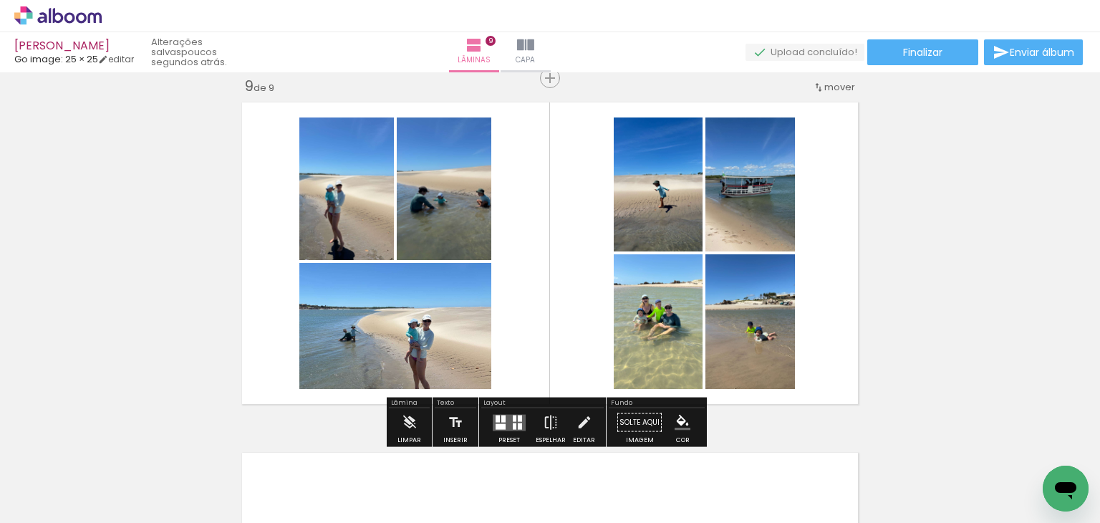
click at [518, 419] on div at bounding box center [520, 418] width 4 height 6
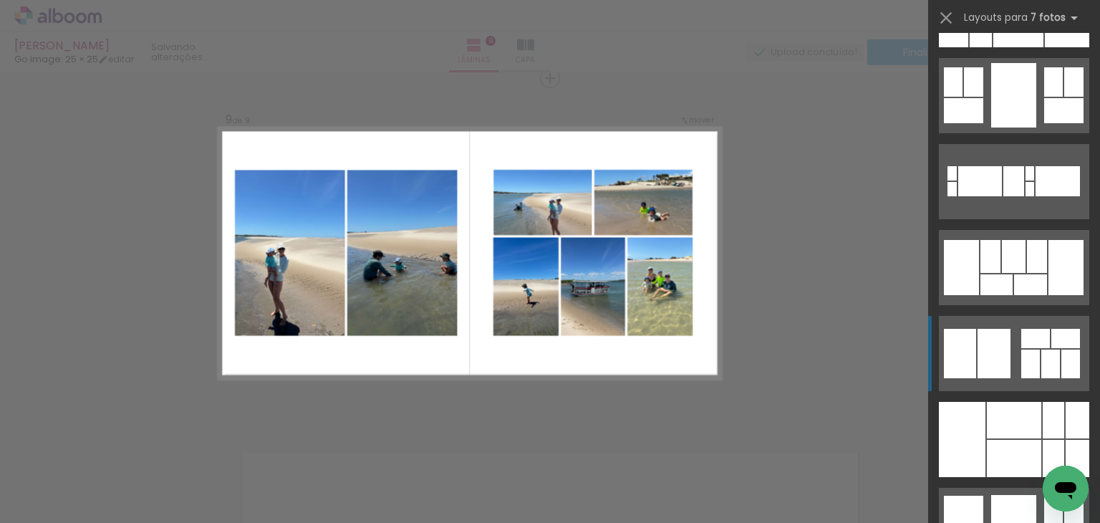
scroll to position [2277, 0]
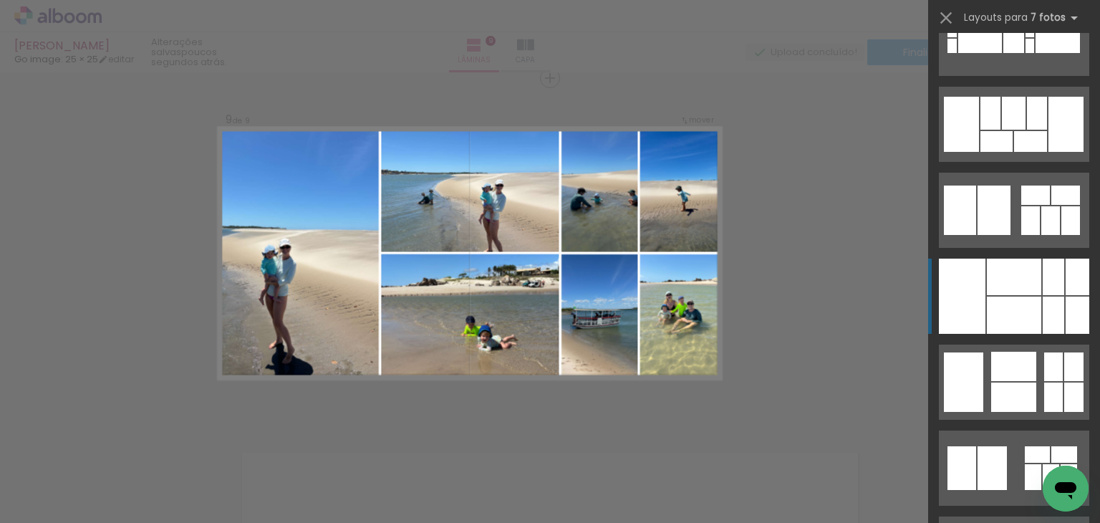
click at [1028, 305] on div at bounding box center [1014, 314] width 54 height 37
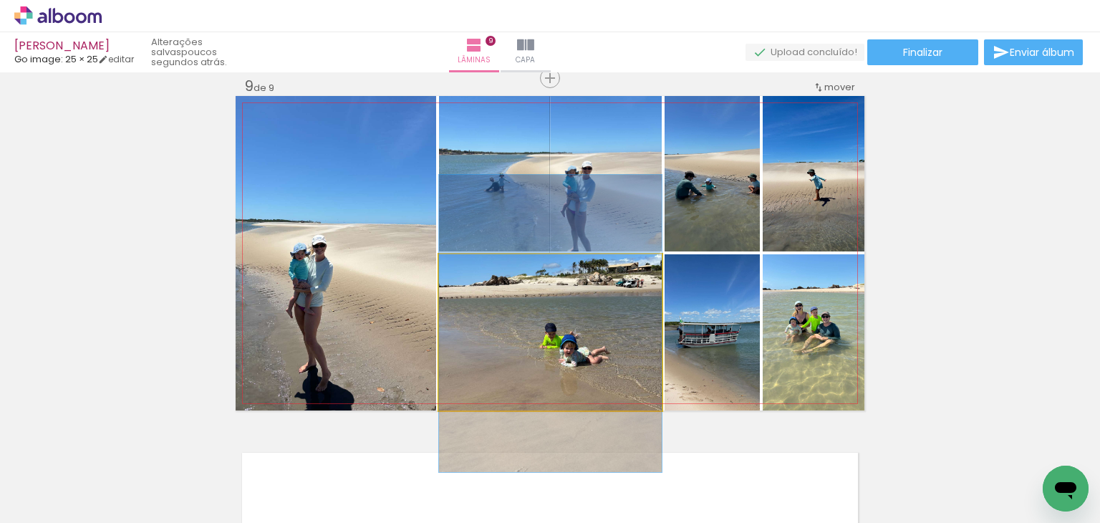
drag, startPoint x: 584, startPoint y: 365, endPoint x: 606, endPoint y: 356, distance: 23.1
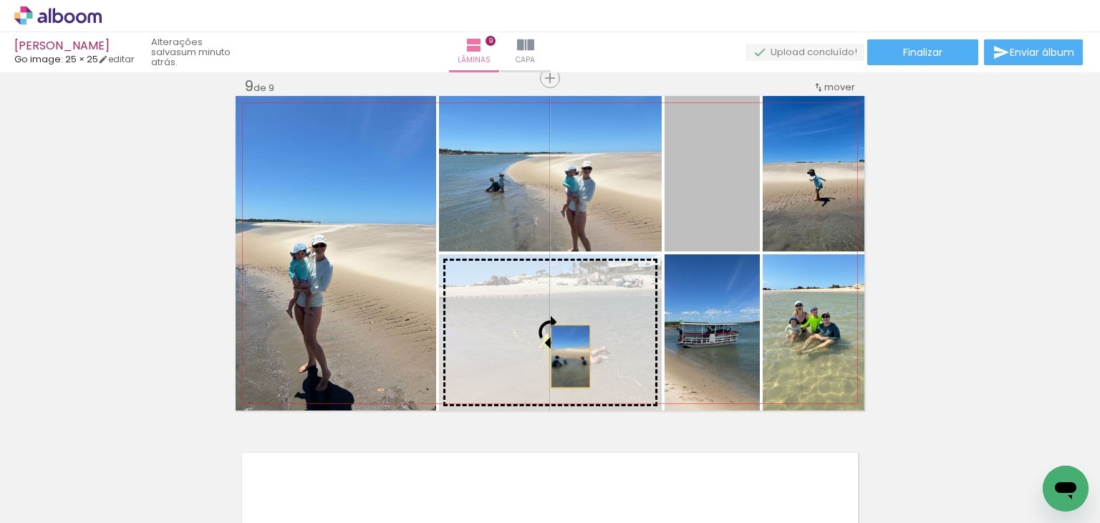
drag, startPoint x: 632, startPoint y: 304, endPoint x: 565, endPoint y: 356, distance: 84.2
click at [0, 0] on slot at bounding box center [0, 0] width 0 height 0
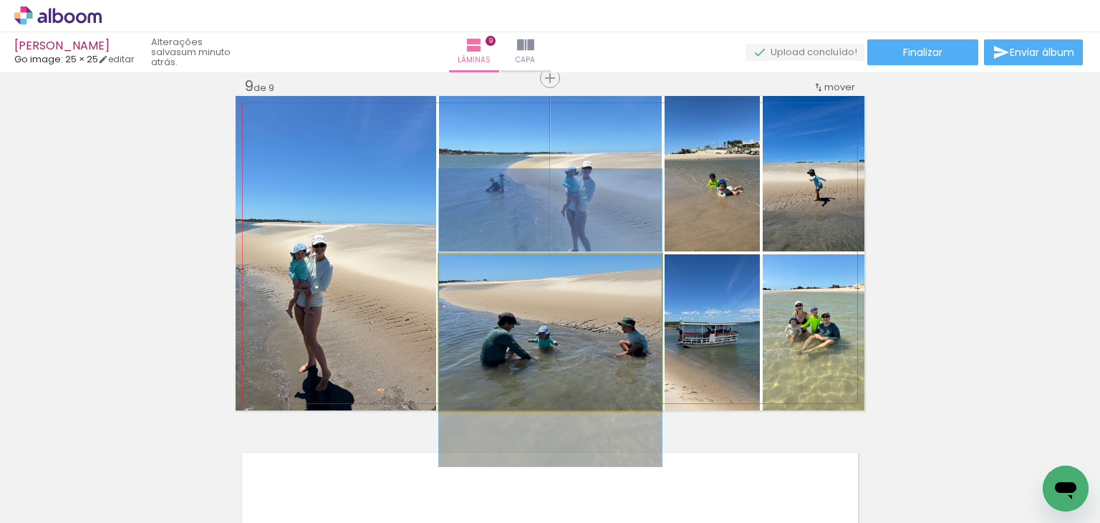
drag, startPoint x: 593, startPoint y: 351, endPoint x: 588, endPoint y: 337, distance: 15.2
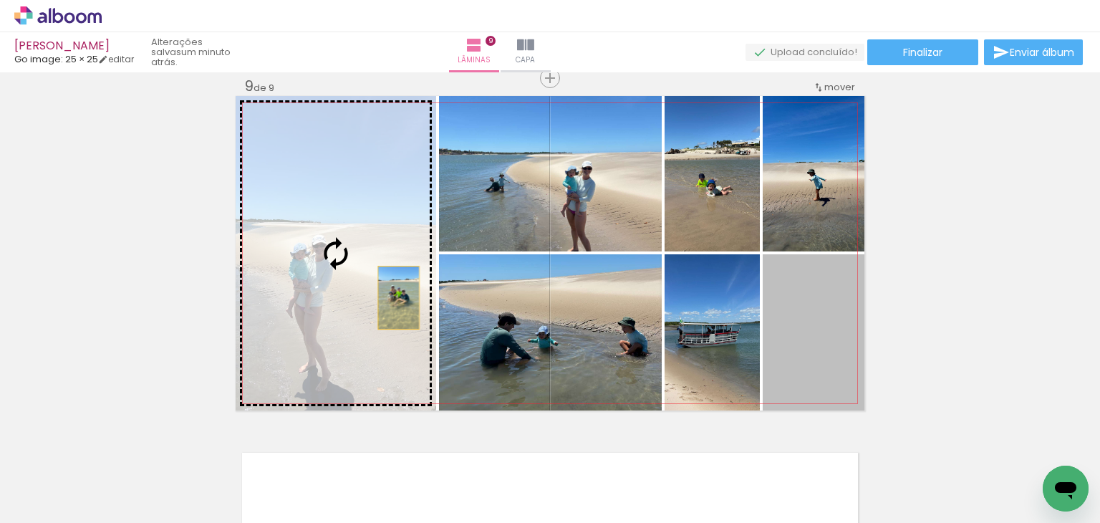
drag, startPoint x: 779, startPoint y: 336, endPoint x: 400, endPoint y: 299, distance: 380.6
click at [0, 0] on slot at bounding box center [0, 0] width 0 height 0
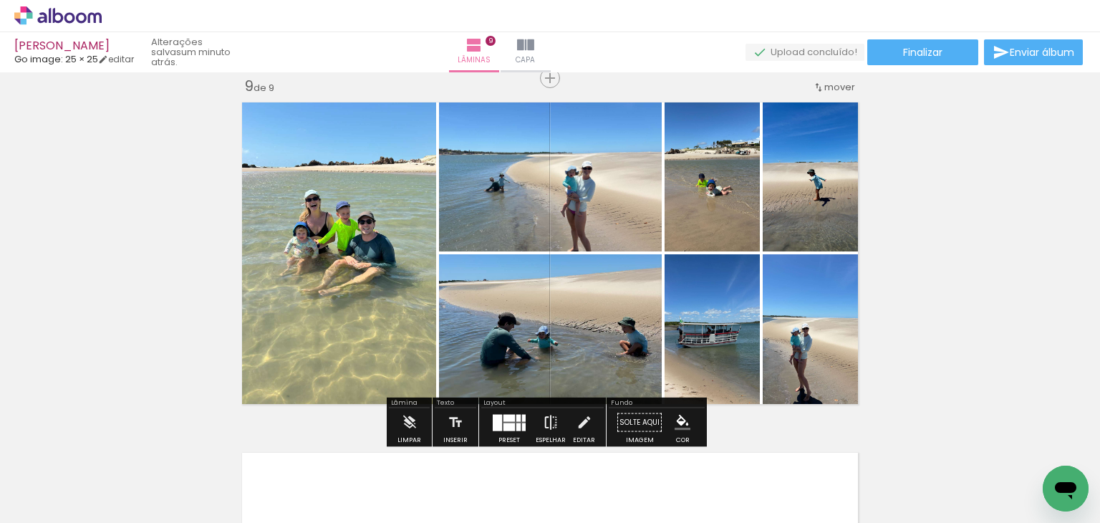
click at [551, 425] on iron-icon at bounding box center [551, 422] width 16 height 29
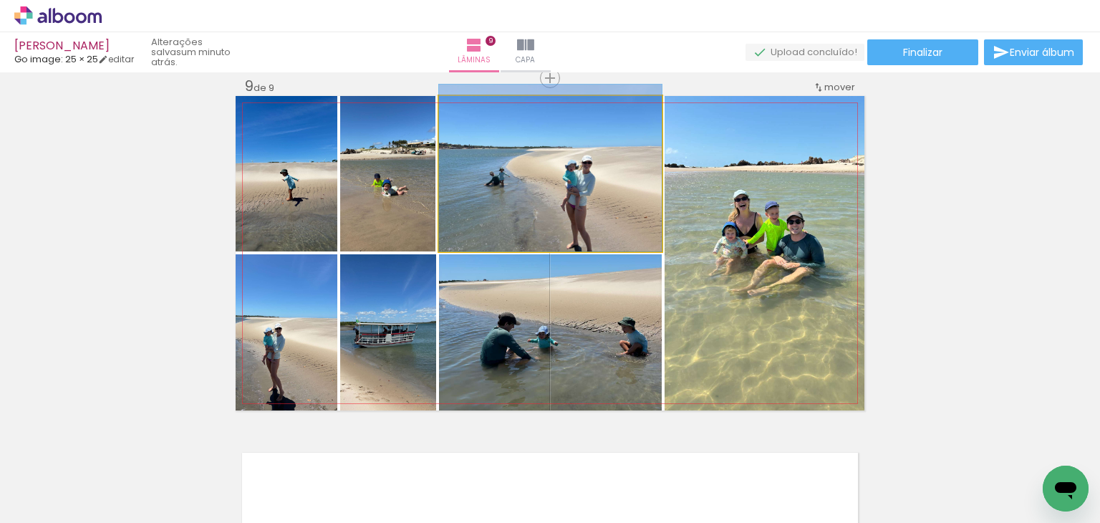
drag, startPoint x: 567, startPoint y: 196, endPoint x: 574, endPoint y: 168, distance: 28.8
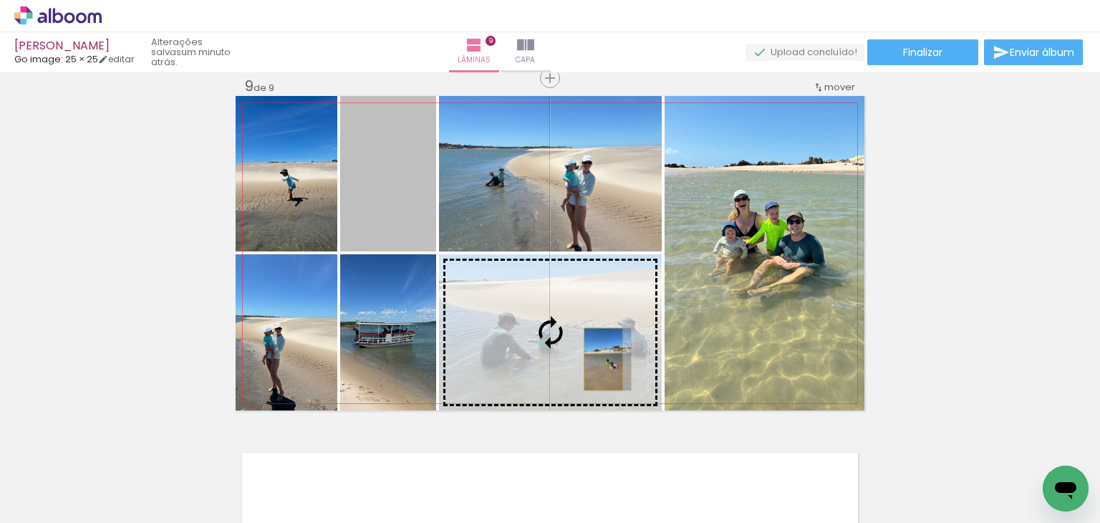
drag, startPoint x: 395, startPoint y: 203, endPoint x: 598, endPoint y: 359, distance: 256.0
click at [0, 0] on slot at bounding box center [0, 0] width 0 height 0
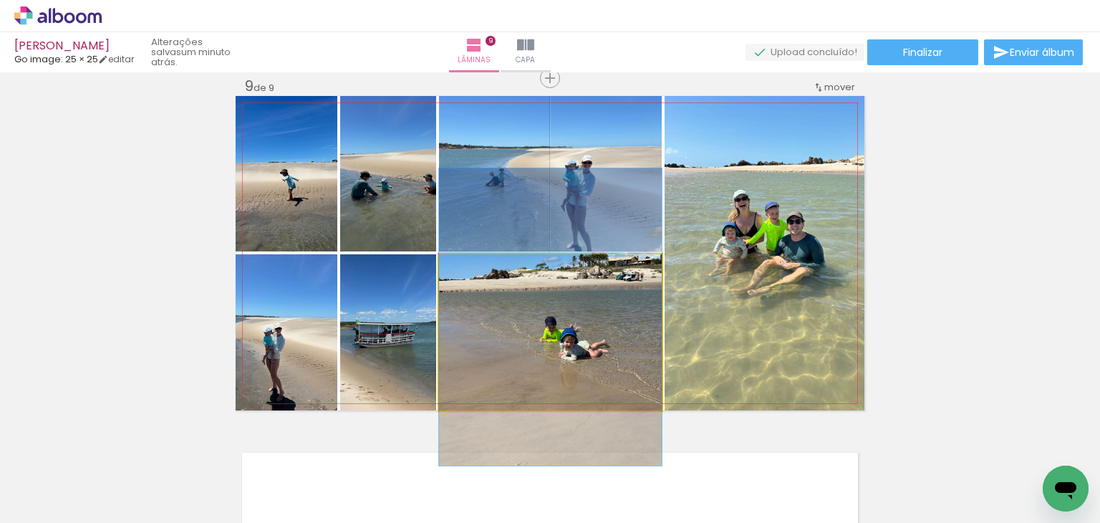
drag, startPoint x: 589, startPoint y: 359, endPoint x: 582, endPoint y: 344, distance: 16.7
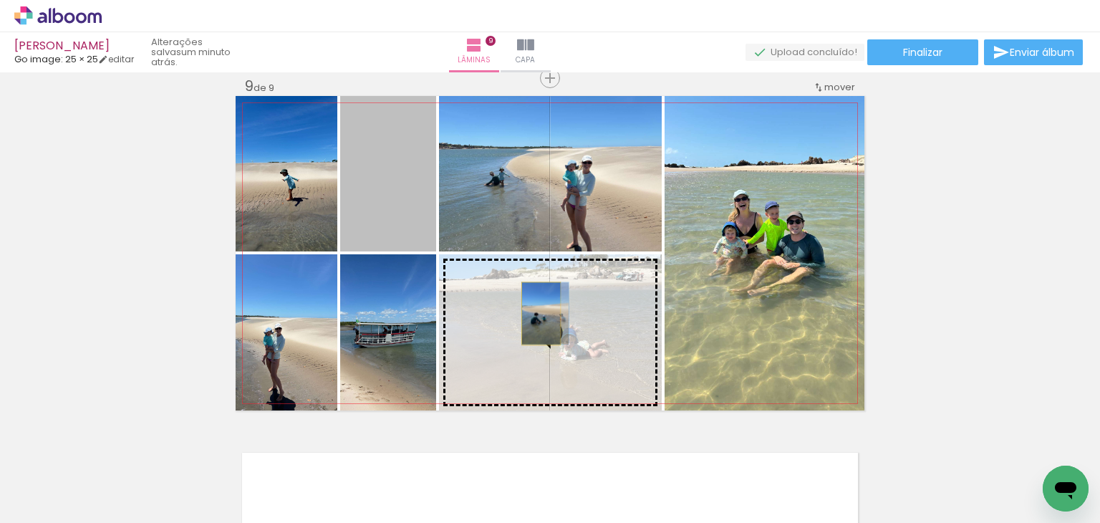
drag, startPoint x: 434, startPoint y: 245, endPoint x: 536, endPoint y: 313, distance: 122.4
click at [0, 0] on slot at bounding box center [0, 0] width 0 height 0
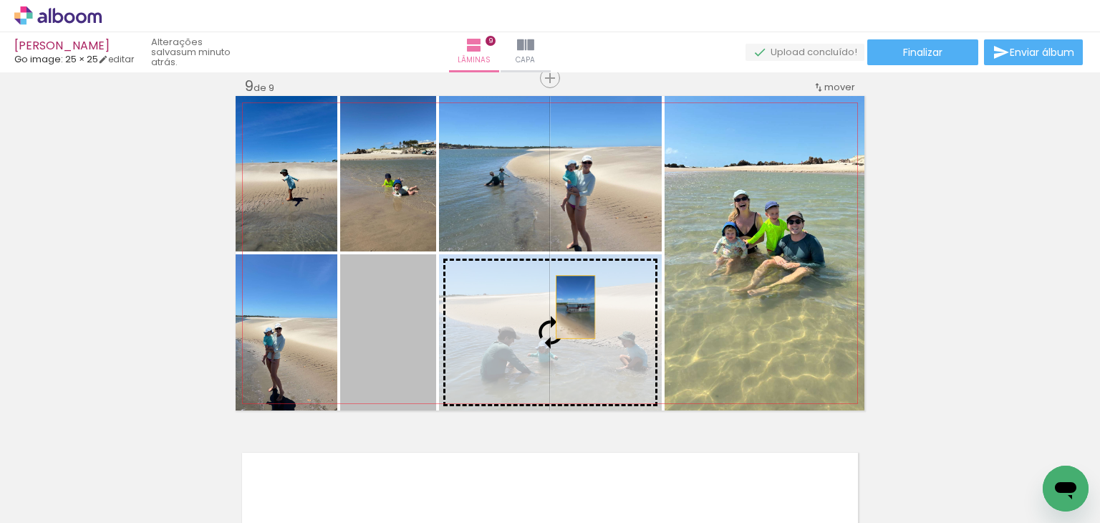
drag, startPoint x: 383, startPoint y: 333, endPoint x: 610, endPoint y: 298, distance: 229.7
click at [0, 0] on slot at bounding box center [0, 0] width 0 height 0
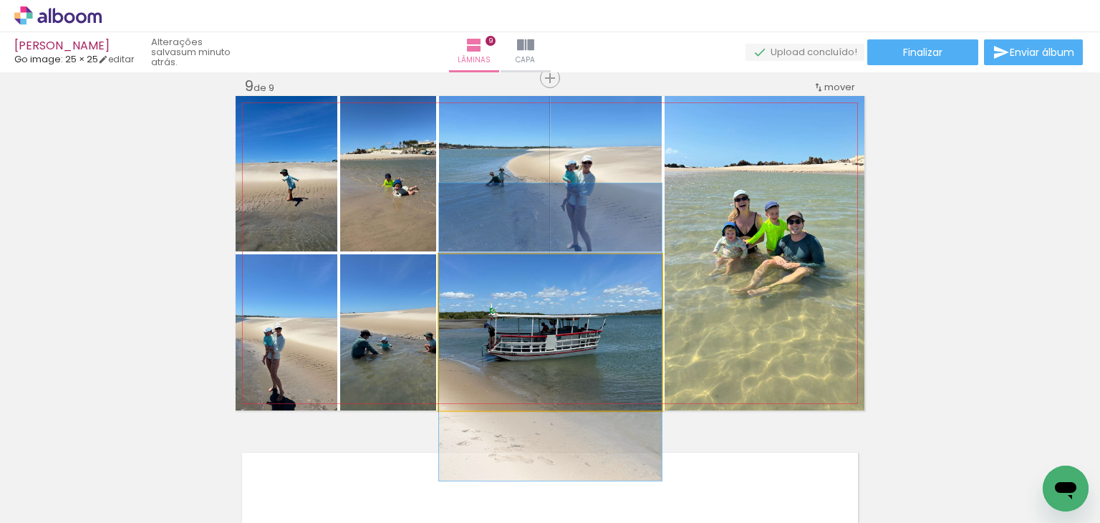
click at [571, 341] on quentale-photo at bounding box center [550, 332] width 223 height 156
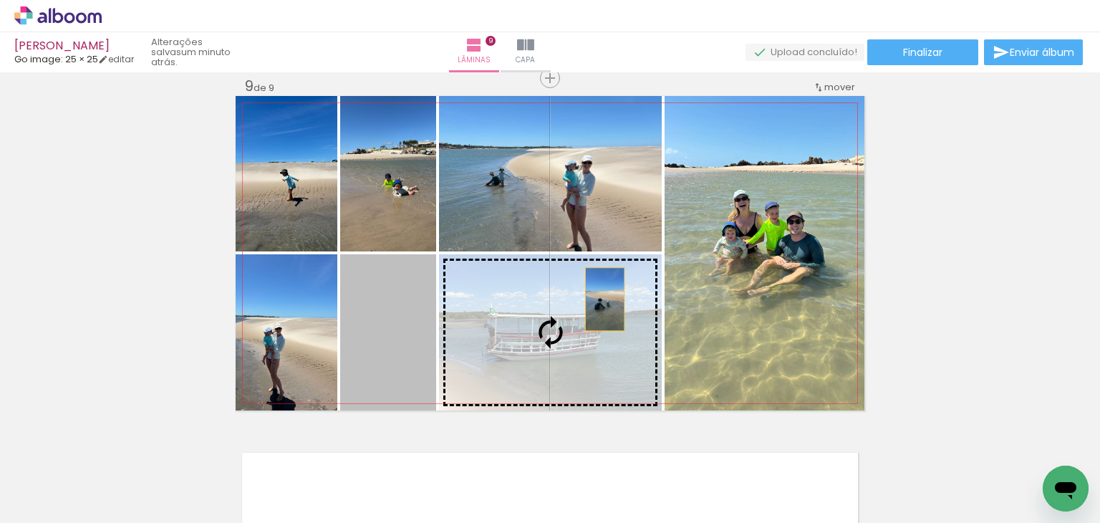
drag, startPoint x: 387, startPoint y: 341, endPoint x: 599, endPoint y: 299, distance: 216.2
click at [0, 0] on slot at bounding box center [0, 0] width 0 height 0
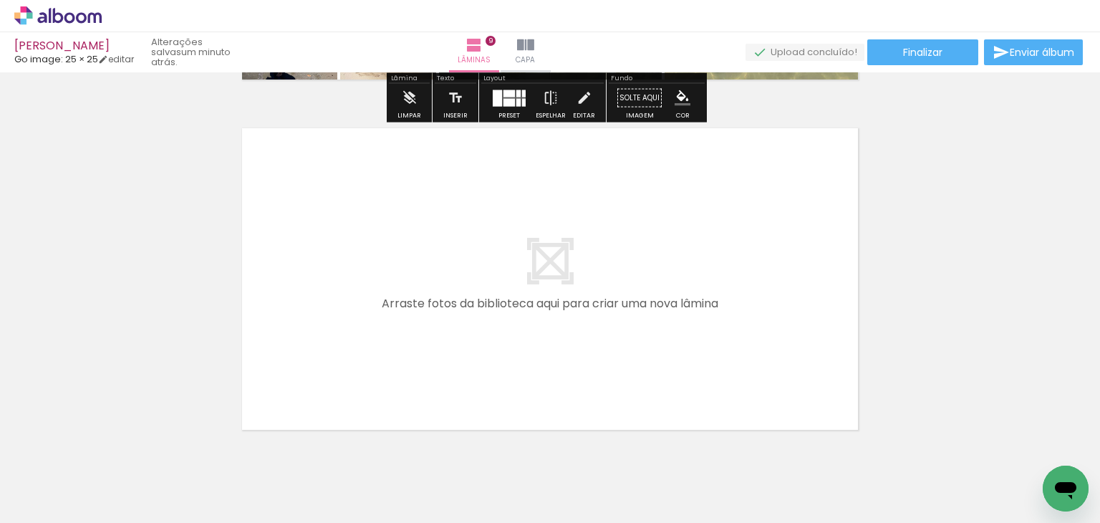
scroll to position [3178, 0]
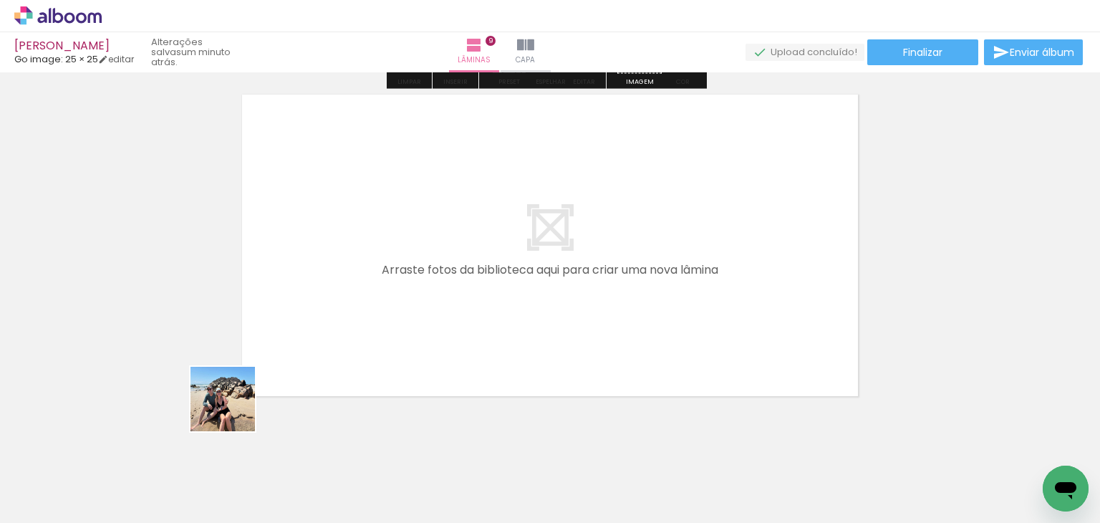
drag, startPoint x: 183, startPoint y: 474, endPoint x: 293, endPoint y: 330, distance: 180.9
click at [293, 330] on quentale-workspace at bounding box center [550, 261] width 1100 height 523
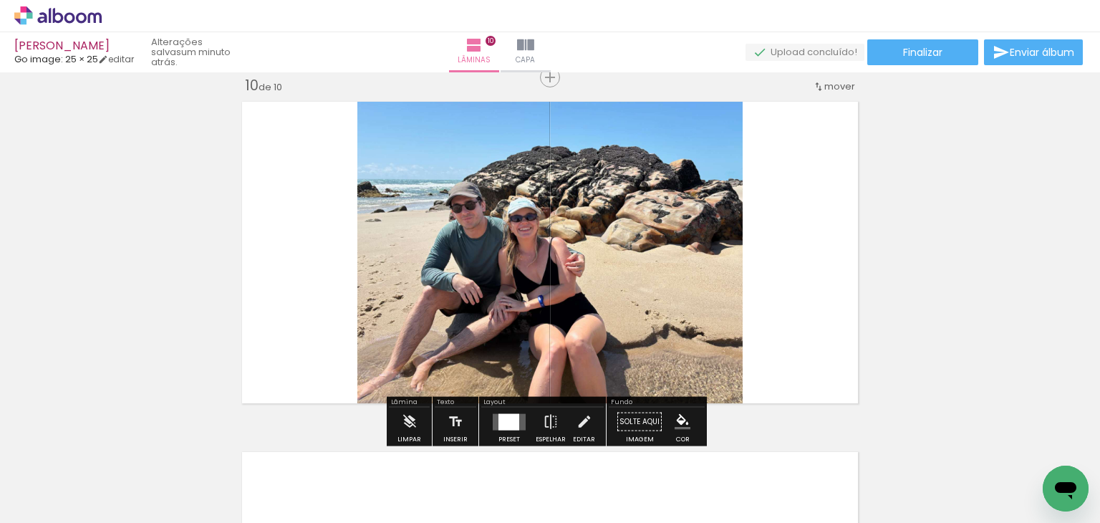
scroll to position [3170, 0]
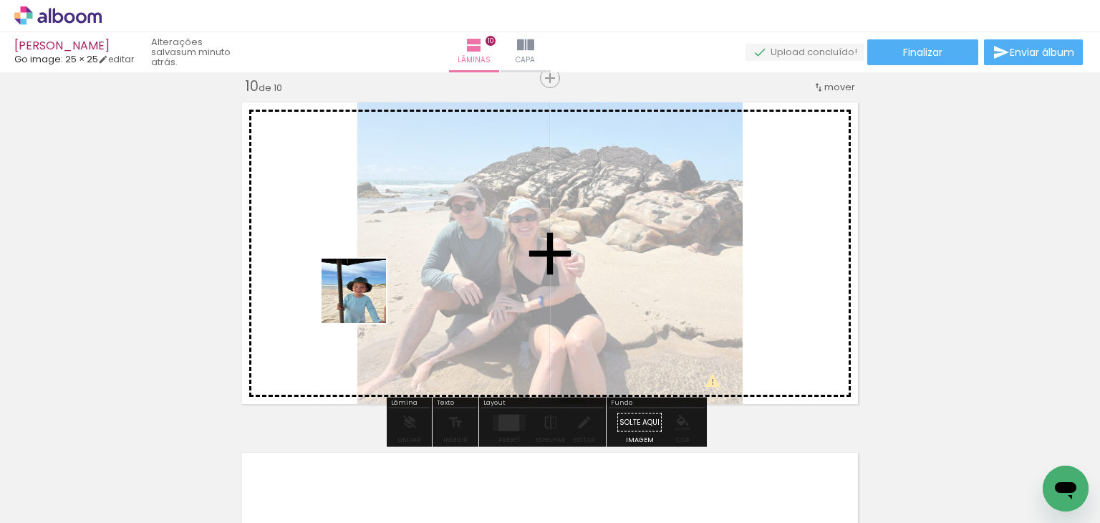
drag, startPoint x: 177, startPoint y: 476, endPoint x: 359, endPoint y: 324, distance: 236.9
click at [381, 287] on quentale-workspace at bounding box center [550, 261] width 1100 height 523
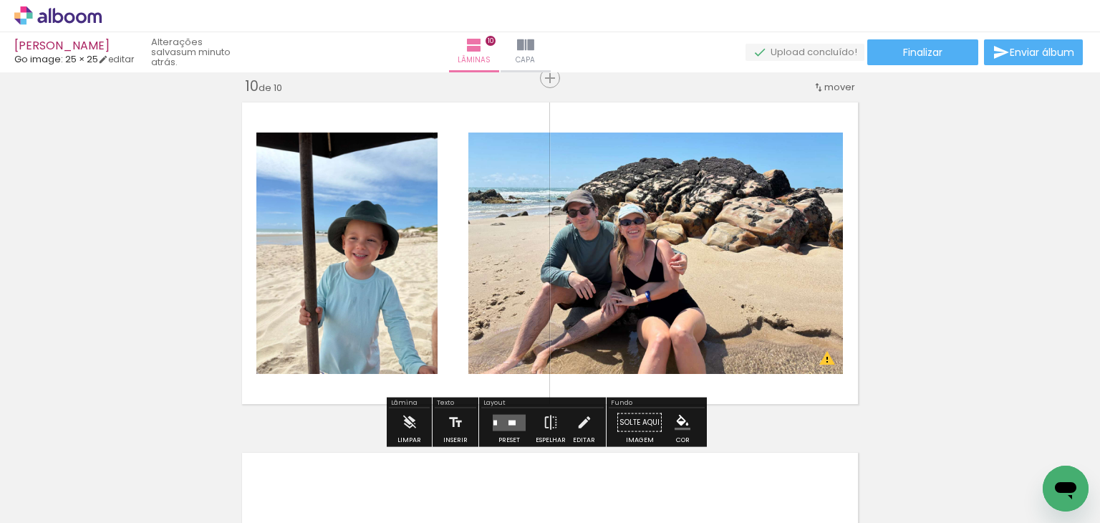
drag, startPoint x: 167, startPoint y: 469, endPoint x: 395, endPoint y: 299, distance: 284.5
click at [395, 299] on quentale-workspace at bounding box center [550, 261] width 1100 height 523
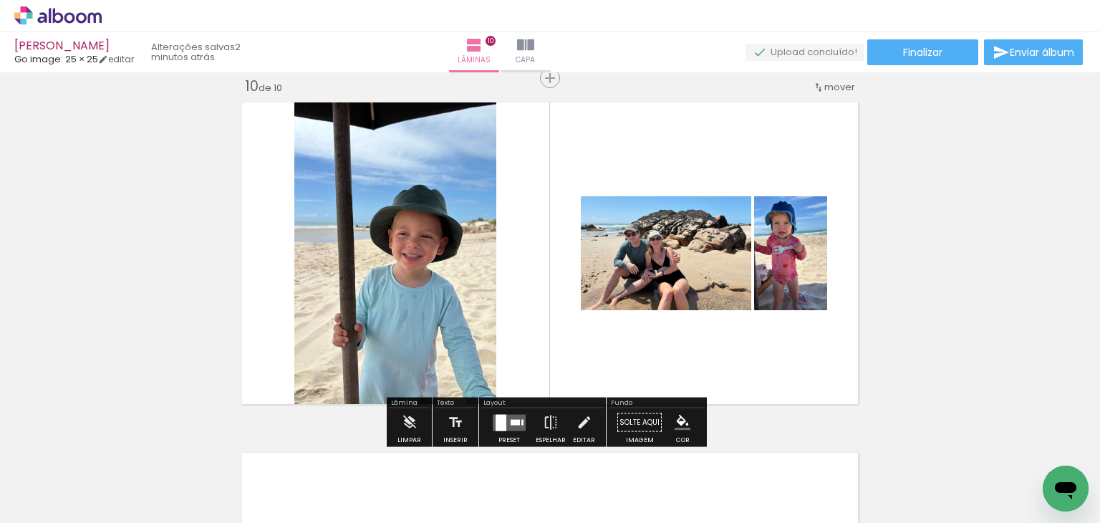
scroll to position [2277, 0]
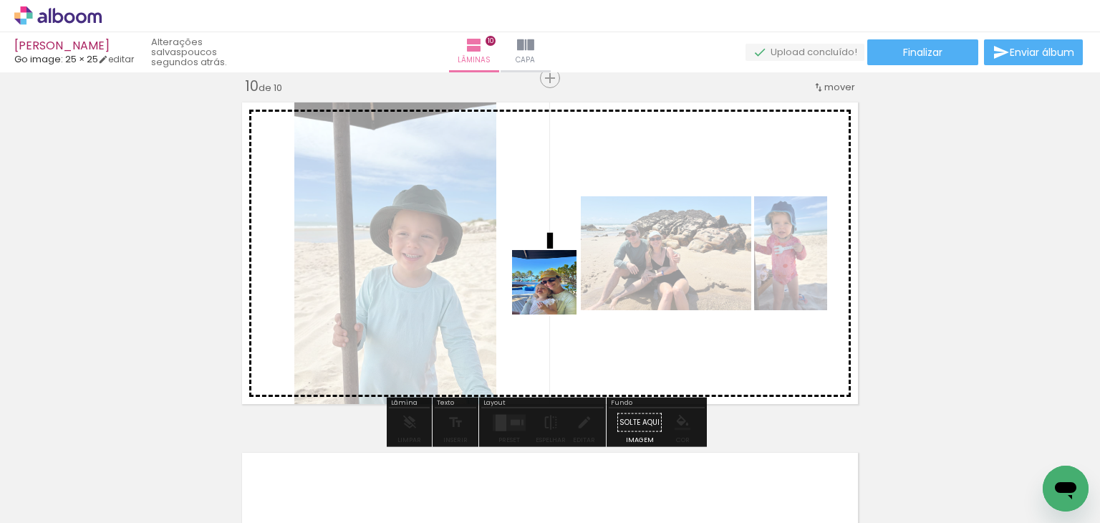
drag, startPoint x: 135, startPoint y: 485, endPoint x: 555, endPoint y: 293, distance: 462.1
click at [555, 293] on quentale-workspace at bounding box center [550, 261] width 1100 height 523
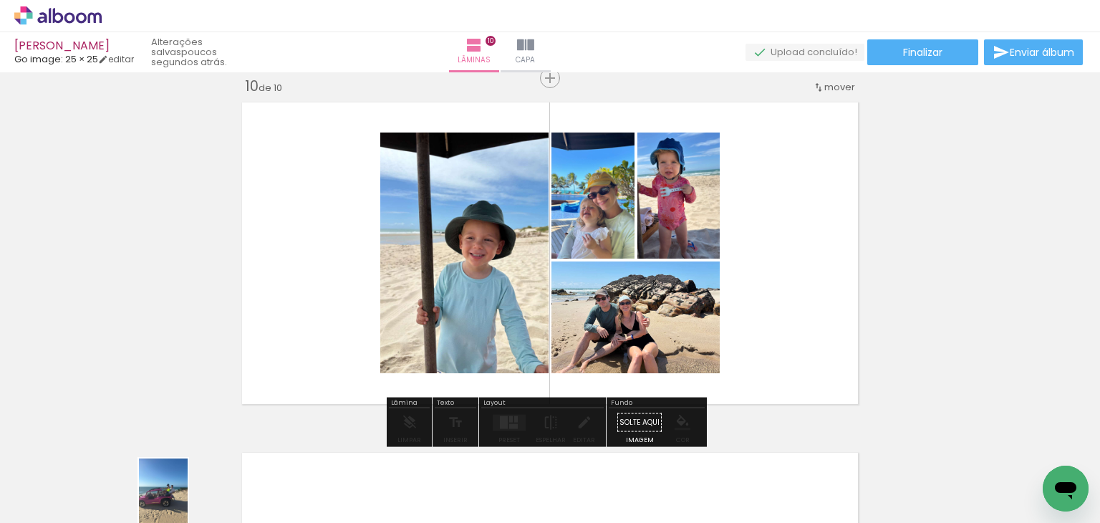
drag, startPoint x: 168, startPoint y: 481, endPoint x: 180, endPoint y: 496, distance: 19.3
click at [170, 496] on div at bounding box center [143, 474] width 53 height 71
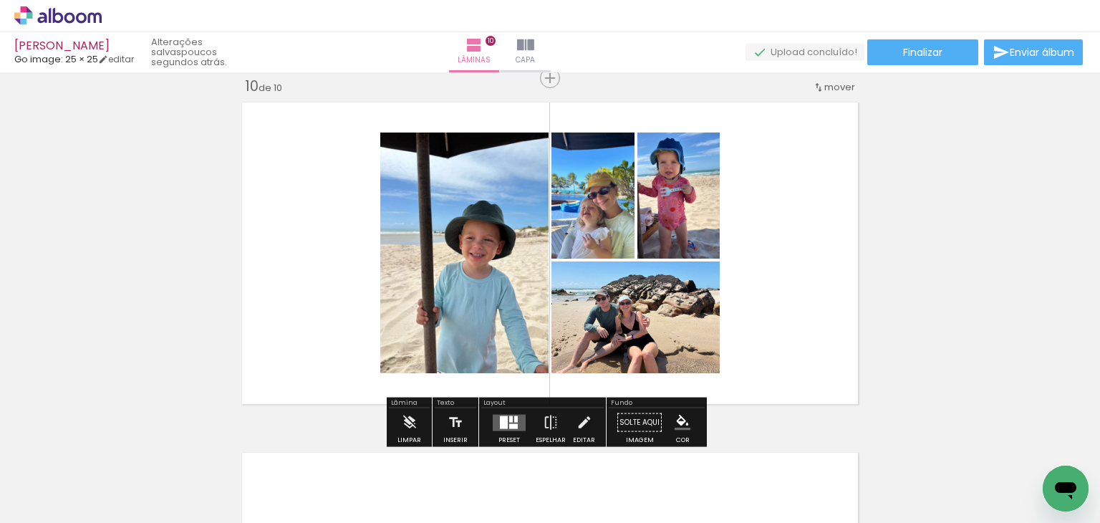
drag, startPoint x: 161, startPoint y: 484, endPoint x: 292, endPoint y: 334, distance: 198.9
click at [292, 334] on quentale-workspace at bounding box center [550, 261] width 1100 height 523
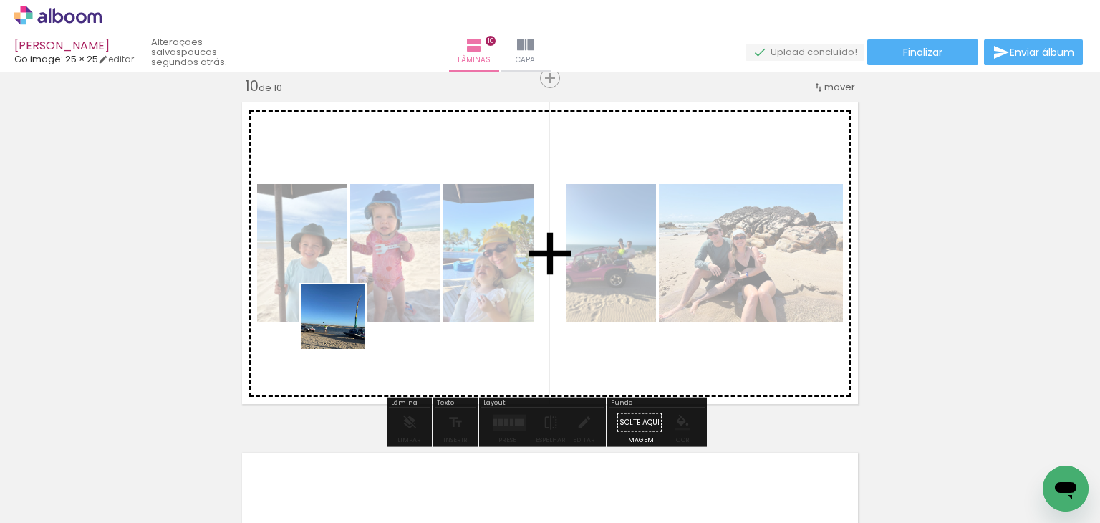
drag, startPoint x: 138, startPoint y: 486, endPoint x: 344, endPoint y: 327, distance: 260.4
click at [344, 327] on quentale-workspace at bounding box center [550, 261] width 1100 height 523
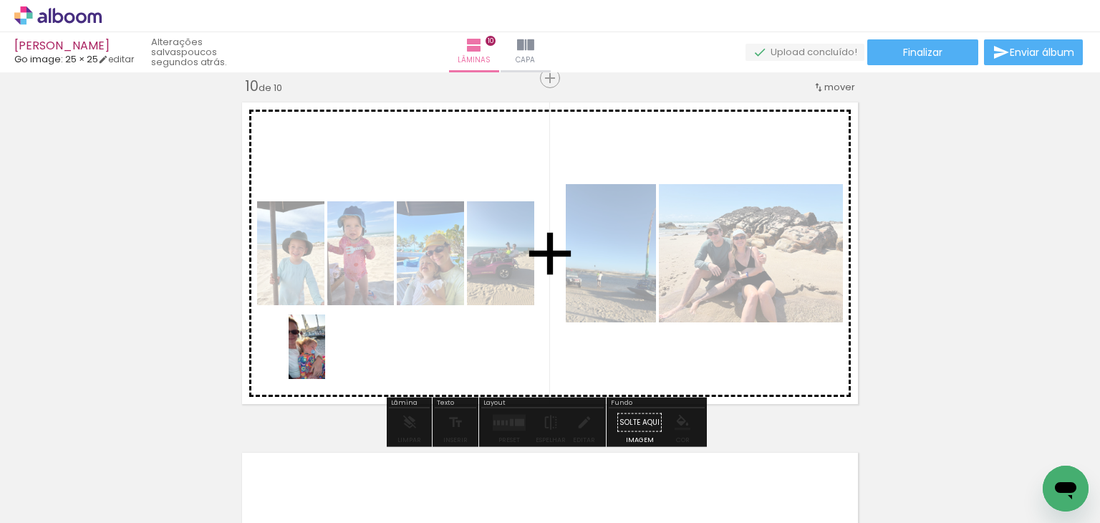
drag, startPoint x: 160, startPoint y: 472, endPoint x: 332, endPoint y: 357, distance: 206.0
click at [332, 357] on quentale-workspace at bounding box center [550, 261] width 1100 height 523
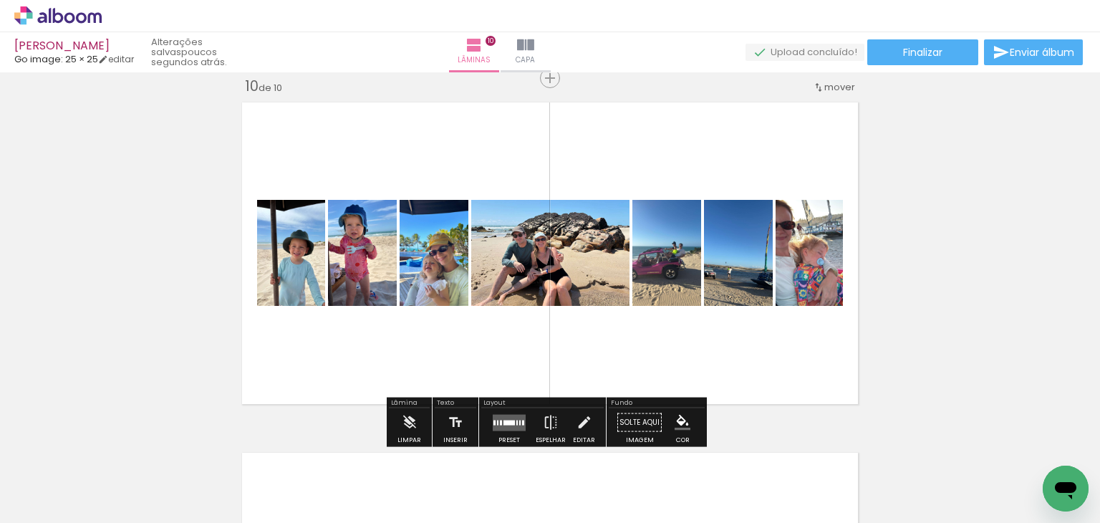
click at [519, 420] on div at bounding box center [519, 422] width 1 height 5
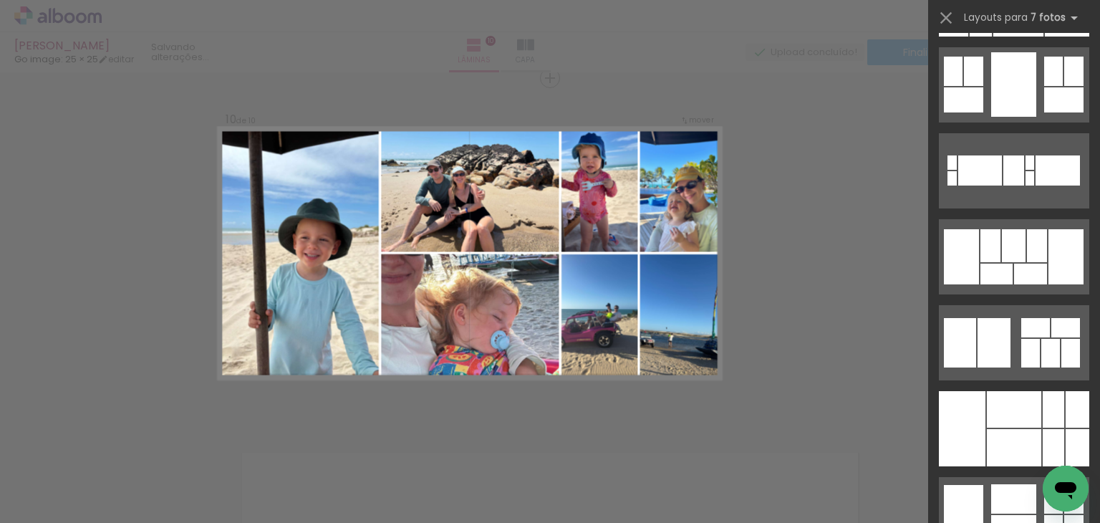
scroll to position [2220, 0]
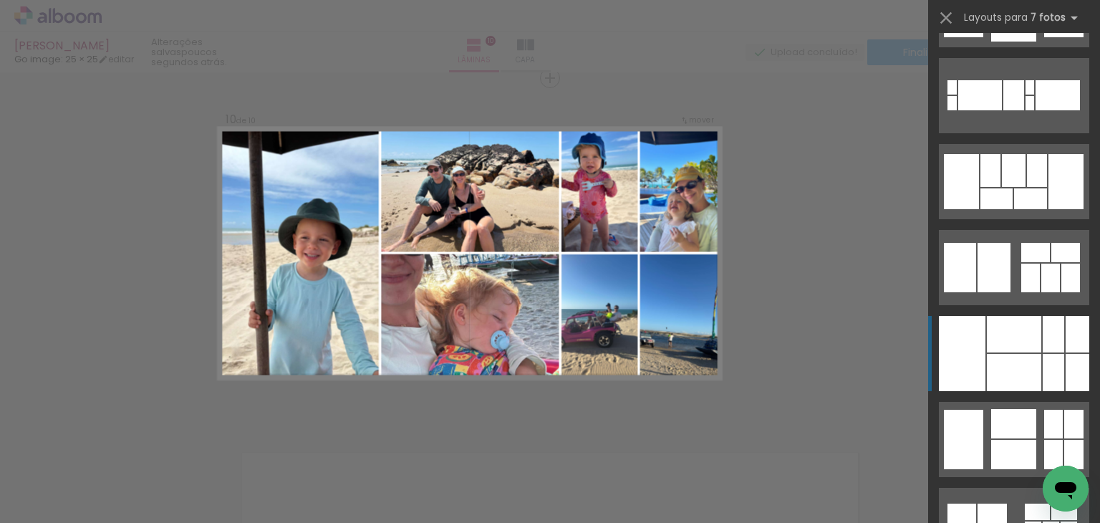
click at [1016, 365] on div at bounding box center [1014, 372] width 54 height 37
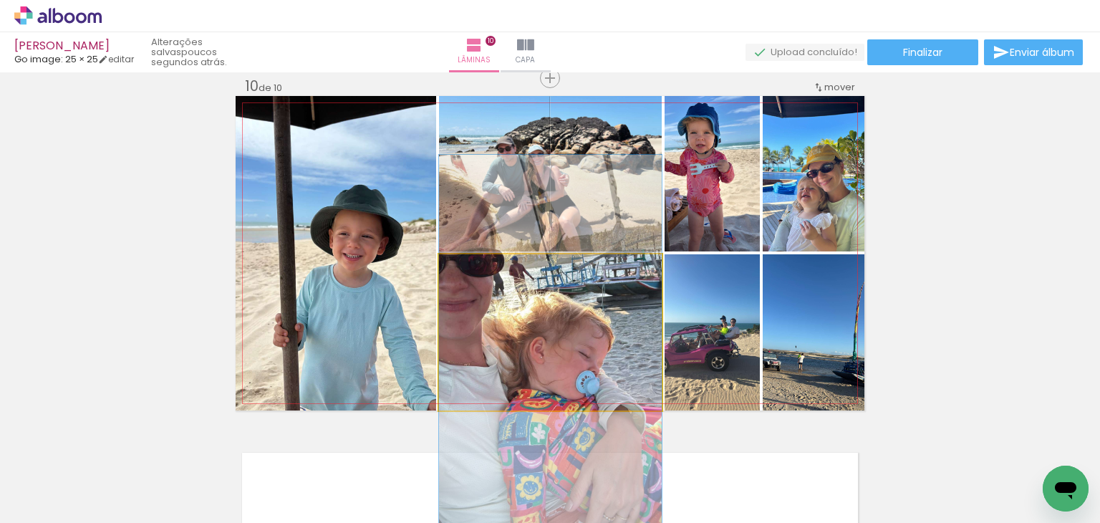
drag, startPoint x: 552, startPoint y: 337, endPoint x: 561, endPoint y: 357, distance: 22.5
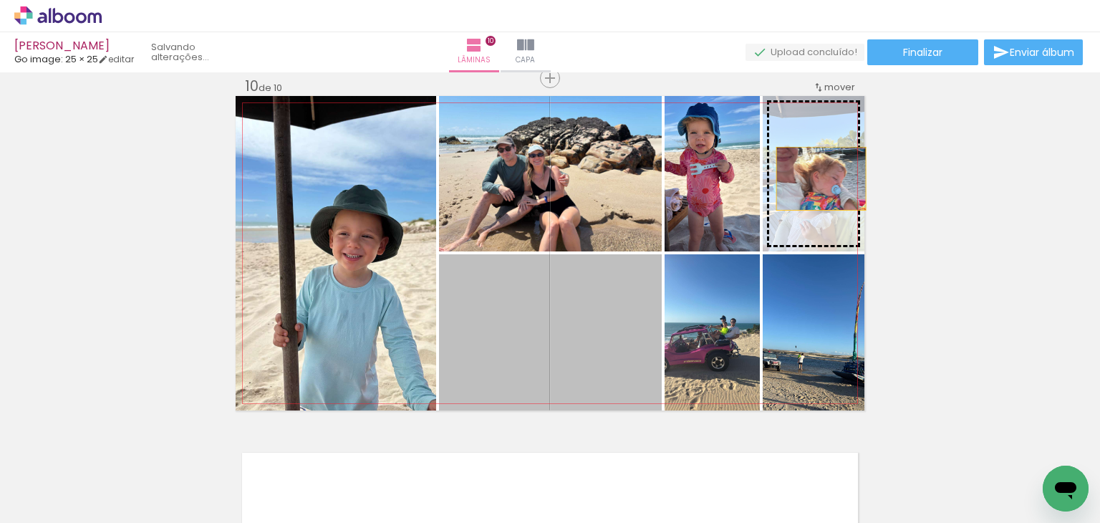
drag, startPoint x: 555, startPoint y: 351, endPoint x: 816, endPoint y: 178, distance: 312.6
click at [0, 0] on slot at bounding box center [0, 0] width 0 height 0
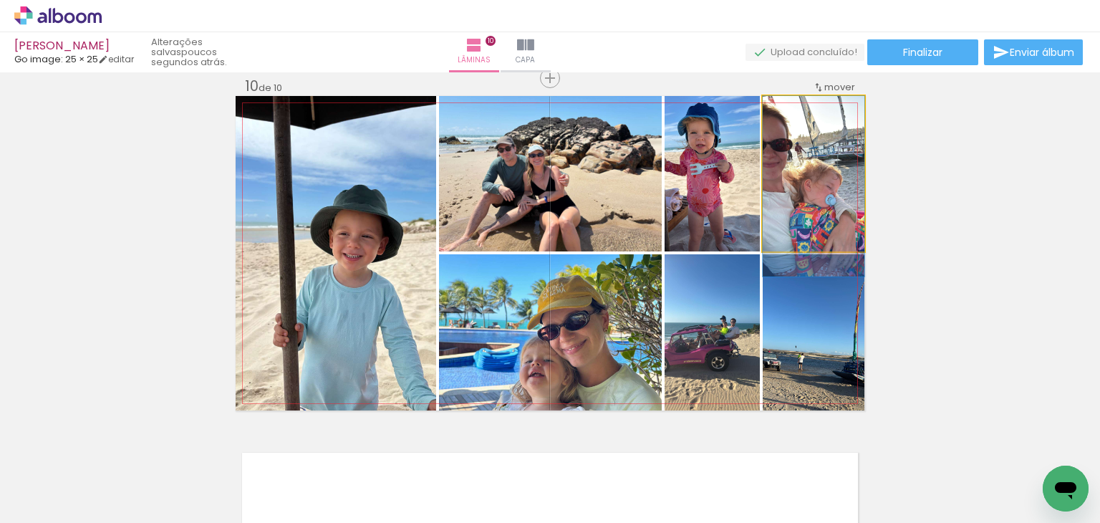
drag, startPoint x: 811, startPoint y: 176, endPoint x: 816, endPoint y: 204, distance: 28.4
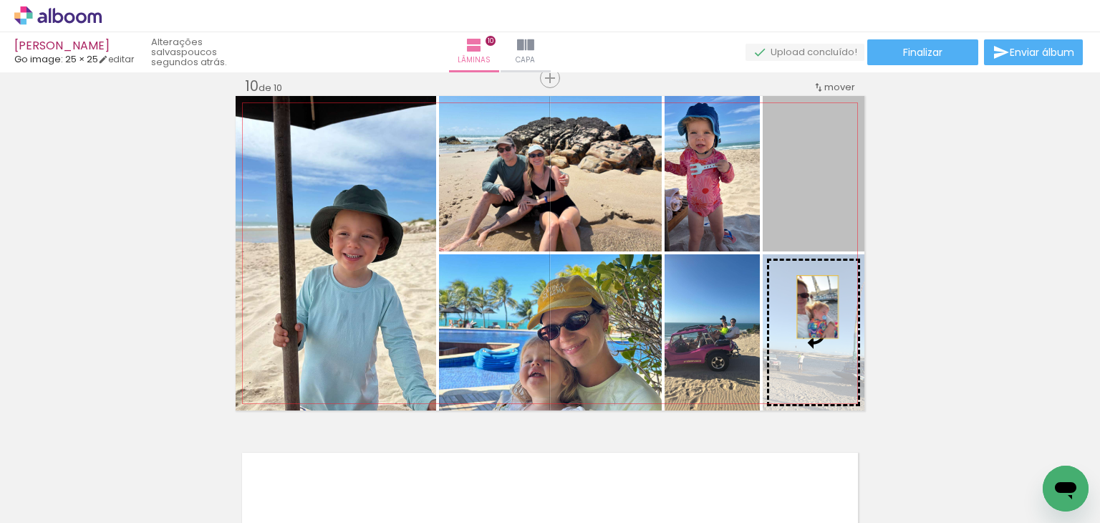
drag, startPoint x: 812, startPoint y: 195, endPoint x: 811, endPoint y: 327, distance: 131.8
click at [0, 0] on slot at bounding box center [0, 0] width 0 height 0
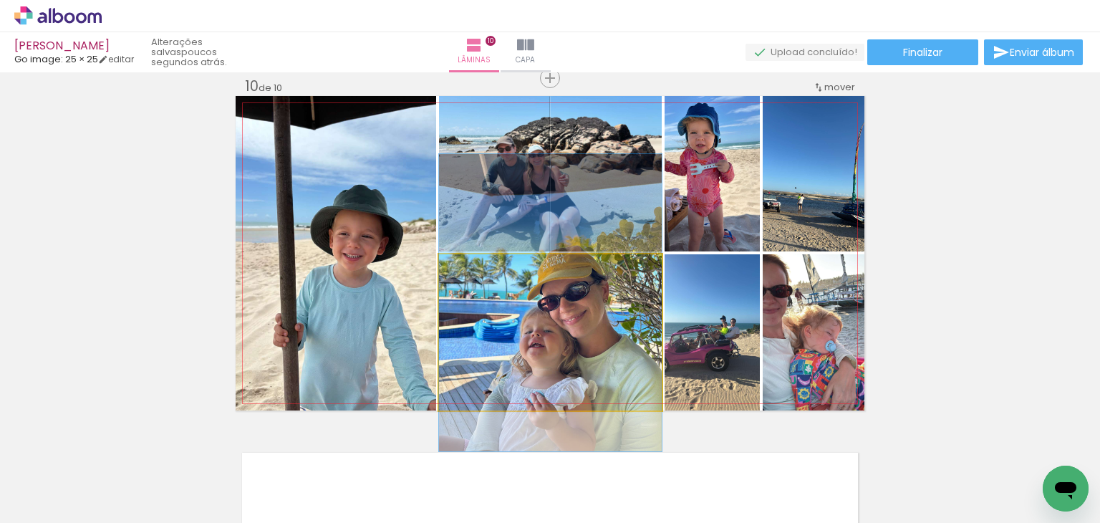
drag, startPoint x: 586, startPoint y: 353, endPoint x: 592, endPoint y: 324, distance: 29.9
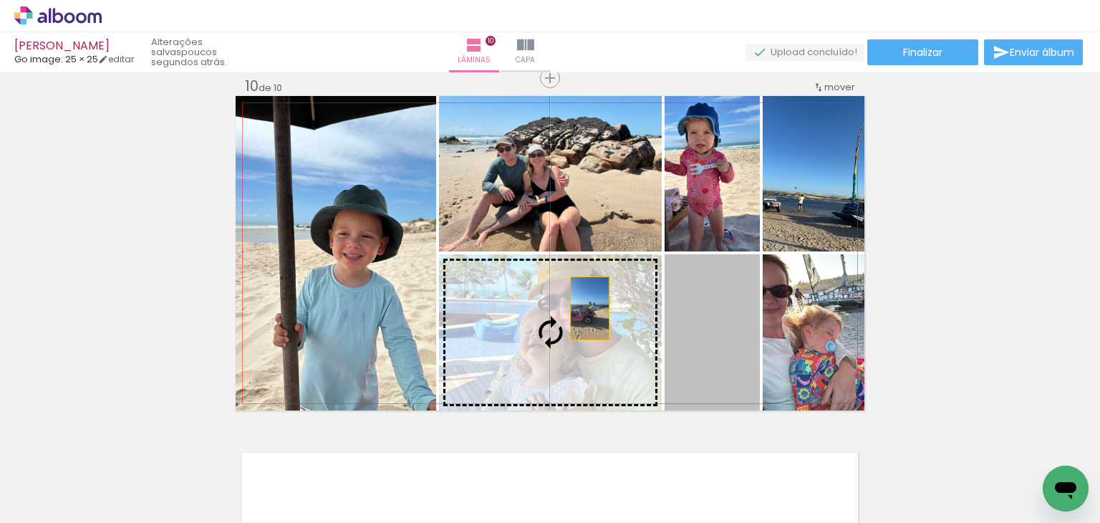
drag, startPoint x: 723, startPoint y: 307, endPoint x: 561, endPoint y: 308, distance: 162.6
click at [0, 0] on slot at bounding box center [0, 0] width 0 height 0
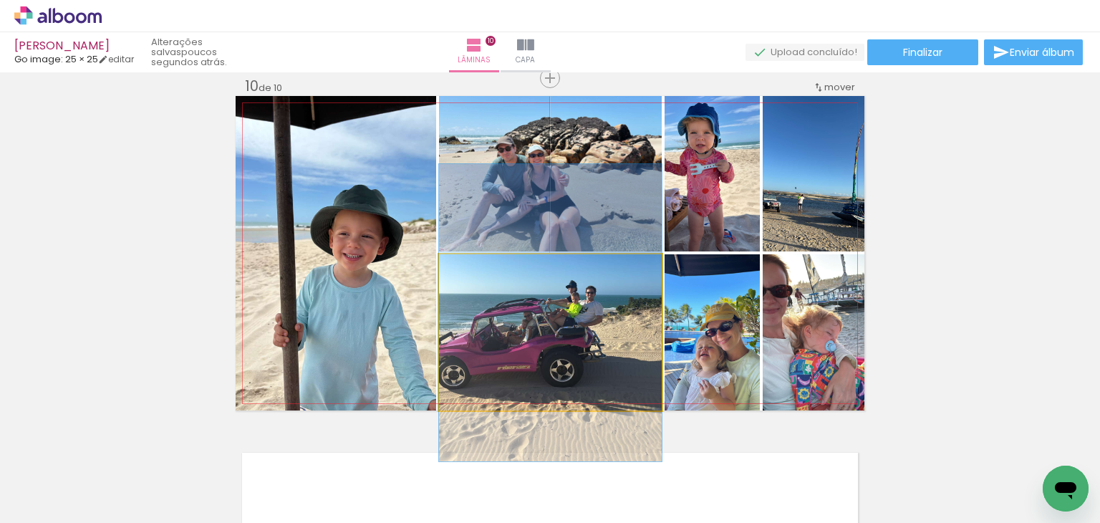
drag, startPoint x: 595, startPoint y: 335, endPoint x: 594, endPoint y: 316, distance: 19.4
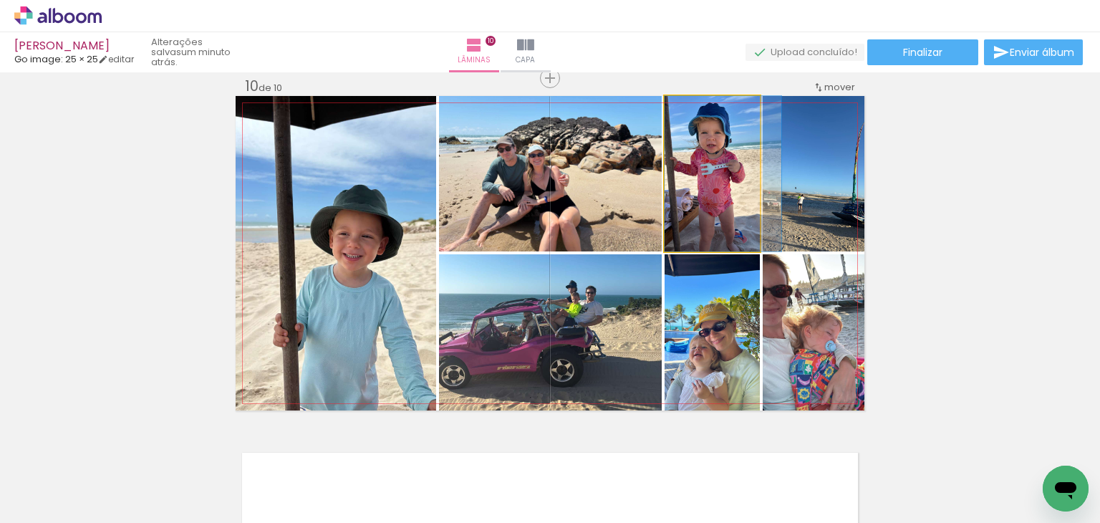
drag, startPoint x: 690, startPoint y: 213, endPoint x: 736, endPoint y: 213, distance: 45.8
click at [720, 203] on quentale-photo at bounding box center [712, 173] width 95 height 155
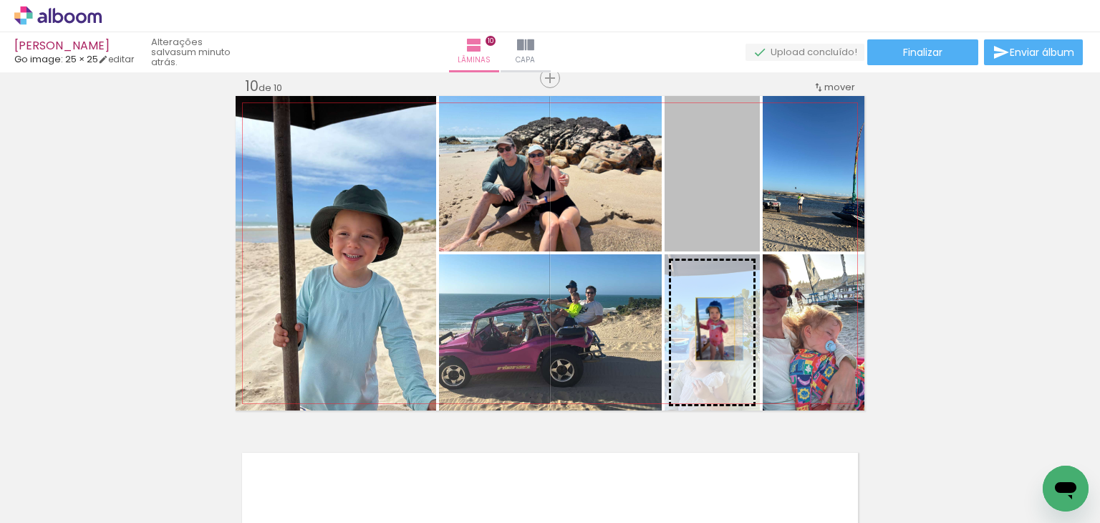
drag, startPoint x: 717, startPoint y: 198, endPoint x: 710, endPoint y: 329, distance: 130.5
click at [0, 0] on slot at bounding box center [0, 0] width 0 height 0
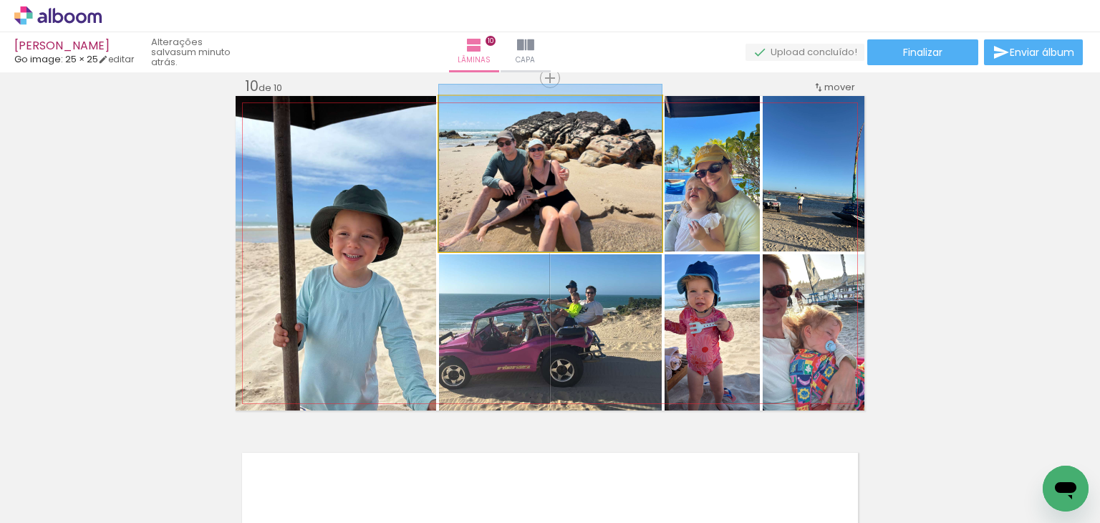
drag, startPoint x: 565, startPoint y: 190, endPoint x: 569, endPoint y: 182, distance: 8.7
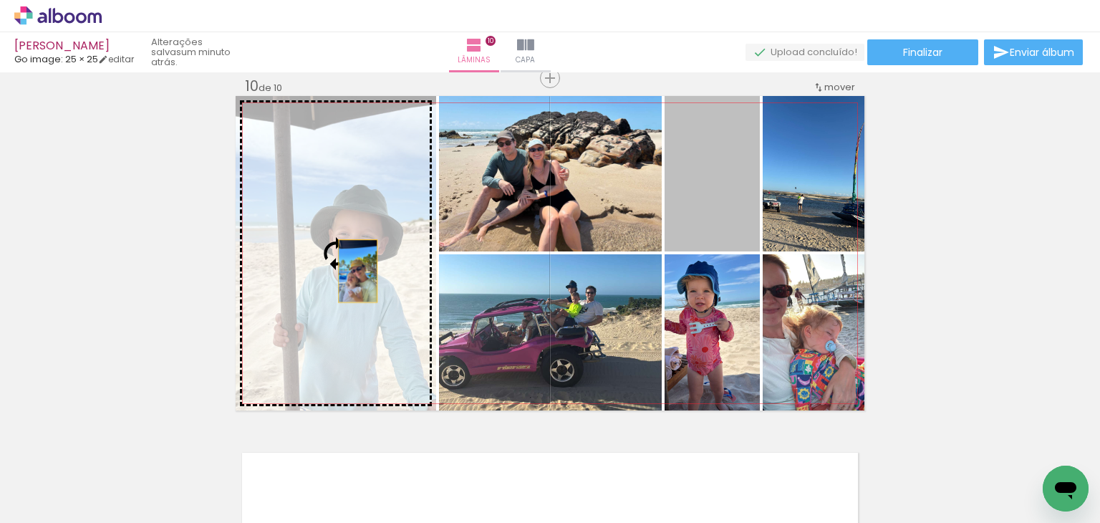
drag, startPoint x: 710, startPoint y: 193, endPoint x: 352, endPoint y: 271, distance: 366.5
click at [0, 0] on slot at bounding box center [0, 0] width 0 height 0
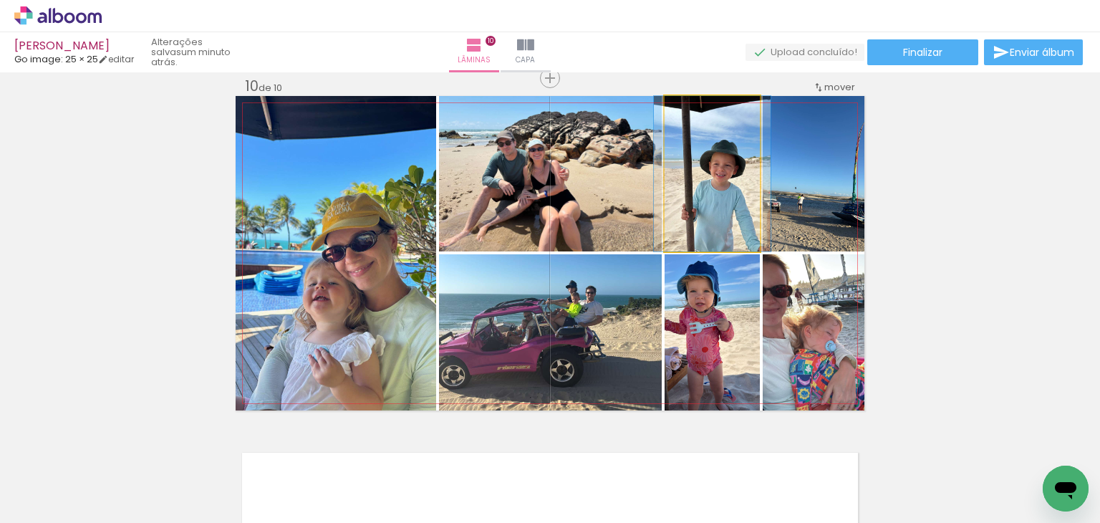
click at [730, 195] on quentale-photo at bounding box center [712, 173] width 95 height 155
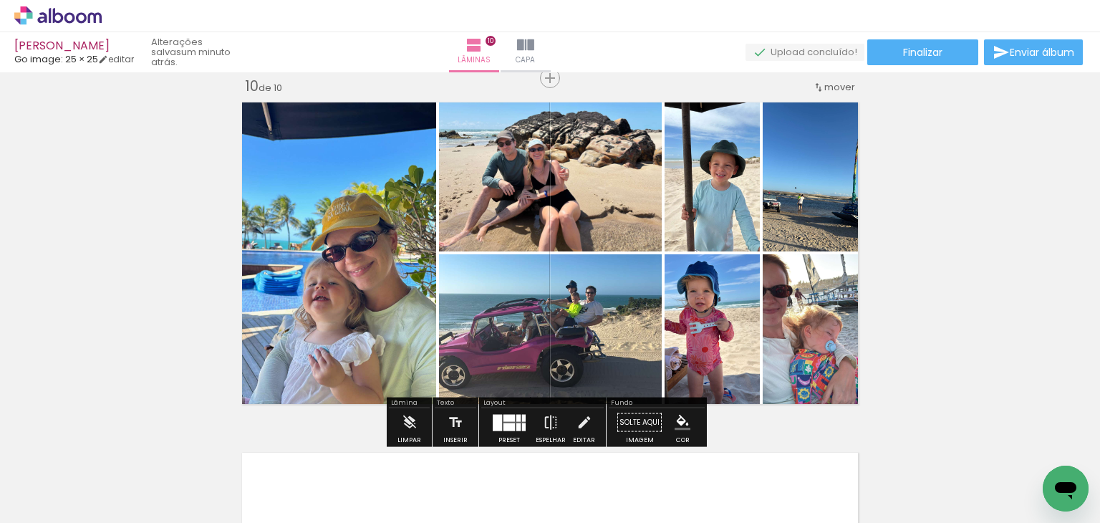
scroll to position [2220, 0]
click at [496, 419] on div at bounding box center [497, 422] width 9 height 16
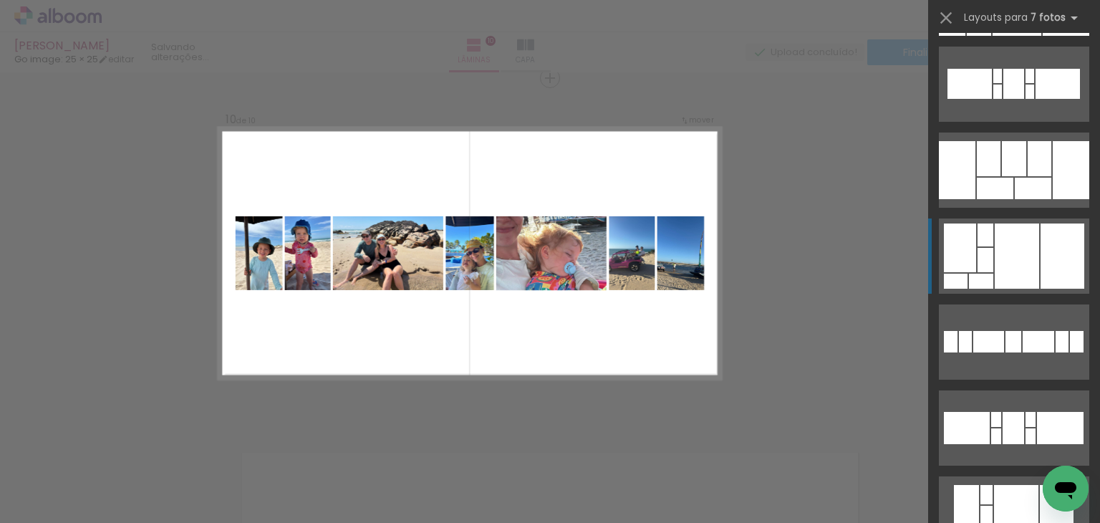
scroll to position [3352, 0]
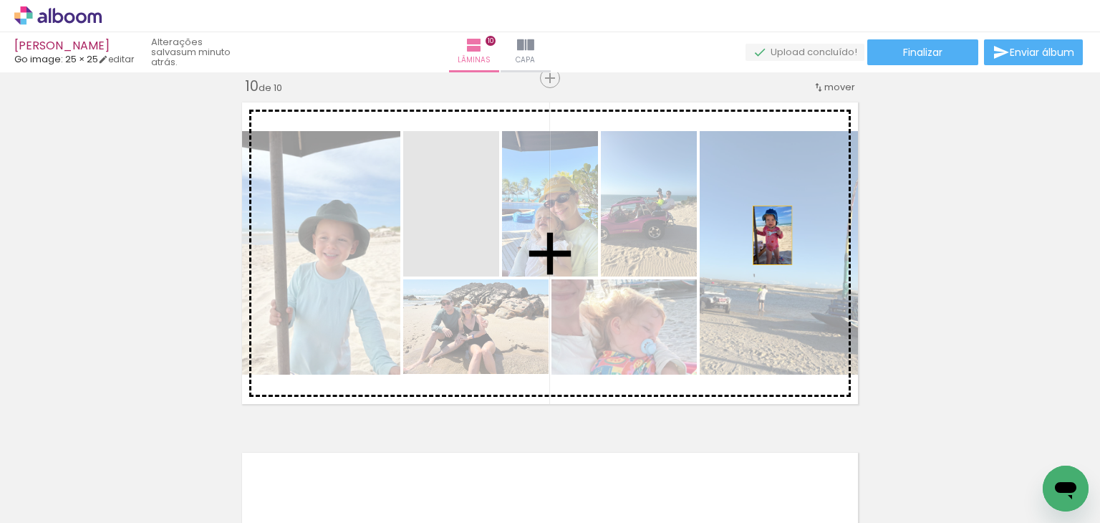
drag, startPoint x: 460, startPoint y: 238, endPoint x: 767, endPoint y: 235, distance: 306.5
click at [0, 0] on slot at bounding box center [0, 0] width 0 height 0
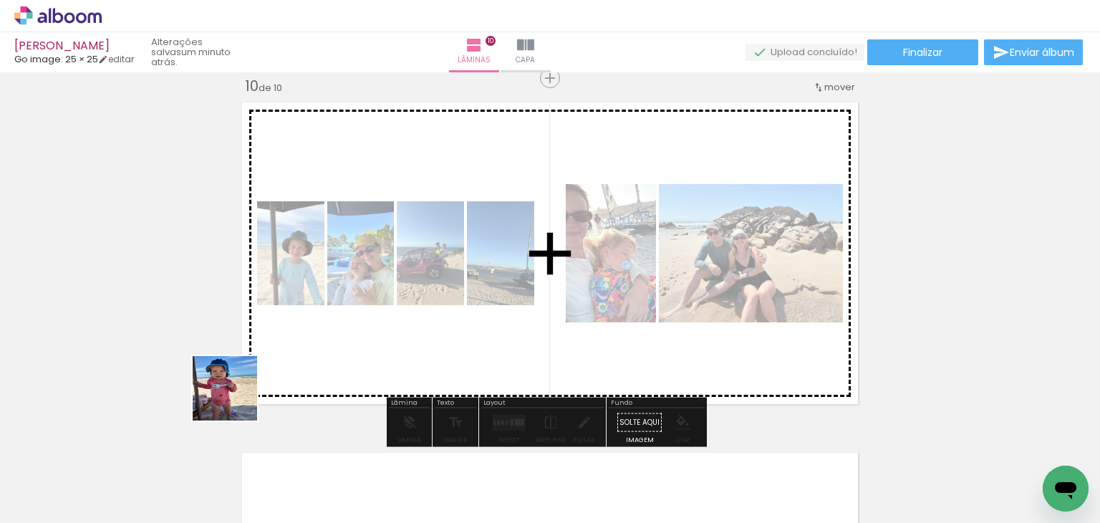
drag, startPoint x: 201, startPoint y: 423, endPoint x: 377, endPoint y: 329, distance: 200.2
click at [377, 329] on quentale-workspace at bounding box center [550, 261] width 1100 height 523
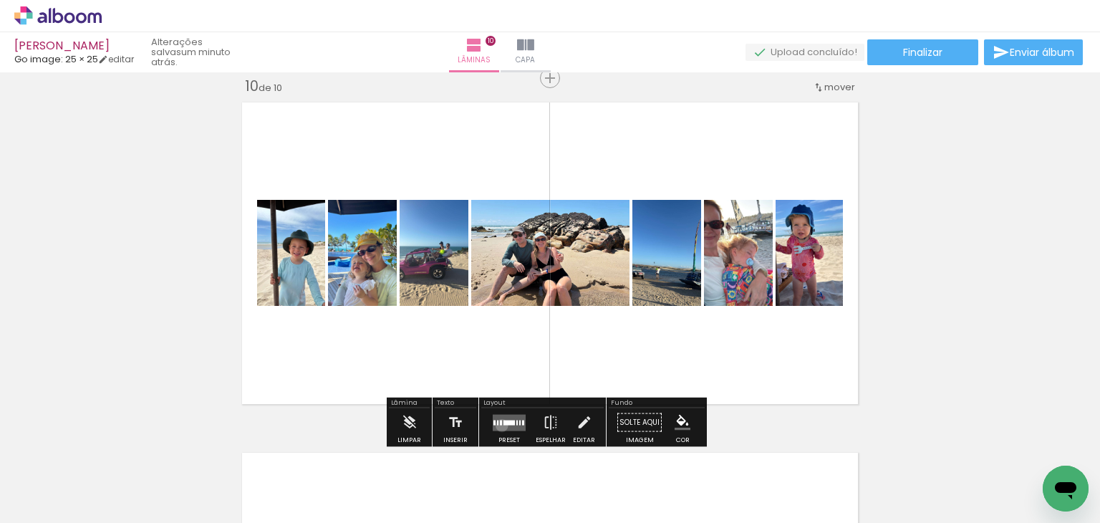
click at [498, 425] on quentale-layouter at bounding box center [509, 422] width 33 height 16
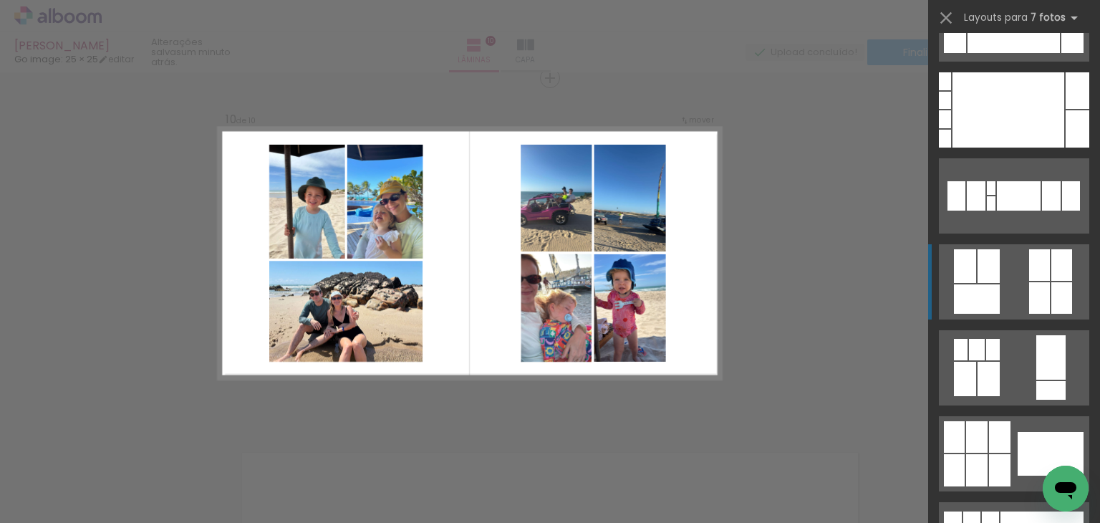
scroll to position [358, 0]
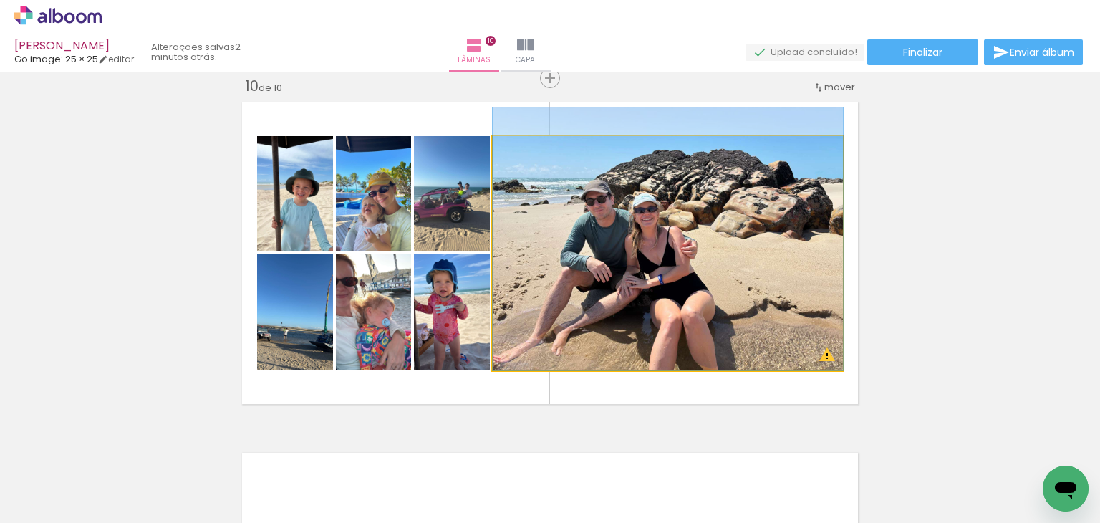
drag, startPoint x: 713, startPoint y: 289, endPoint x: 723, endPoint y: 243, distance: 46.2
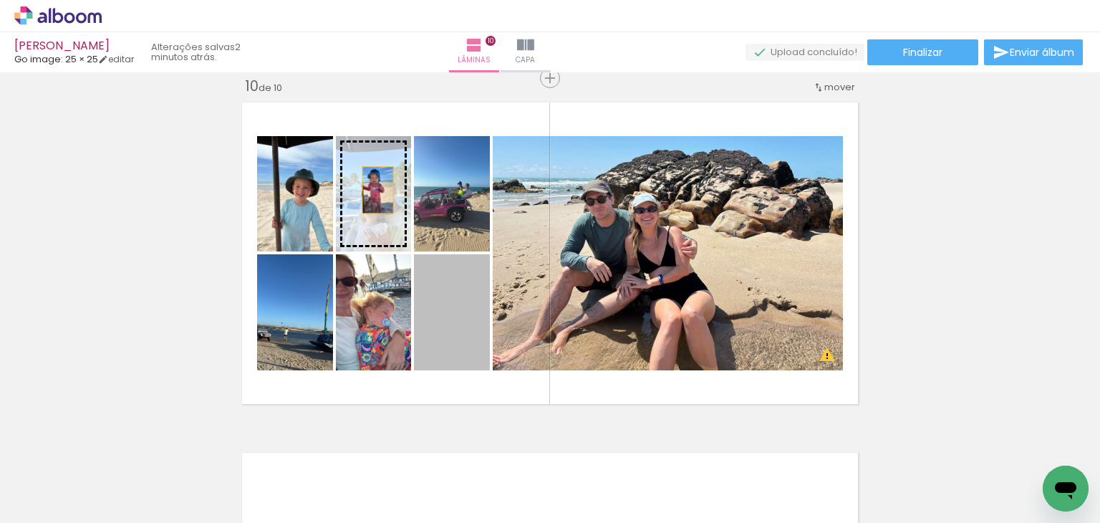
drag, startPoint x: 440, startPoint y: 316, endPoint x: 372, endPoint y: 190, distance: 143.2
click at [0, 0] on slot at bounding box center [0, 0] width 0 height 0
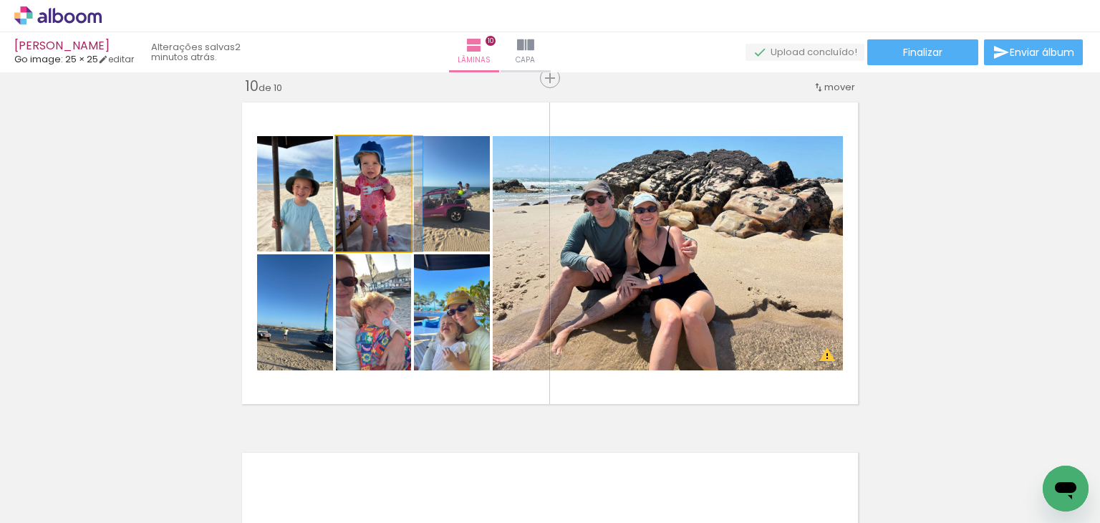
drag, startPoint x: 364, startPoint y: 208, endPoint x: 381, endPoint y: 206, distance: 17.2
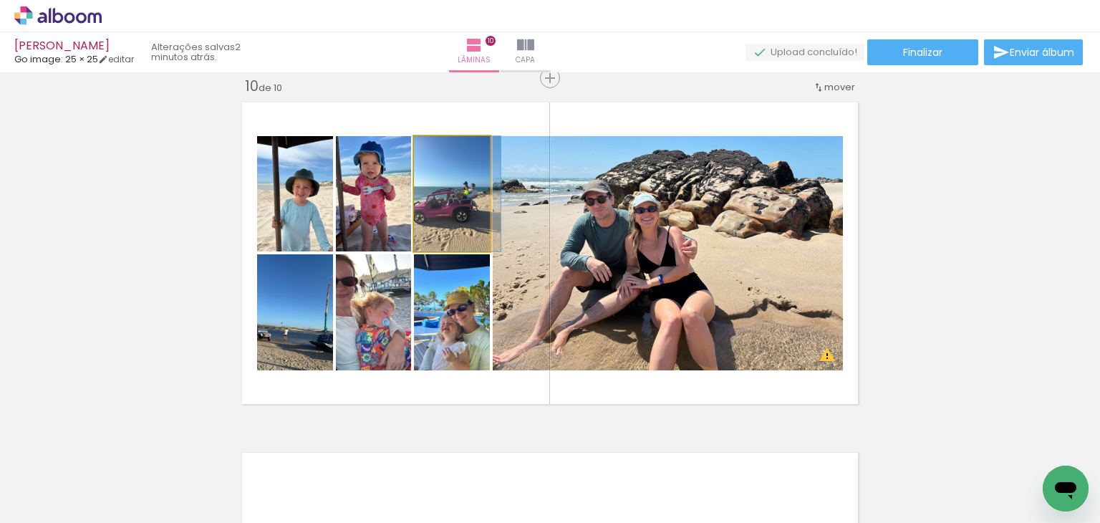
drag, startPoint x: 460, startPoint y: 216, endPoint x: 472, endPoint y: 213, distance: 11.8
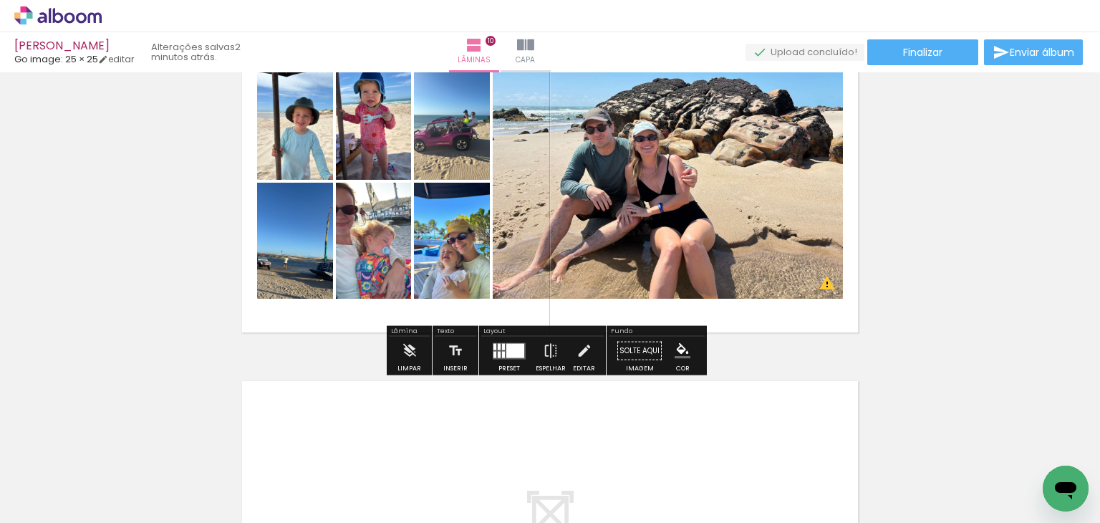
scroll to position [3385, 0]
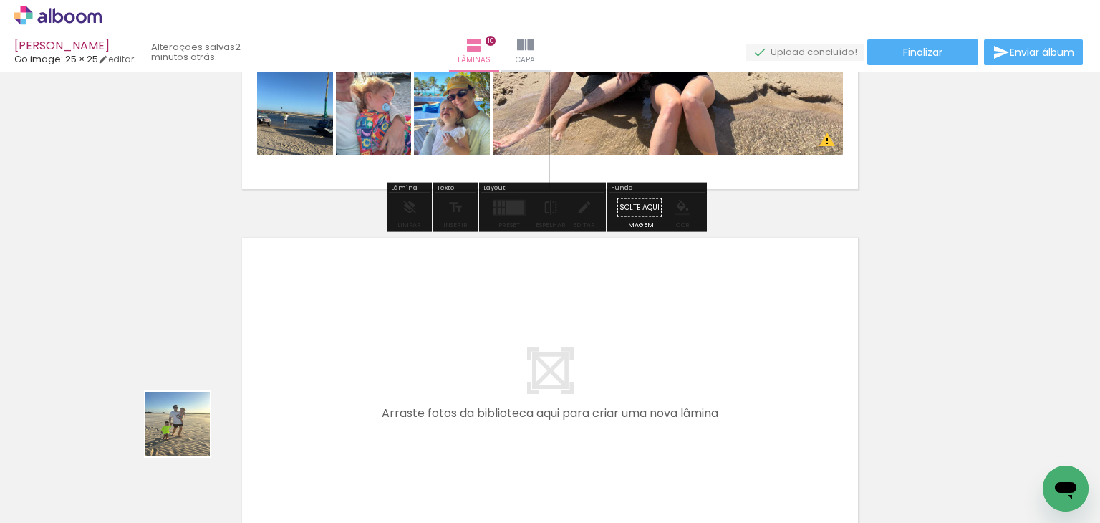
drag, startPoint x: 166, startPoint y: 473, endPoint x: 330, endPoint y: 329, distance: 217.7
click at [330, 329] on quentale-workspace at bounding box center [550, 261] width 1100 height 523
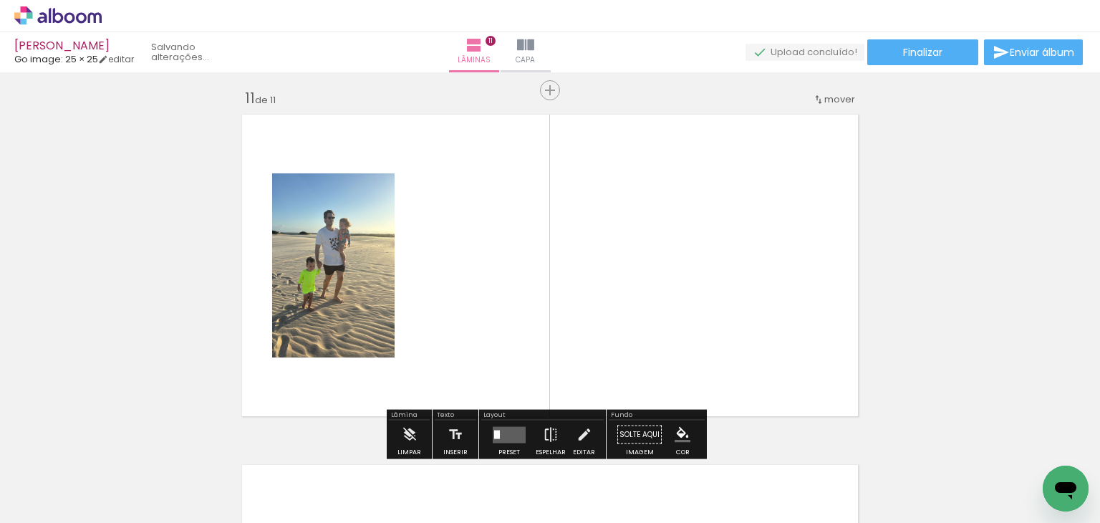
scroll to position [3521, 0]
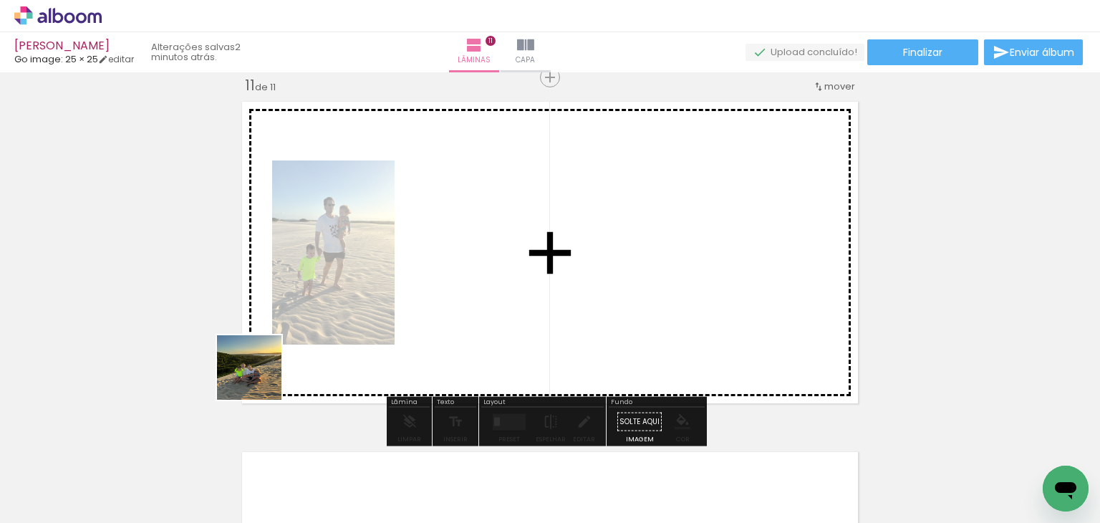
drag, startPoint x: 260, startPoint y: 378, endPoint x: 393, endPoint y: 254, distance: 181.9
click at [393, 254] on quentale-workspace at bounding box center [550, 261] width 1100 height 523
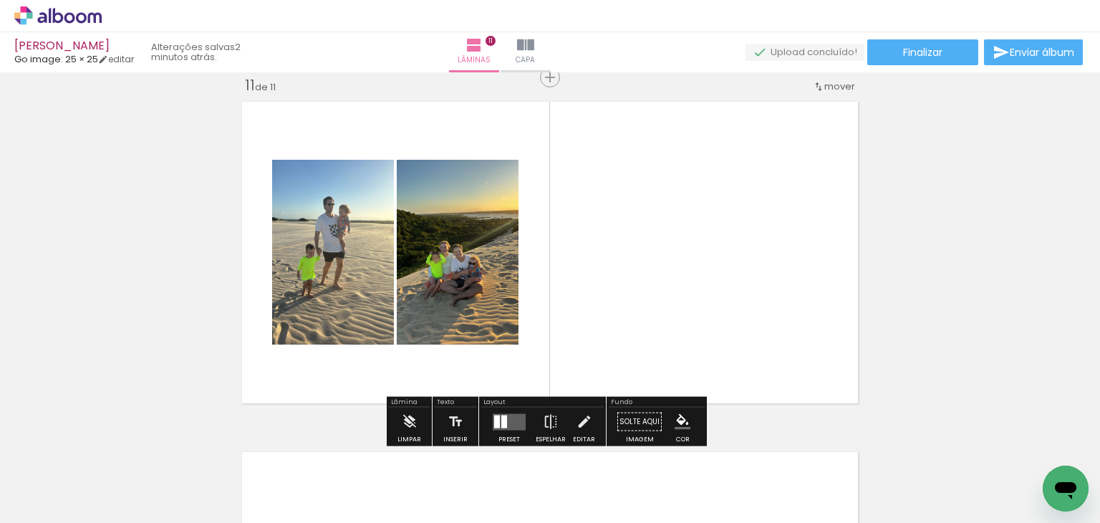
drag, startPoint x: 150, startPoint y: 486, endPoint x: 453, endPoint y: 291, distance: 360.2
click at [485, 235] on quentale-workspace at bounding box center [550, 261] width 1100 height 523
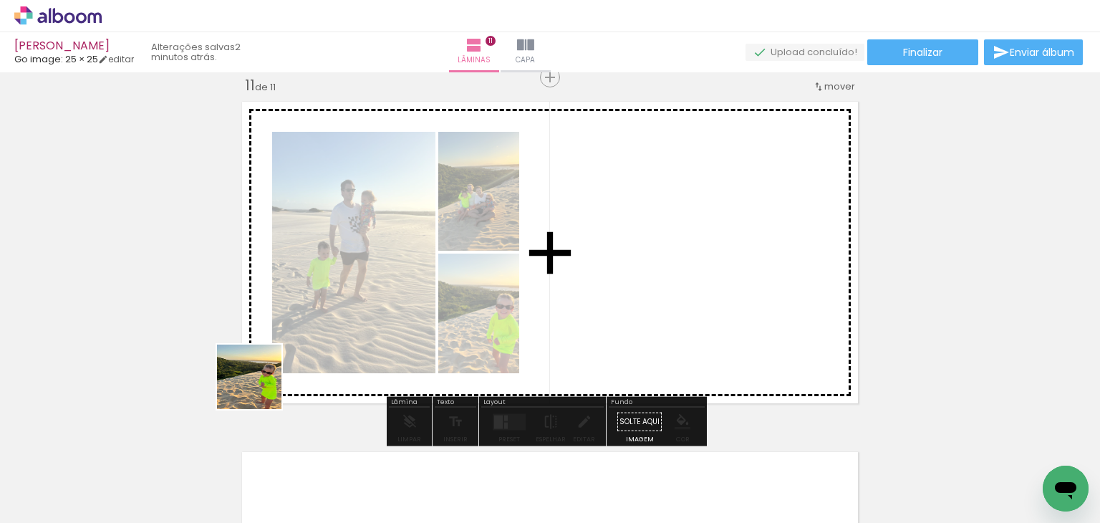
drag, startPoint x: 211, startPoint y: 422, endPoint x: 387, endPoint y: 285, distance: 223.0
click at [387, 285] on quentale-workspace at bounding box center [550, 261] width 1100 height 523
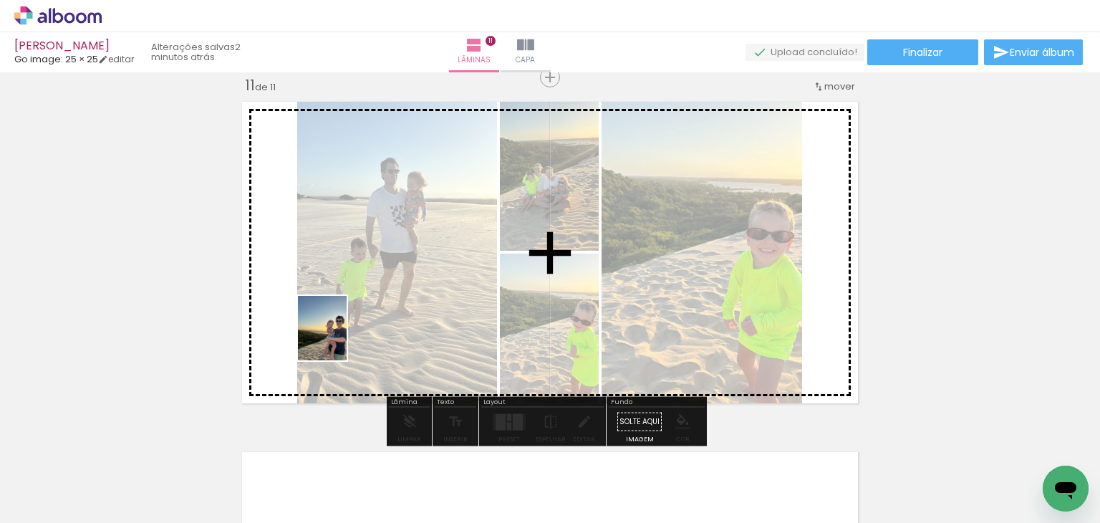
drag, startPoint x: 158, startPoint y: 496, endPoint x: 342, endPoint y: 342, distance: 239.4
click at [342, 336] on quentale-workspace at bounding box center [550, 261] width 1100 height 523
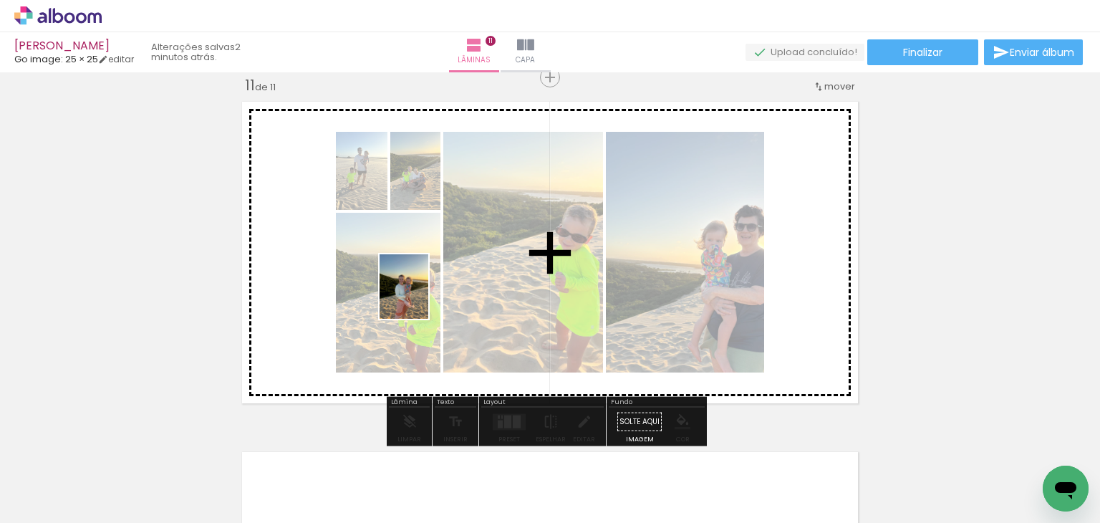
drag, startPoint x: 145, startPoint y: 498, endPoint x: 423, endPoint y: 297, distance: 342.5
click at [423, 297] on quentale-workspace at bounding box center [550, 261] width 1100 height 523
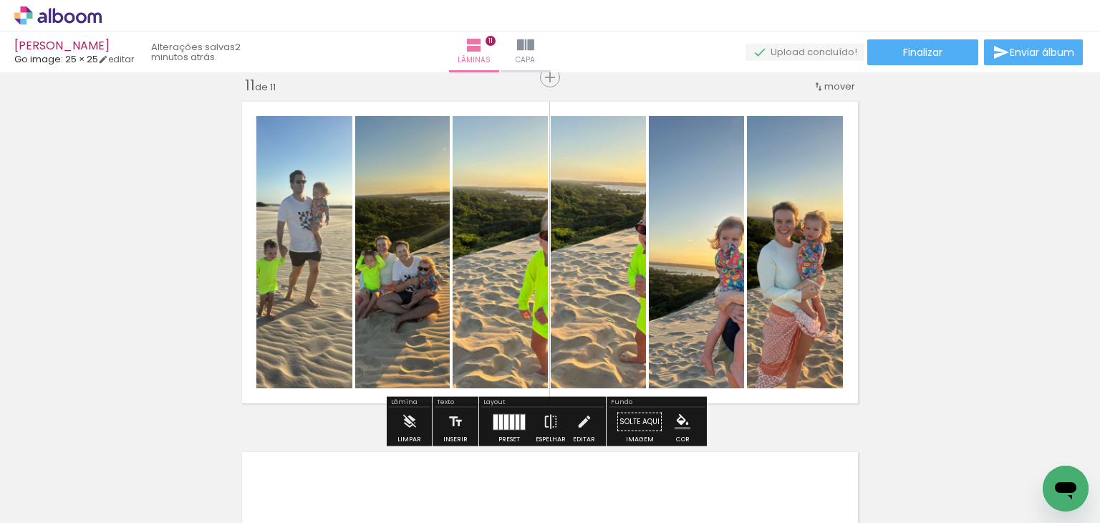
click at [504, 425] on div at bounding box center [506, 421] width 4 height 15
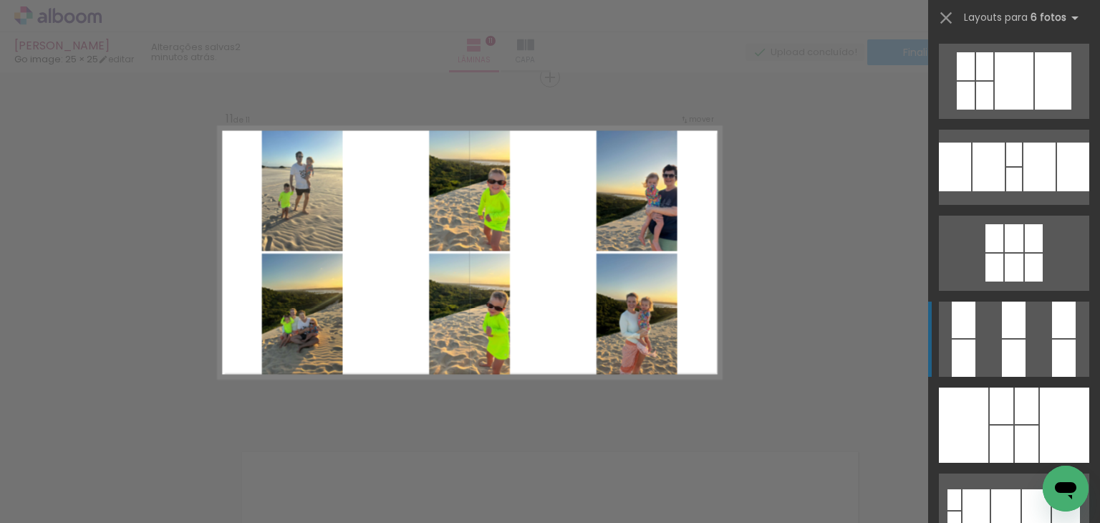
scroll to position [645, 0]
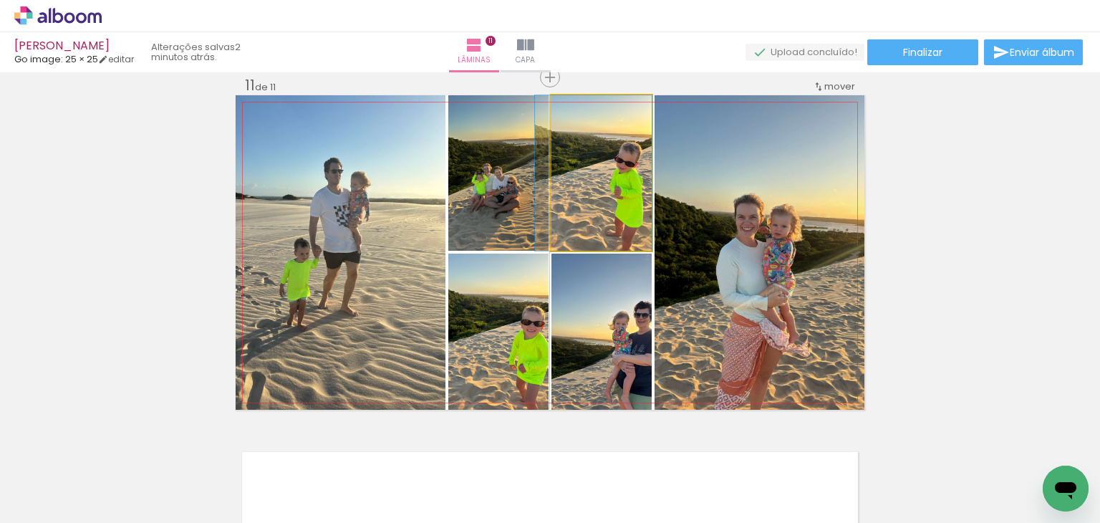
drag, startPoint x: 597, startPoint y: 187, endPoint x: 577, endPoint y: 179, distance: 22.2
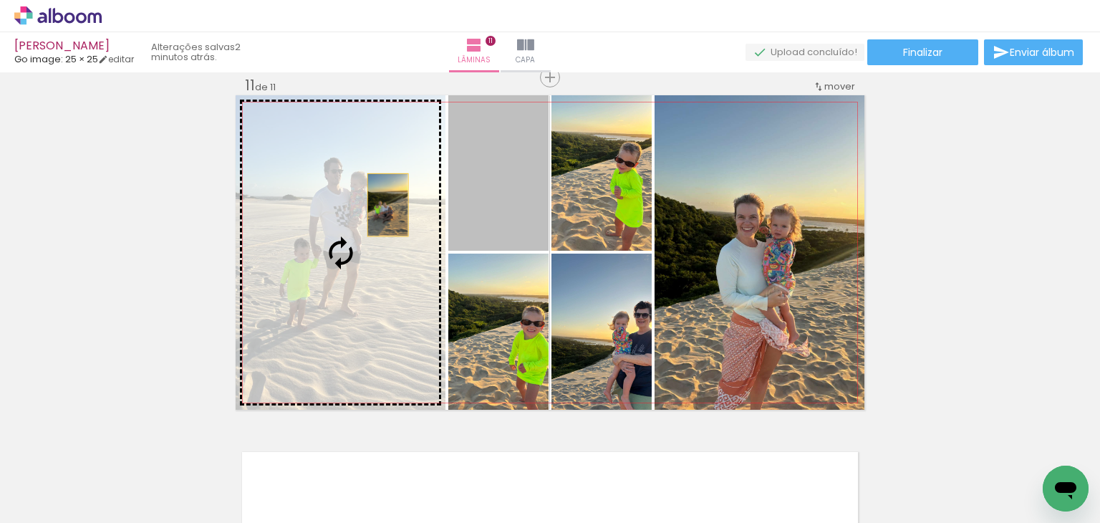
drag, startPoint x: 511, startPoint y: 194, endPoint x: 375, endPoint y: 205, distance: 135.8
click at [0, 0] on slot at bounding box center [0, 0] width 0 height 0
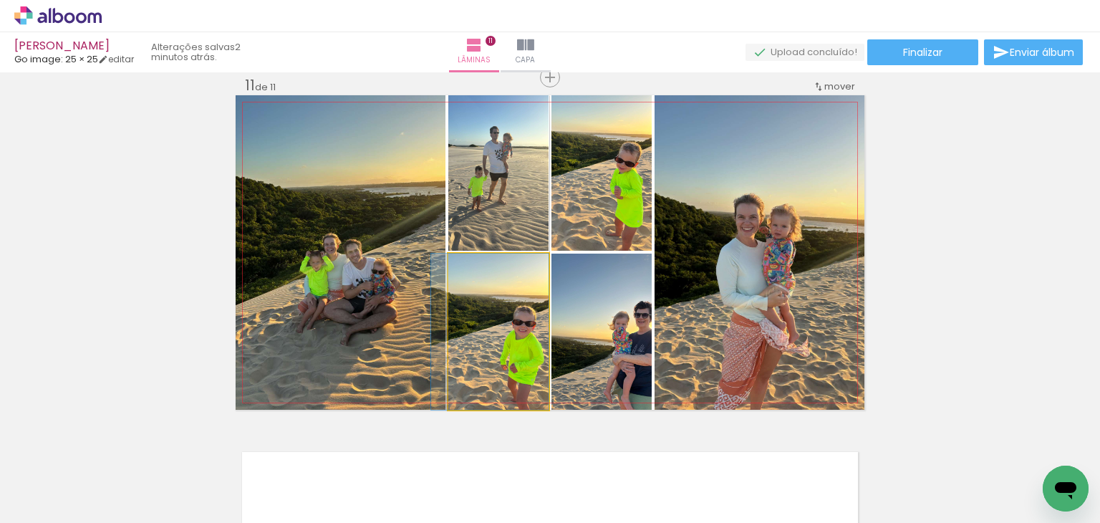
drag, startPoint x: 509, startPoint y: 330, endPoint x: 483, endPoint y: 327, distance: 26.7
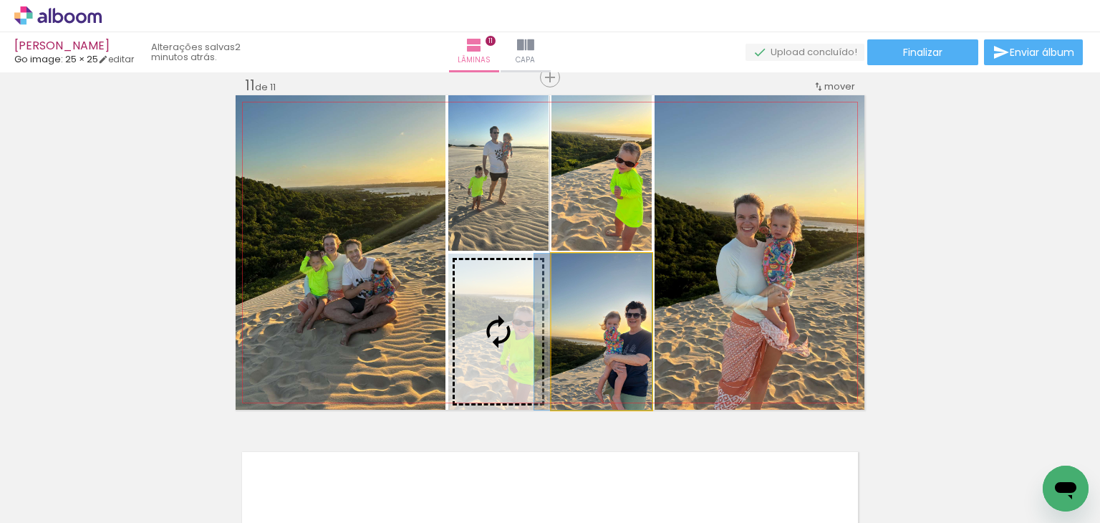
drag, startPoint x: 612, startPoint y: 319, endPoint x: 541, endPoint y: 302, distance: 73.8
click at [0, 0] on slot at bounding box center [0, 0] width 0 height 0
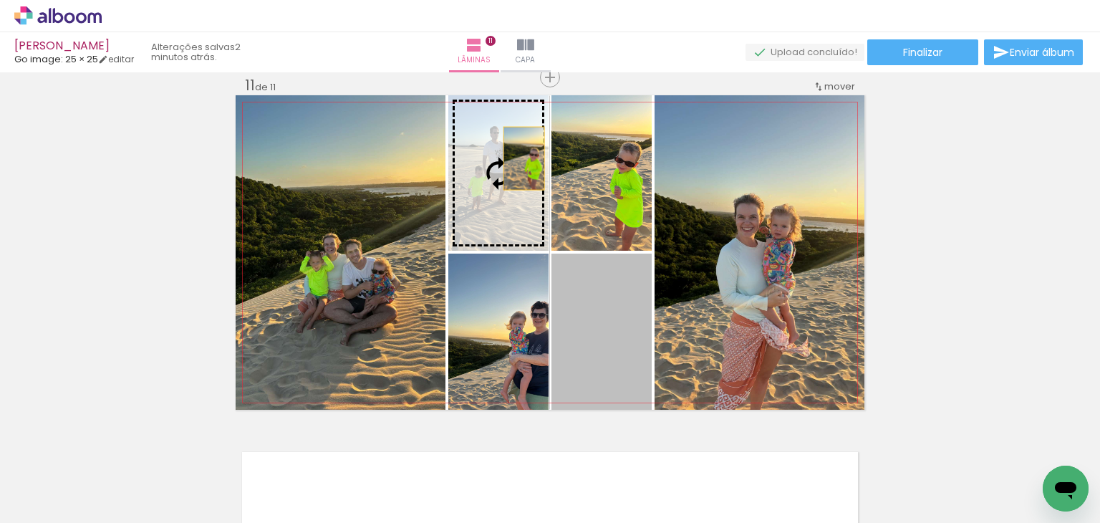
drag, startPoint x: 590, startPoint y: 317, endPoint x: 519, endPoint y: 158, distance: 173.7
click at [0, 0] on slot at bounding box center [0, 0] width 0 height 0
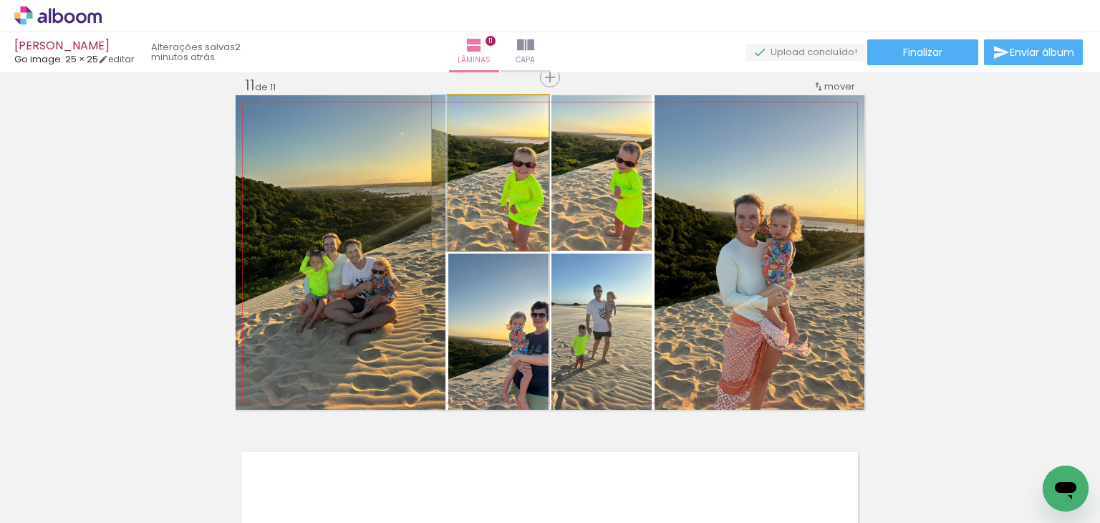
drag, startPoint x: 496, startPoint y: 218, endPoint x: 466, endPoint y: 212, distance: 31.5
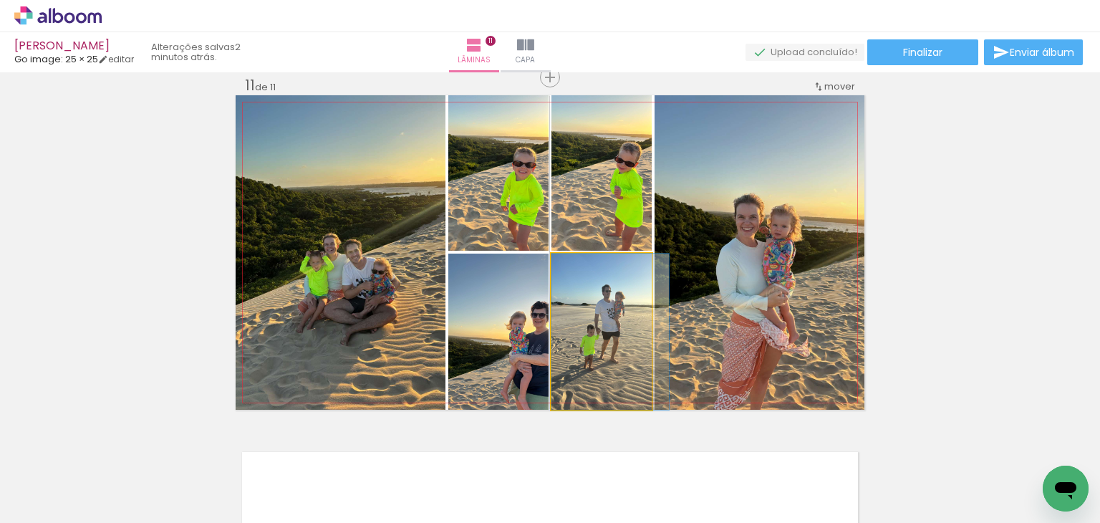
drag, startPoint x: 608, startPoint y: 376, endPoint x: 631, endPoint y: 363, distance: 26.3
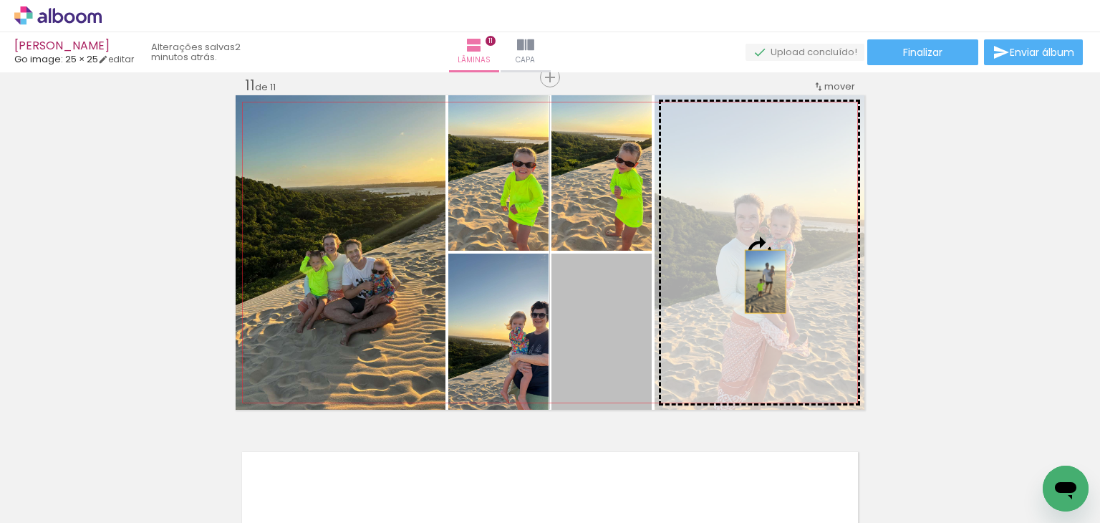
drag, startPoint x: 594, startPoint y: 353, endPoint x: 760, endPoint y: 281, distance: 180.9
click at [0, 0] on slot at bounding box center [0, 0] width 0 height 0
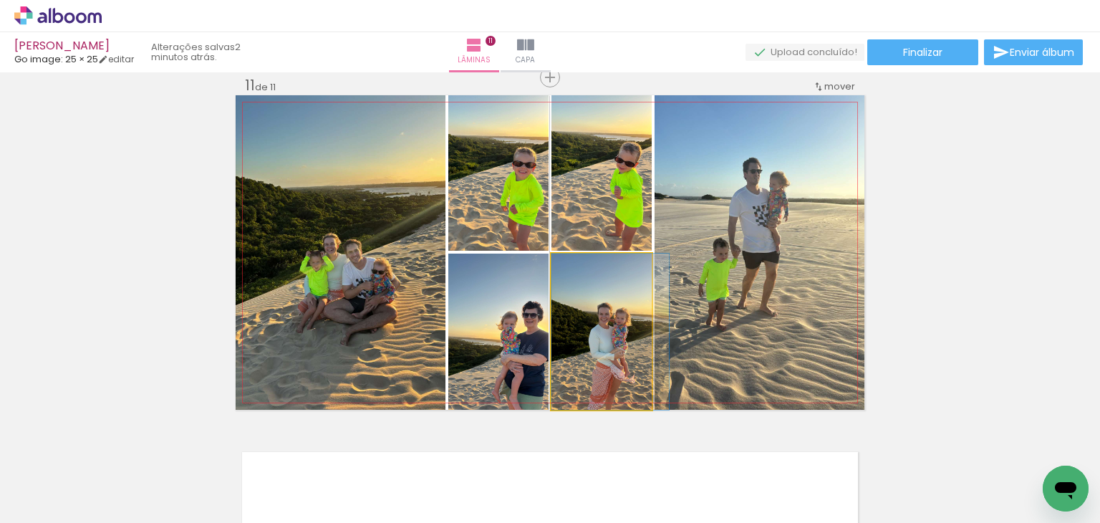
drag, startPoint x: 619, startPoint y: 326, endPoint x: 634, endPoint y: 319, distance: 16.4
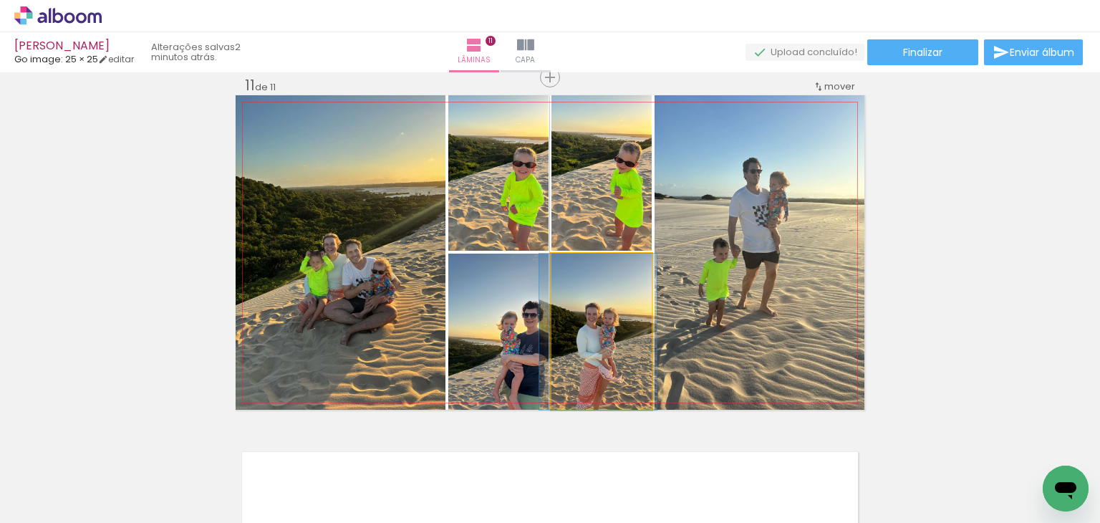
drag, startPoint x: 596, startPoint y: 321, endPoint x: 584, endPoint y: 323, distance: 12.4
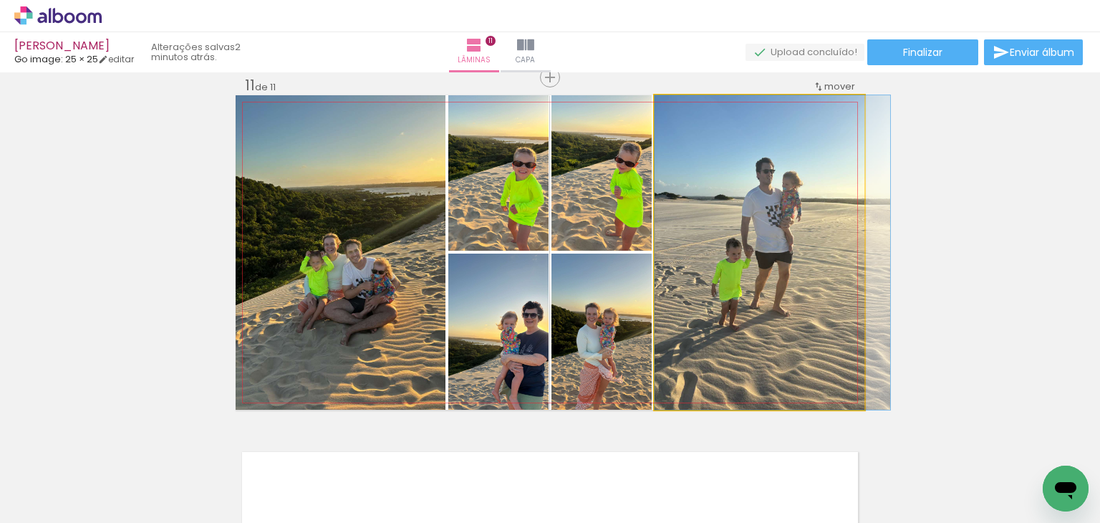
drag, startPoint x: 811, startPoint y: 273, endPoint x: 827, endPoint y: 267, distance: 16.8
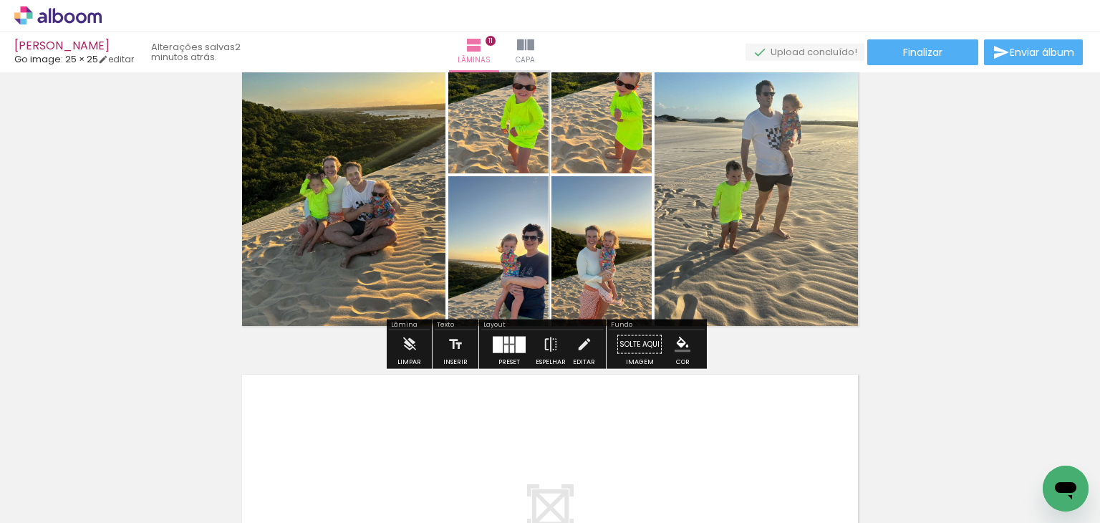
scroll to position [3807, 0]
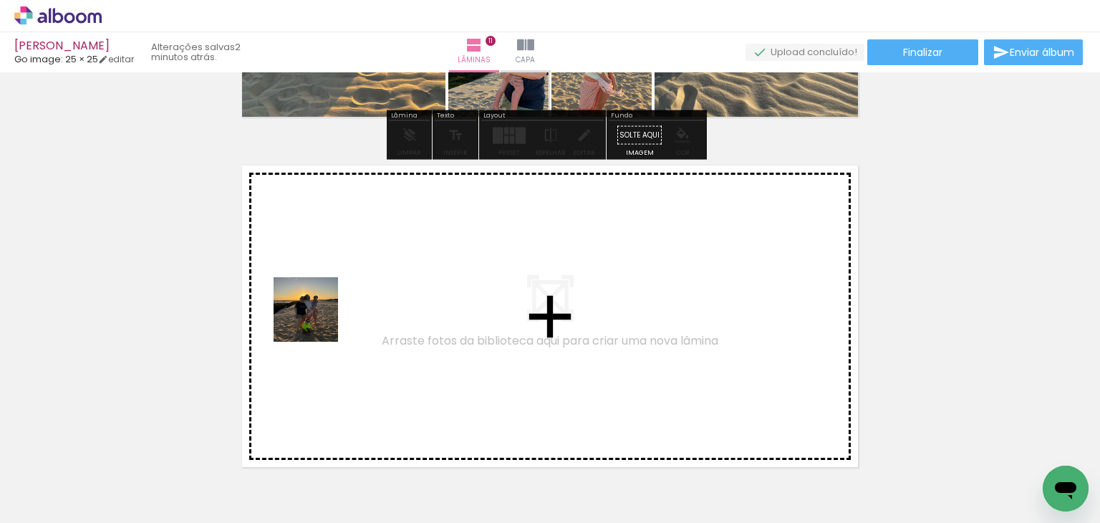
drag, startPoint x: 108, startPoint y: 491, endPoint x: 324, endPoint y: 304, distance: 284.9
click at [324, 304] on quentale-workspace at bounding box center [550, 261] width 1100 height 523
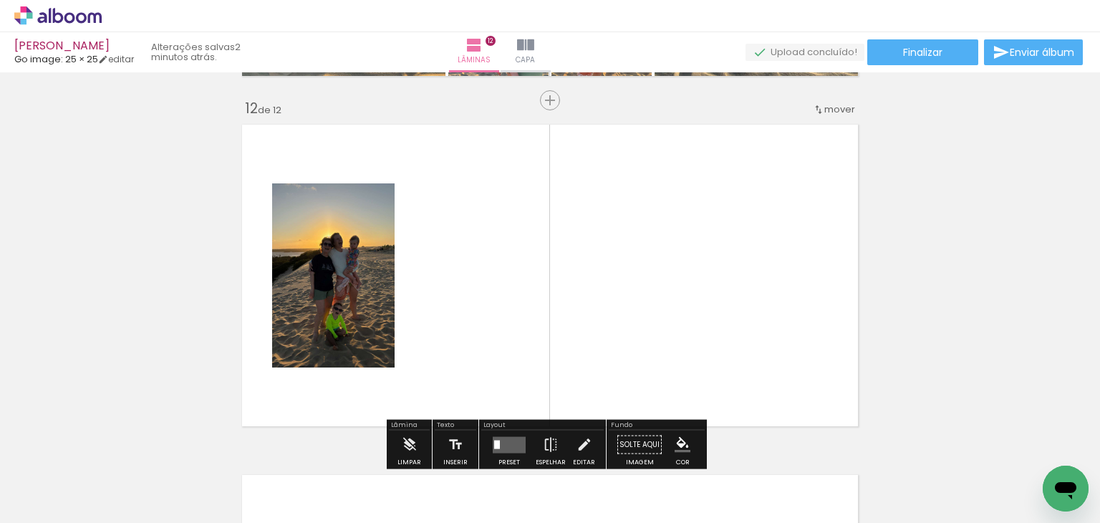
scroll to position [3870, 0]
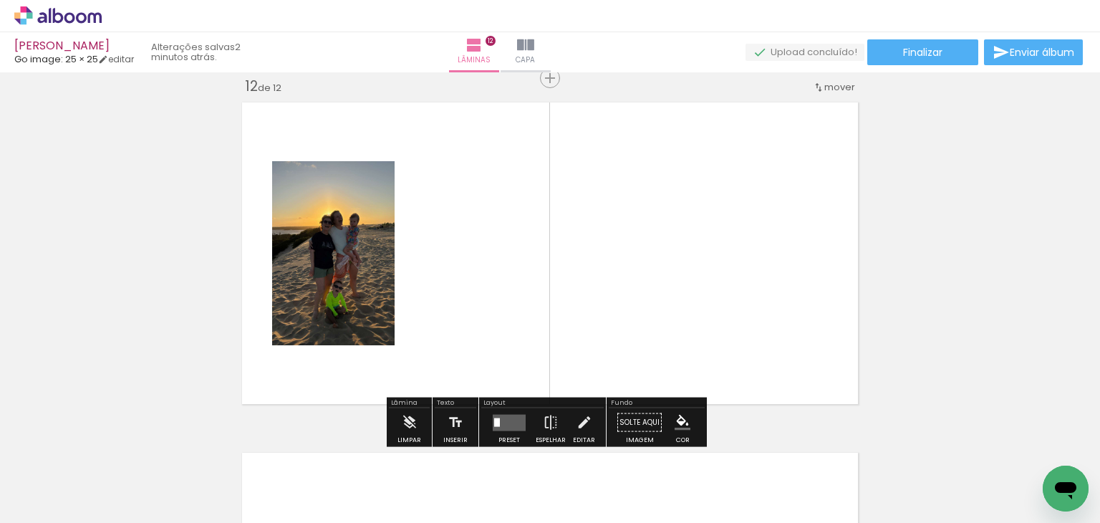
drag, startPoint x: 148, startPoint y: 481, endPoint x: 358, endPoint y: 315, distance: 267.8
click at [360, 307] on quentale-workspace at bounding box center [550, 261] width 1100 height 523
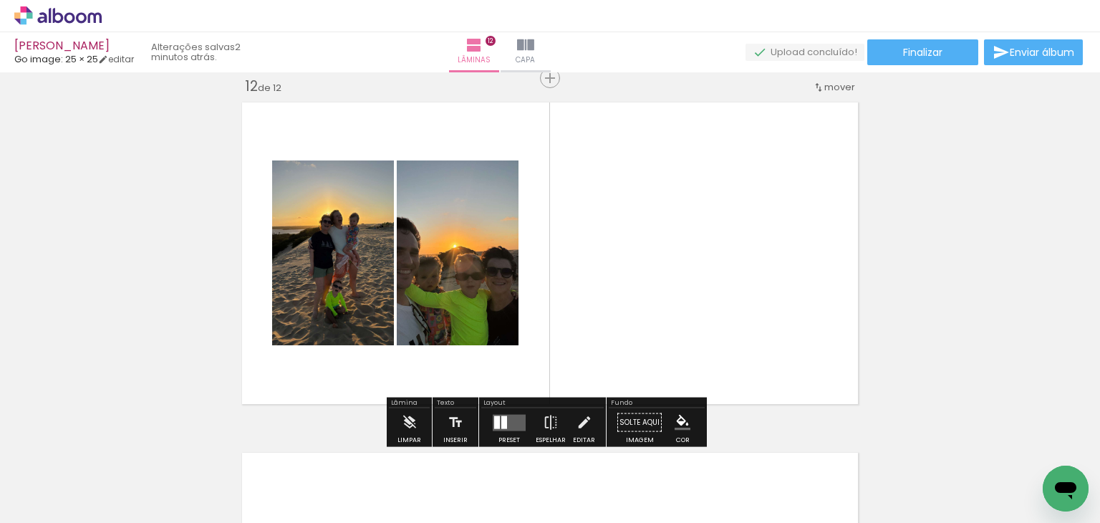
drag, startPoint x: 156, startPoint y: 478, endPoint x: 467, endPoint y: 273, distance: 372.2
click at [467, 274] on quentale-workspace at bounding box center [550, 261] width 1100 height 523
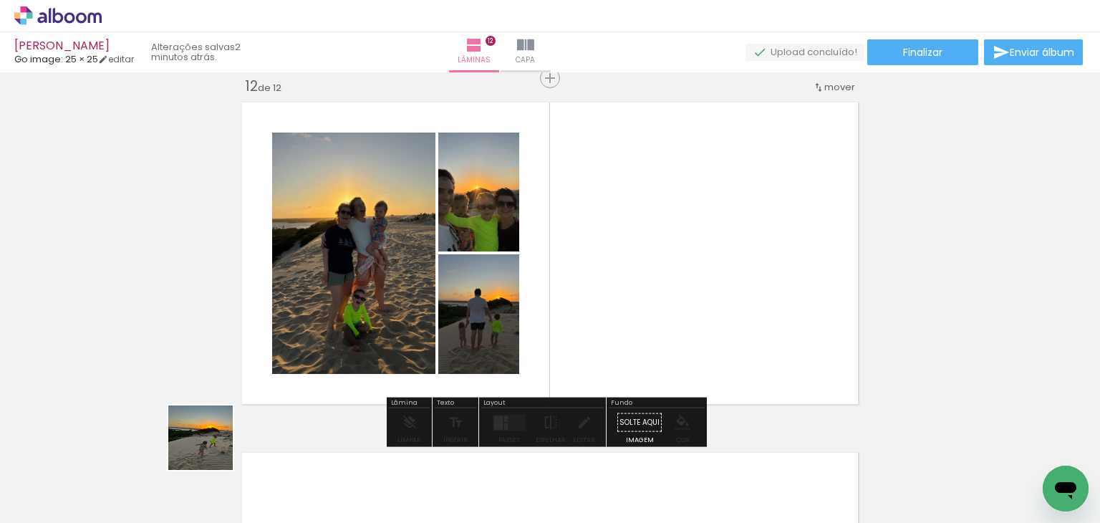
drag, startPoint x: 143, startPoint y: 498, endPoint x: 397, endPoint y: 288, distance: 330.2
click at [400, 274] on quentale-workspace at bounding box center [550, 261] width 1100 height 523
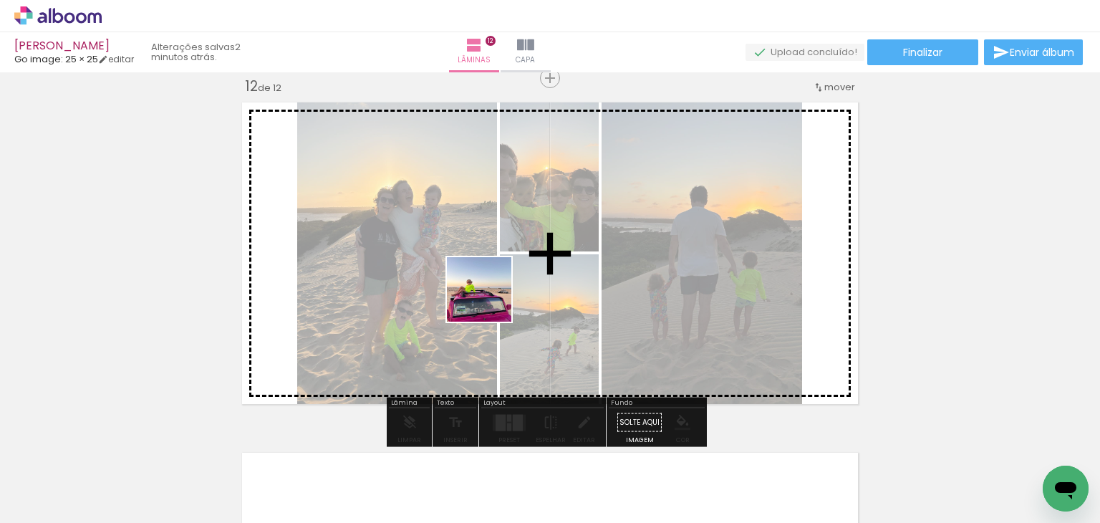
drag, startPoint x: 149, startPoint y: 482, endPoint x: 497, endPoint y: 295, distance: 395.1
click at [497, 295] on quentale-workspace at bounding box center [550, 261] width 1100 height 523
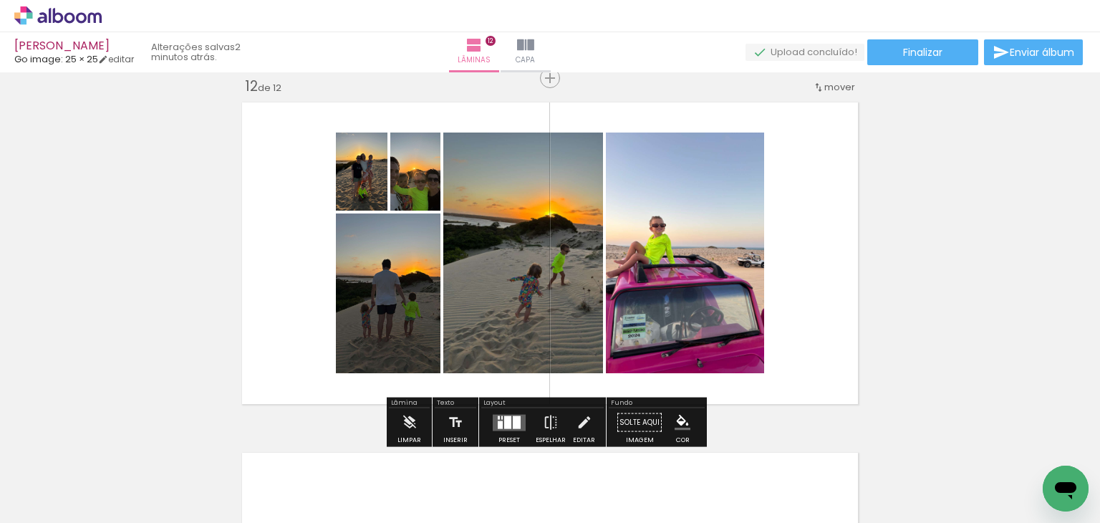
click at [517, 425] on quentale-layouter at bounding box center [509, 422] width 33 height 16
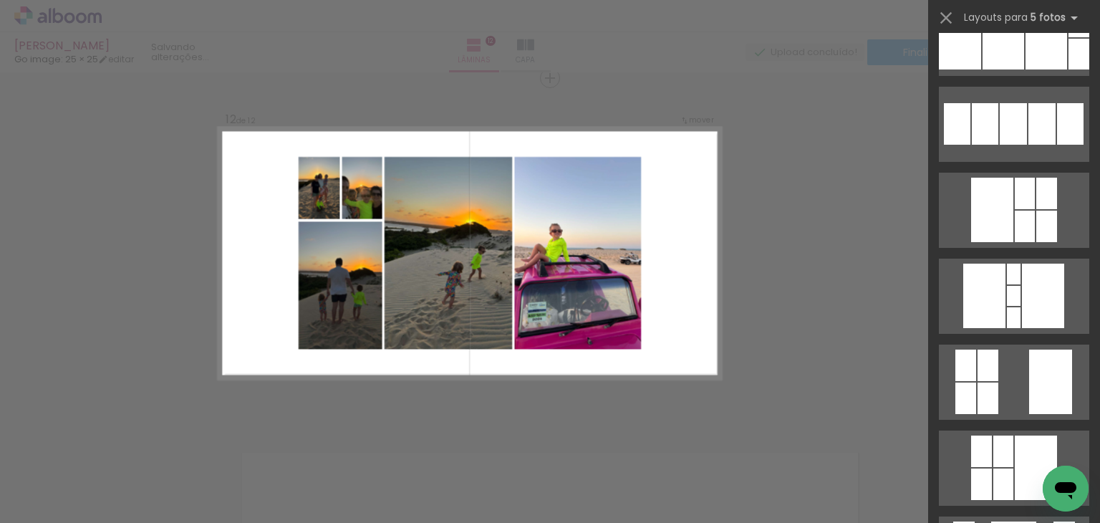
scroll to position [0, 0]
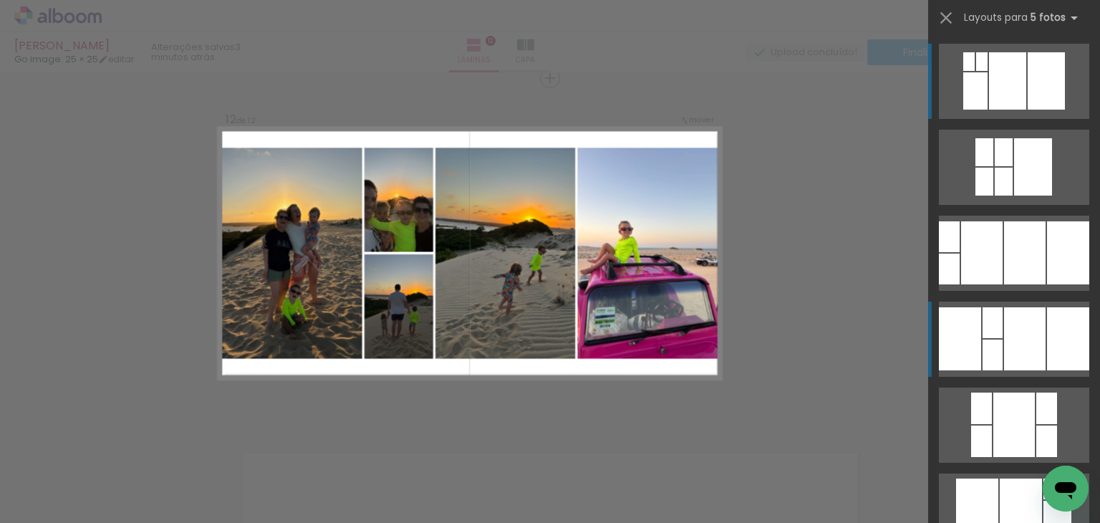
click at [978, 196] on div at bounding box center [984, 182] width 18 height 28
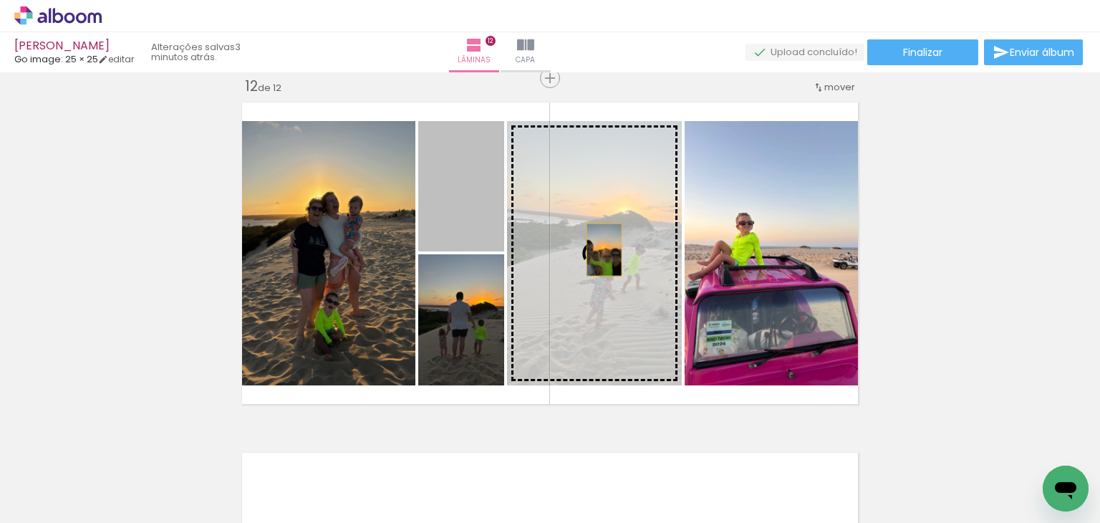
drag, startPoint x: 488, startPoint y: 230, endPoint x: 649, endPoint y: 284, distance: 169.9
click at [0, 0] on slot at bounding box center [0, 0] width 0 height 0
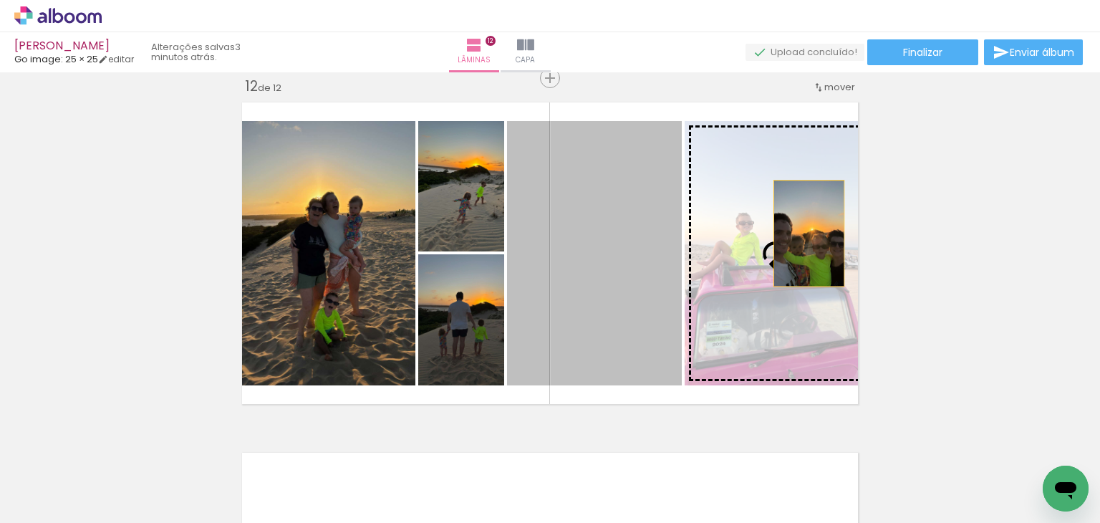
drag, startPoint x: 630, startPoint y: 281, endPoint x: 804, endPoint y: 233, distance: 180.0
click at [0, 0] on slot at bounding box center [0, 0] width 0 height 0
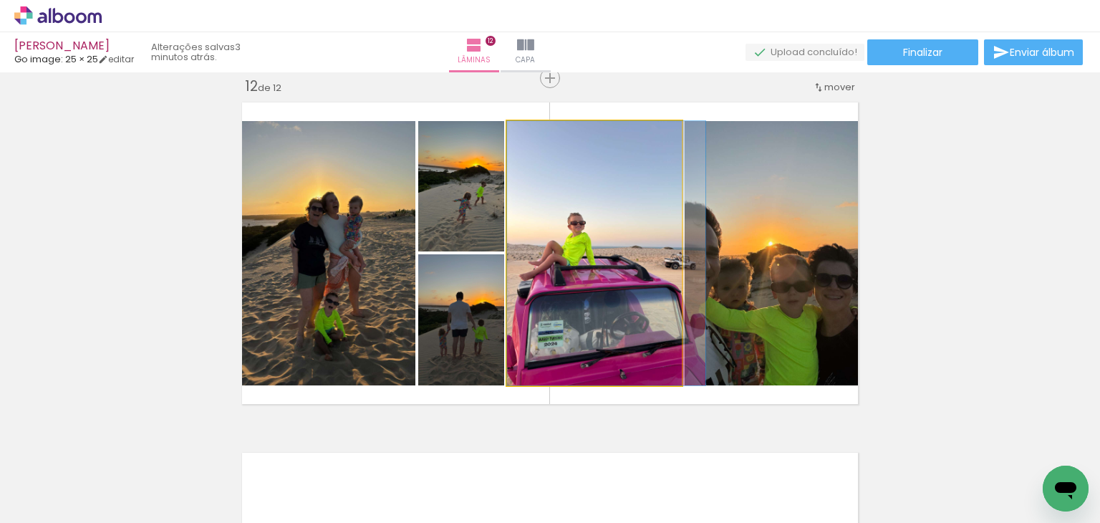
drag, startPoint x: 587, startPoint y: 261, endPoint x: 609, endPoint y: 254, distance: 23.3
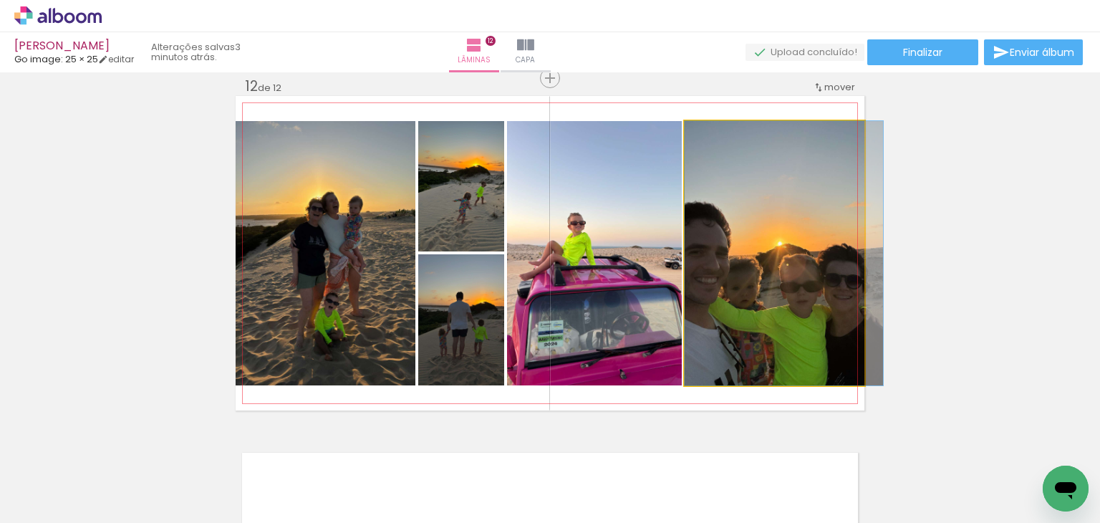
drag, startPoint x: 741, startPoint y: 289, endPoint x: 754, endPoint y: 284, distance: 13.8
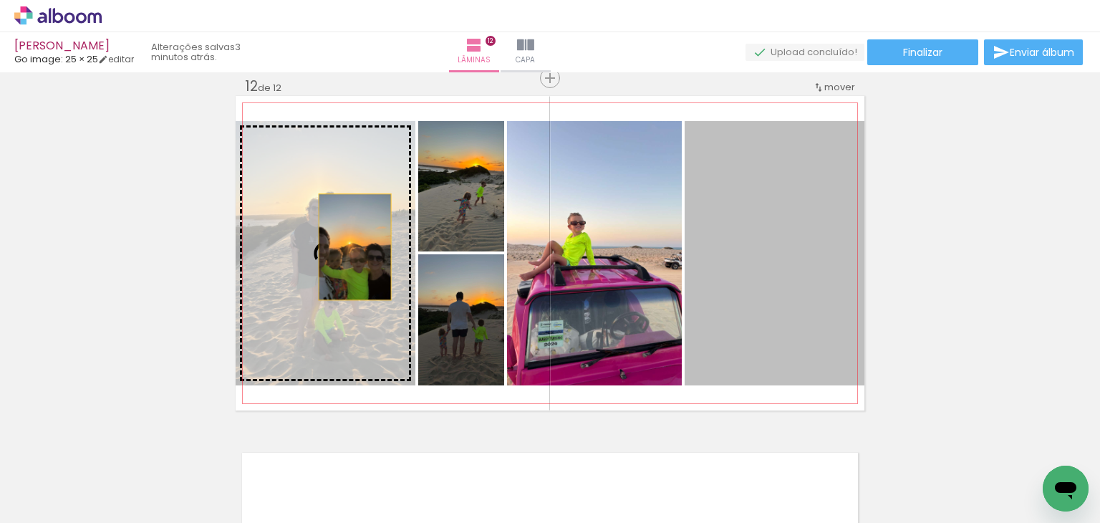
drag, startPoint x: 536, startPoint y: 246, endPoint x: 349, endPoint y: 246, distance: 186.2
click at [0, 0] on slot at bounding box center [0, 0] width 0 height 0
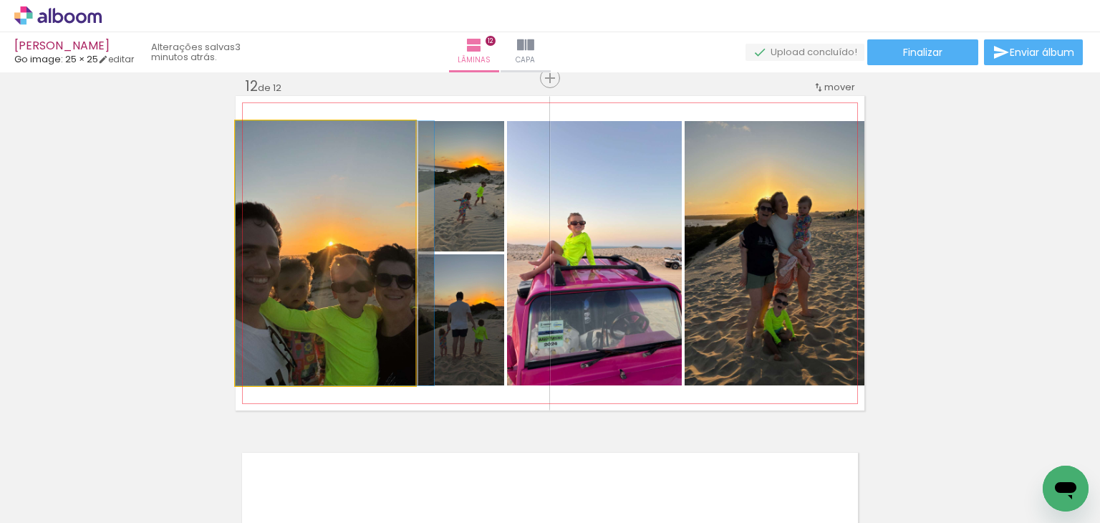
drag, startPoint x: 315, startPoint y: 277, endPoint x: 344, endPoint y: 282, distance: 29.1
drag, startPoint x: 324, startPoint y: 275, endPoint x: 338, endPoint y: 274, distance: 14.4
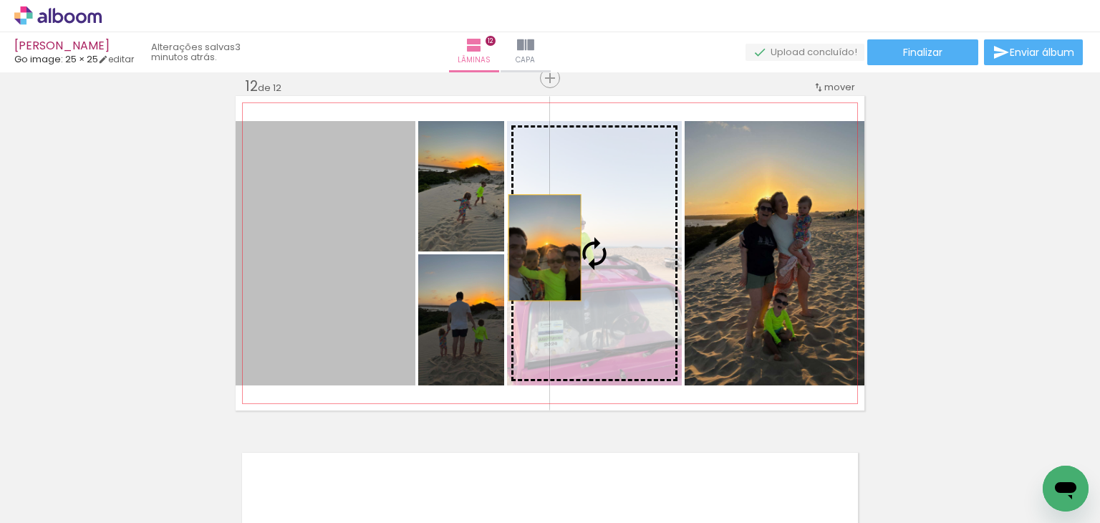
drag, startPoint x: 324, startPoint y: 272, endPoint x: 539, endPoint y: 247, distance: 217.0
click at [0, 0] on slot at bounding box center [0, 0] width 0 height 0
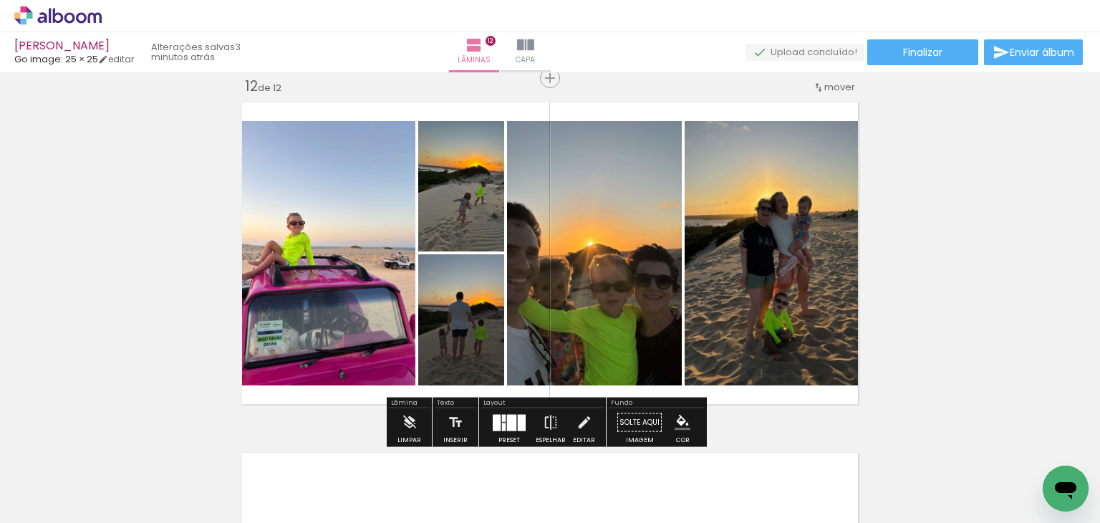
drag, startPoint x: 510, startPoint y: 422, endPoint x: 862, endPoint y: 342, distance: 360.7
click at [510, 420] on div at bounding box center [511, 422] width 9 height 16
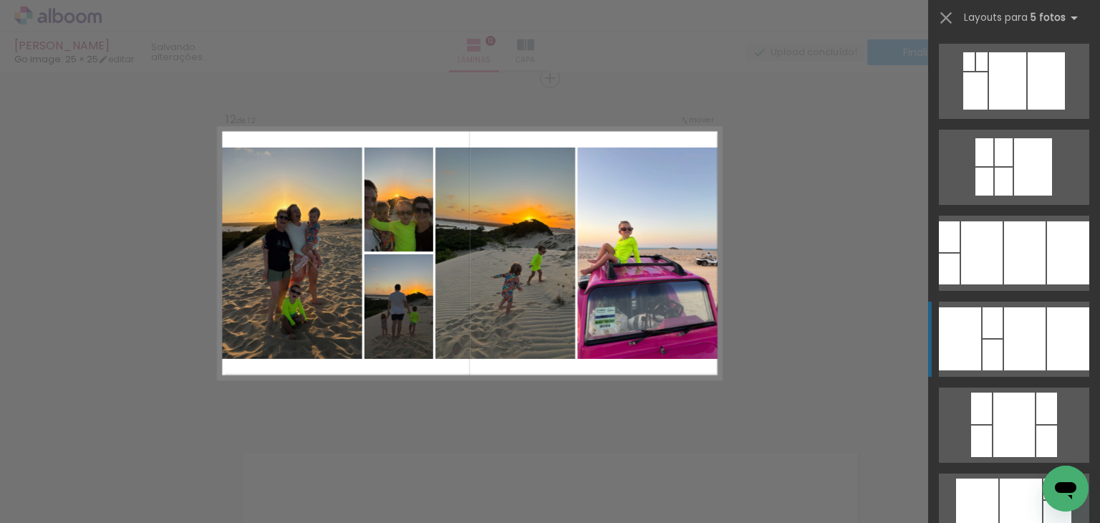
scroll to position [258, 0]
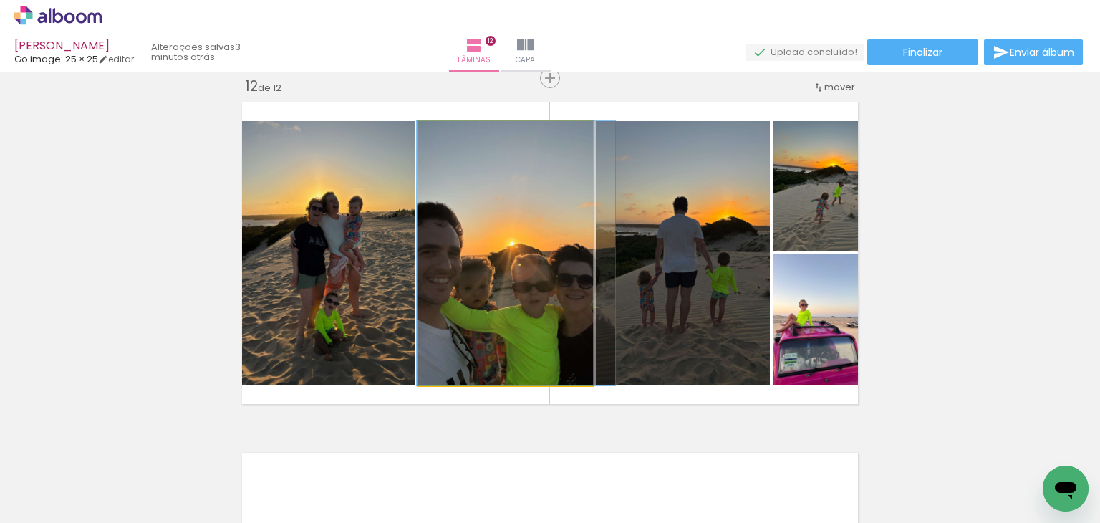
drag, startPoint x: 476, startPoint y: 302, endPoint x: 486, endPoint y: 301, distance: 10.8
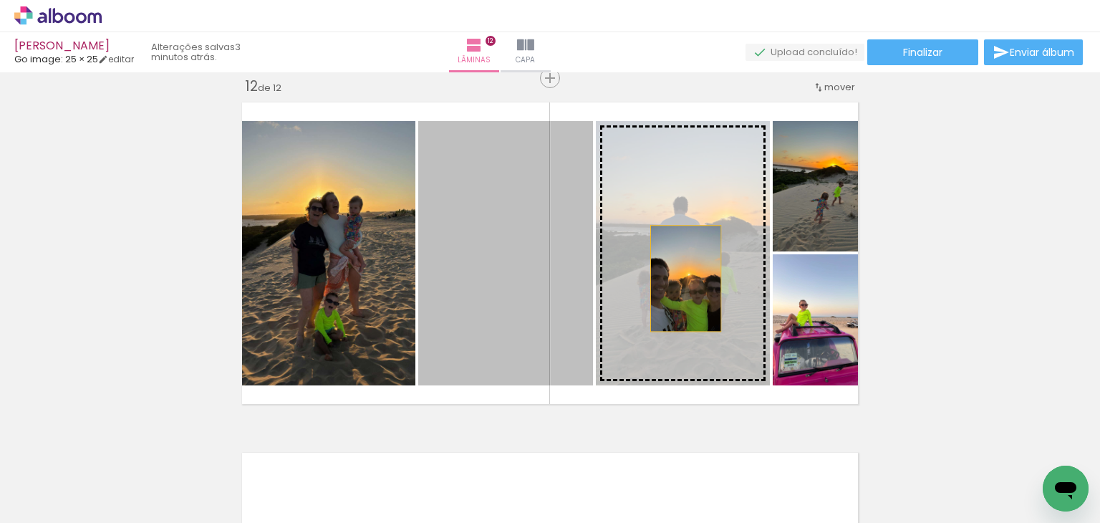
drag, startPoint x: 486, startPoint y: 301, endPoint x: 680, endPoint y: 278, distance: 196.1
click at [0, 0] on slot at bounding box center [0, 0] width 0 height 0
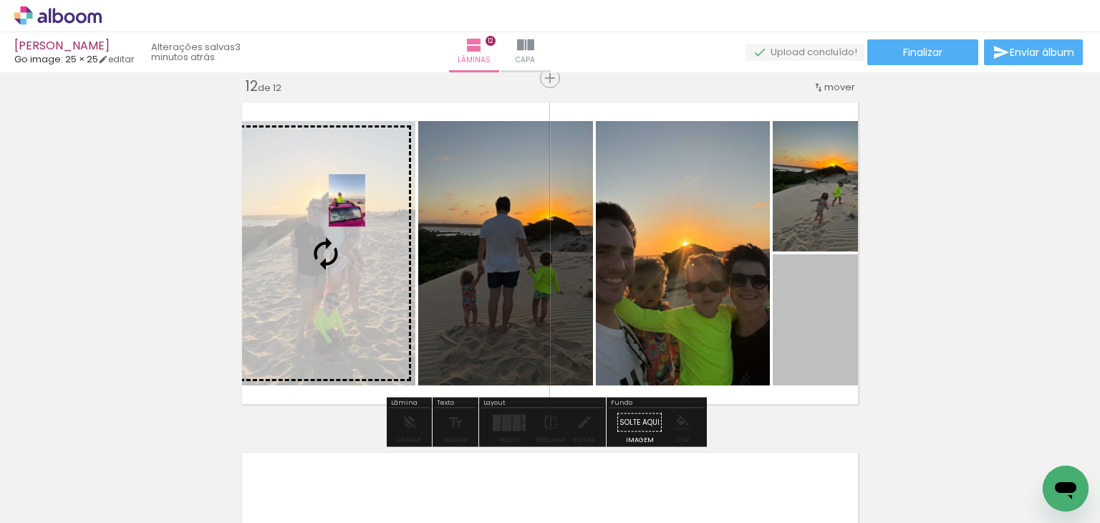
drag, startPoint x: 593, startPoint y: 251, endPoint x: 342, endPoint y: 200, distance: 256.5
click at [0, 0] on slot at bounding box center [0, 0] width 0 height 0
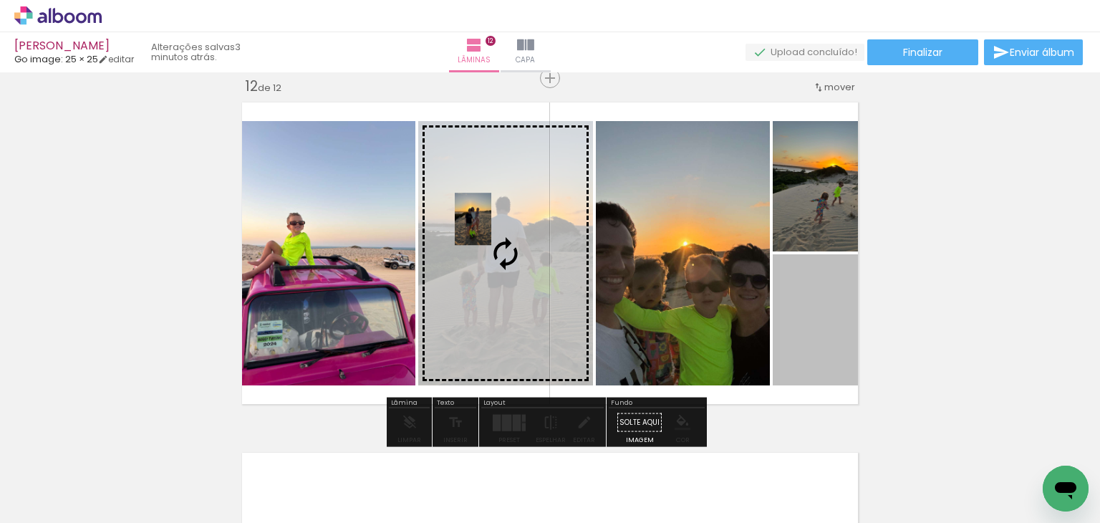
drag, startPoint x: 796, startPoint y: 295, endPoint x: 467, endPoint y: 218, distance: 337.5
click at [0, 0] on slot at bounding box center [0, 0] width 0 height 0
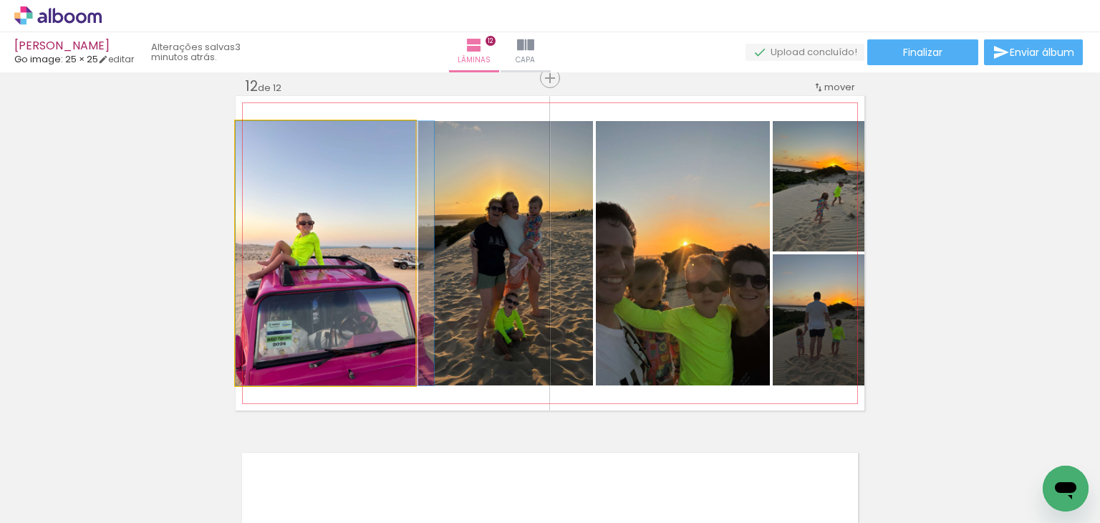
drag, startPoint x: 261, startPoint y: 269, endPoint x: 286, endPoint y: 264, distance: 25.6
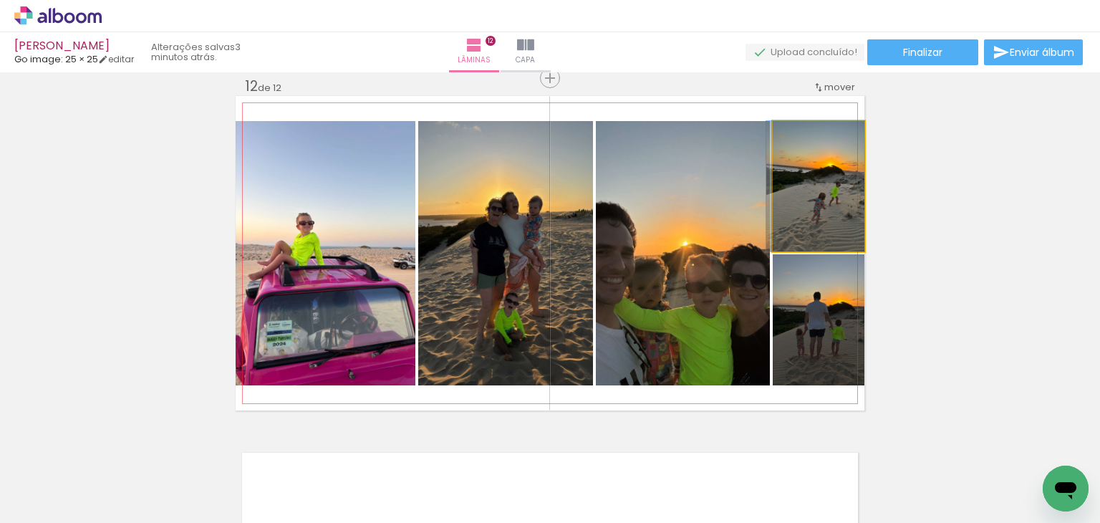
drag, startPoint x: 820, startPoint y: 208, endPoint x: 801, endPoint y: 216, distance: 20.6
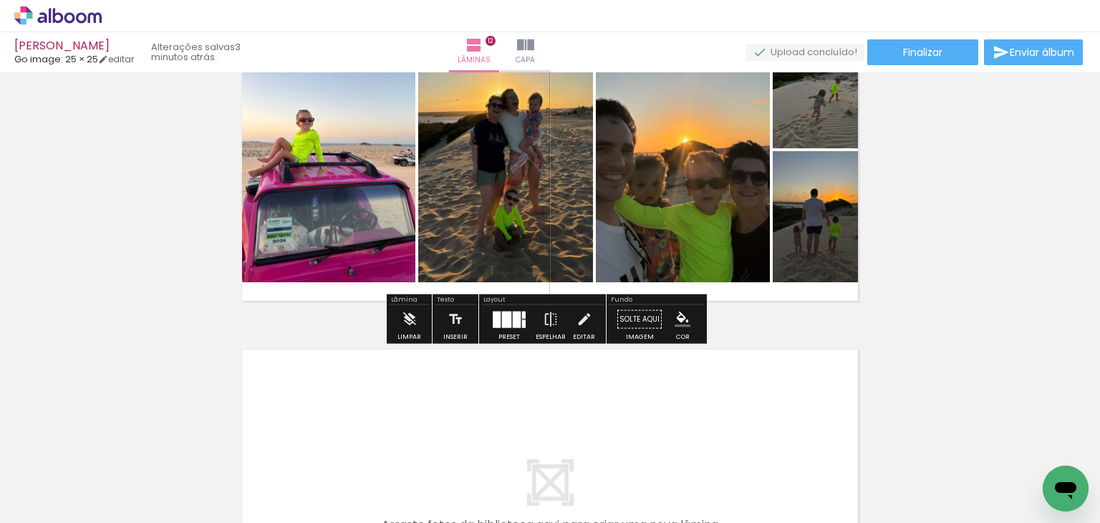
scroll to position [3870, 0]
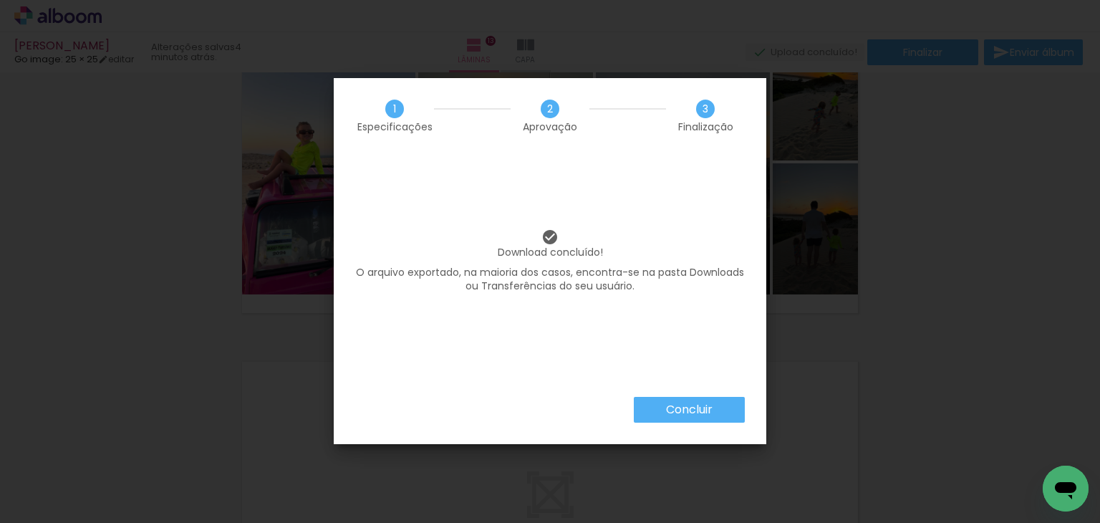
scroll to position [430, 0]
click at [0, 0] on slot "Concluir" at bounding box center [0, 0] width 0 height 0
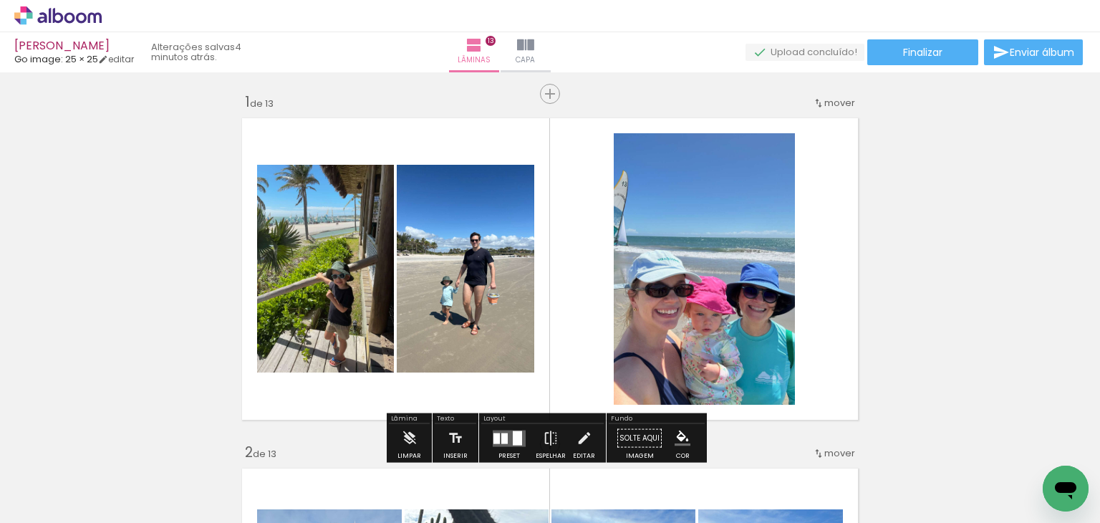
scroll to position [0, 0]
